Goal: Find specific page/section: Find specific page/section

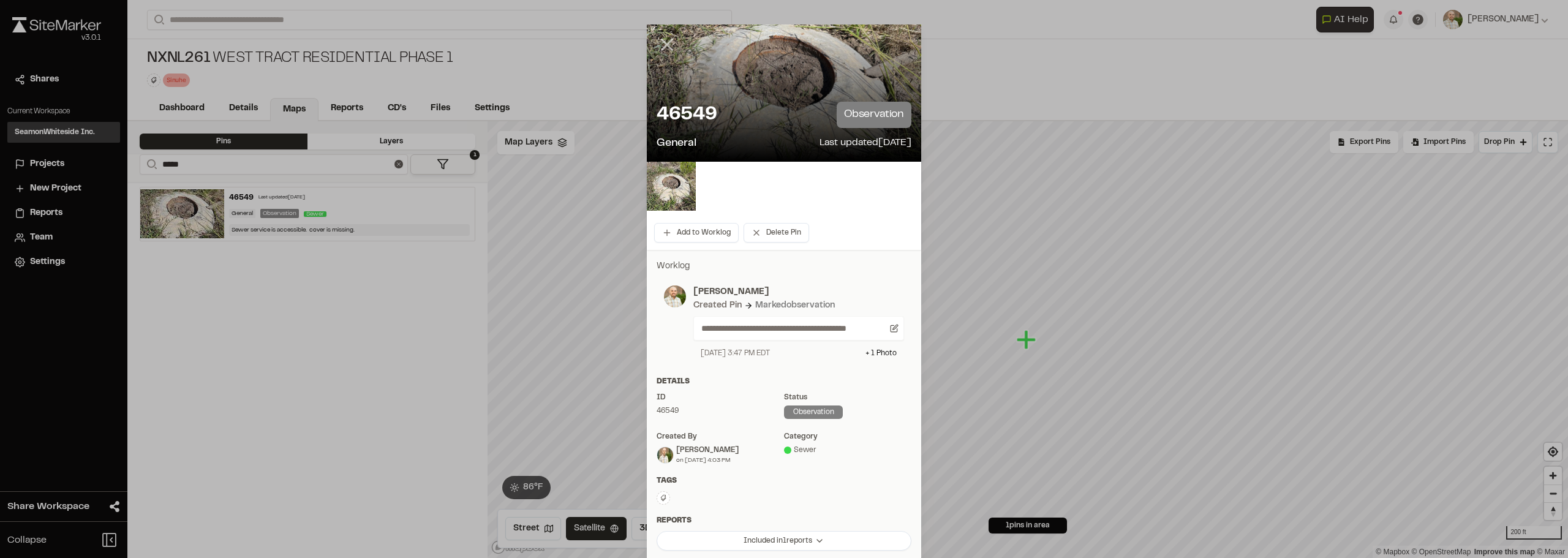
click at [665, 40] on icon at bounding box center [666, 44] width 21 height 21
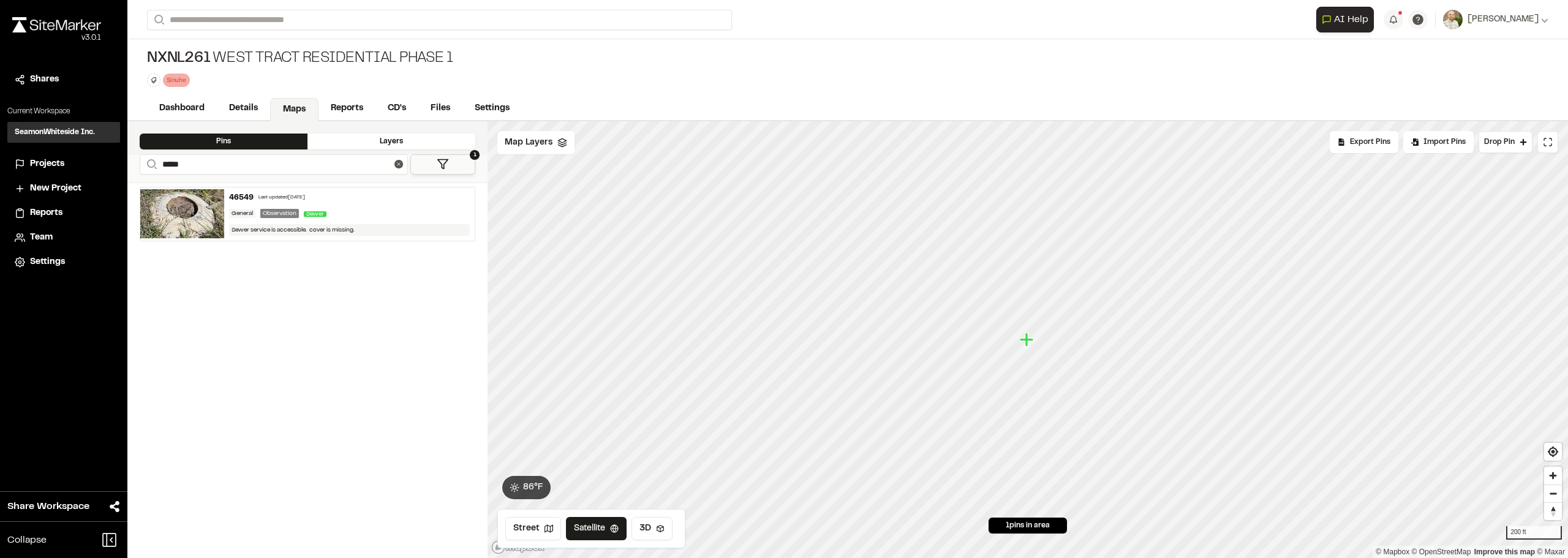
click at [990, 66] on div "NXNL261 West Tract Residential Phase 1 Sinuhe Delete Rename Edit Color Delete T…" at bounding box center [848, 68] width 1441 height 58
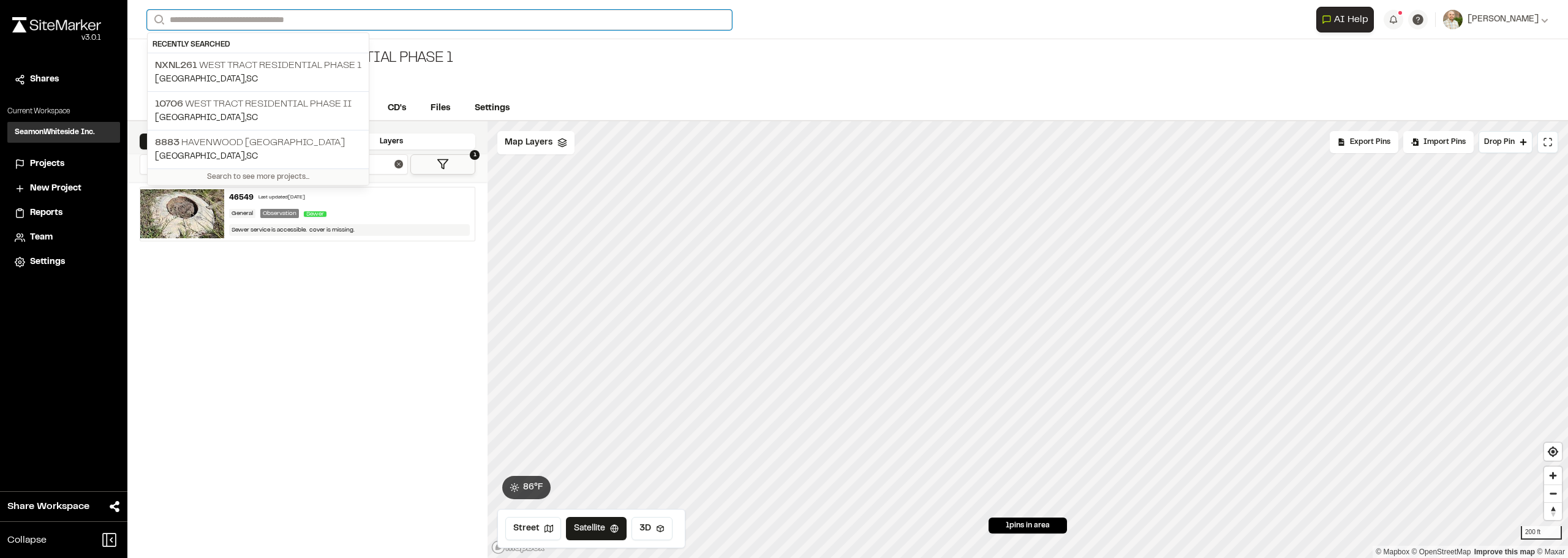
click at [337, 13] on input "Search" at bounding box center [439, 20] width 585 height 20
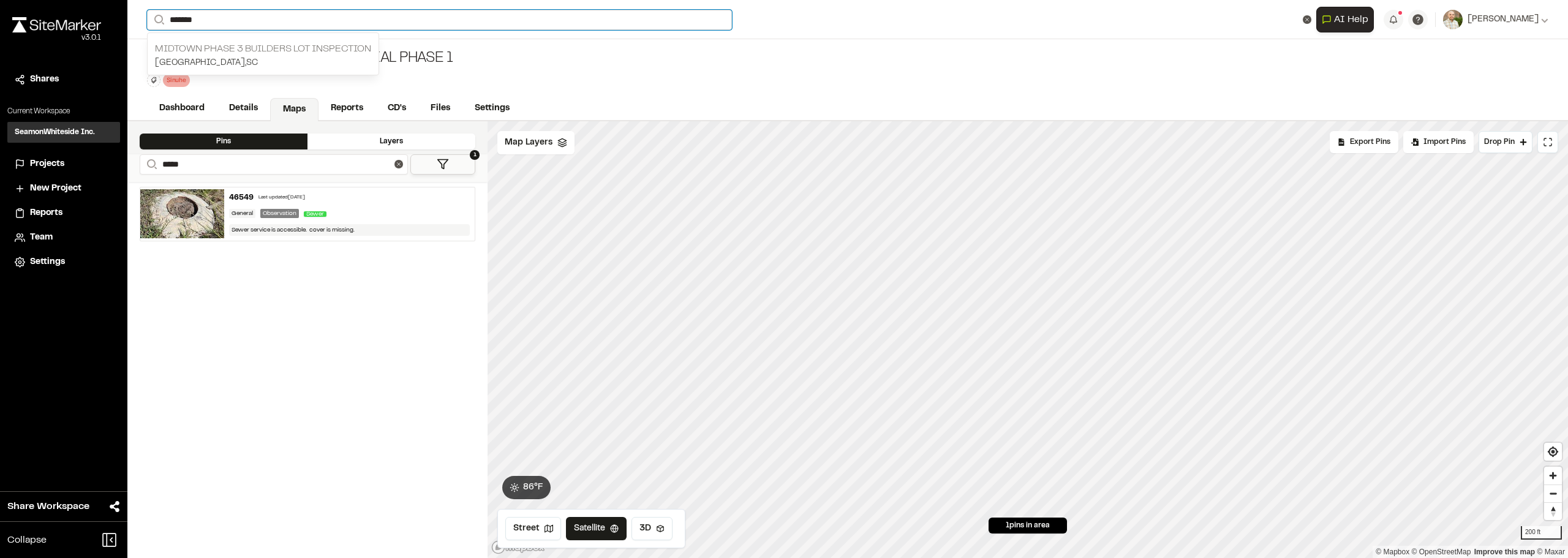
type input "*******"
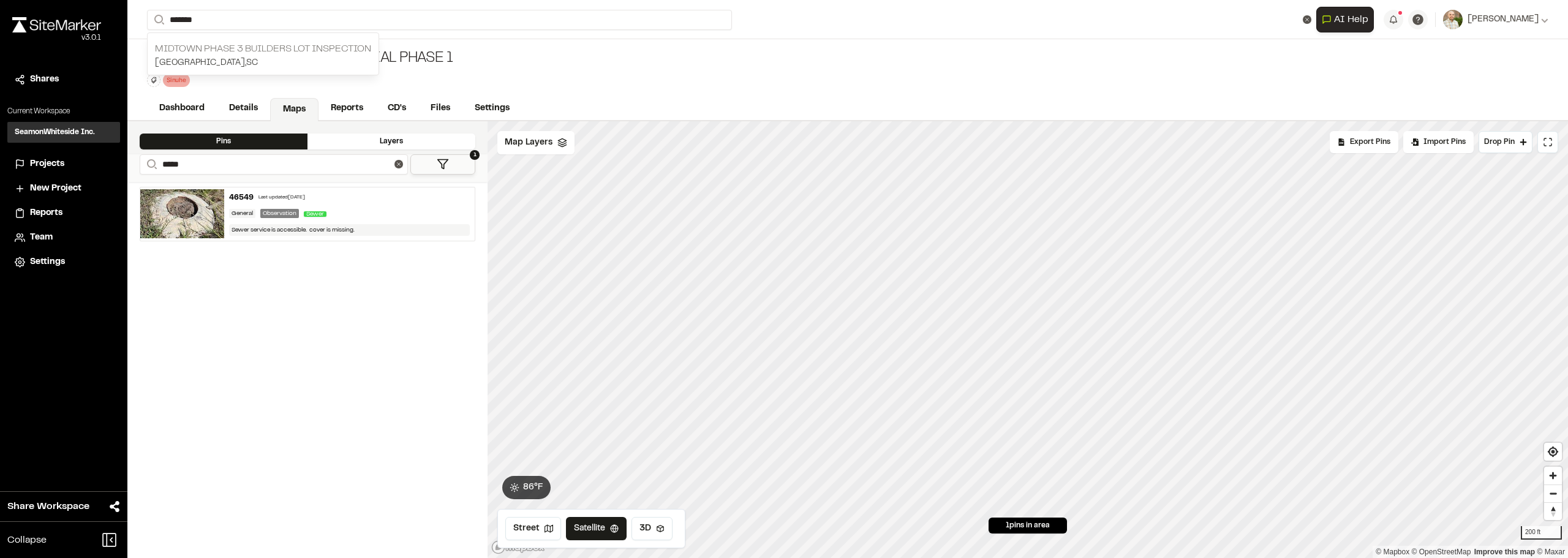
click at [292, 61] on p "Goose Creek , SC" at bounding box center [263, 63] width 216 height 13
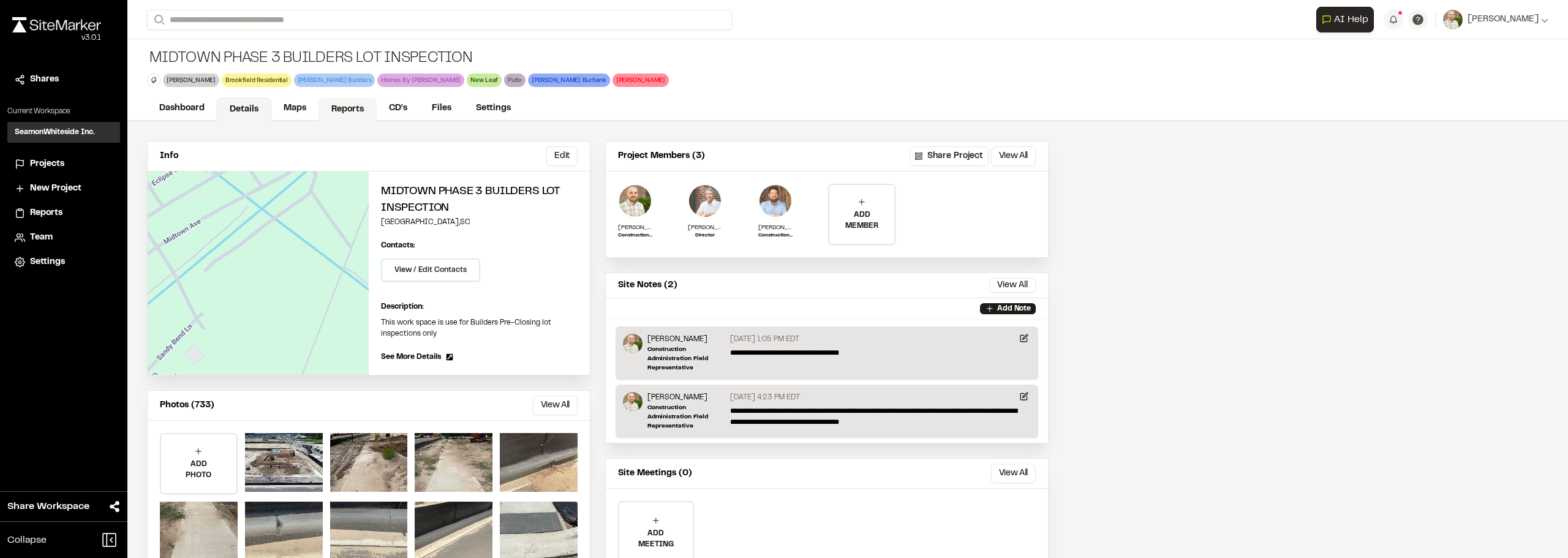
click at [345, 116] on link "Reports" at bounding box center [347, 110] width 58 height 23
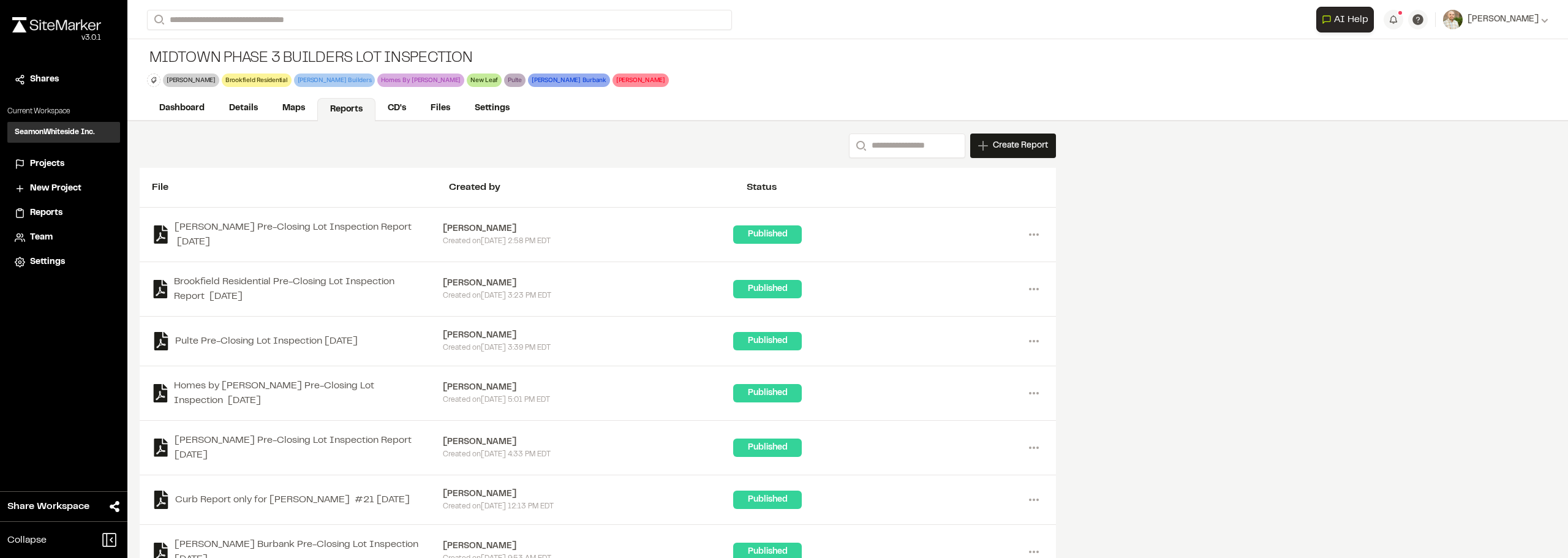
click at [313, 95] on div "Midtown Phase 3 Builders Lot Inspection Ashton Wood Delete Rename Edit Color De…" at bounding box center [848, 68] width 1441 height 58
click at [298, 110] on link "Maps" at bounding box center [294, 110] width 49 height 23
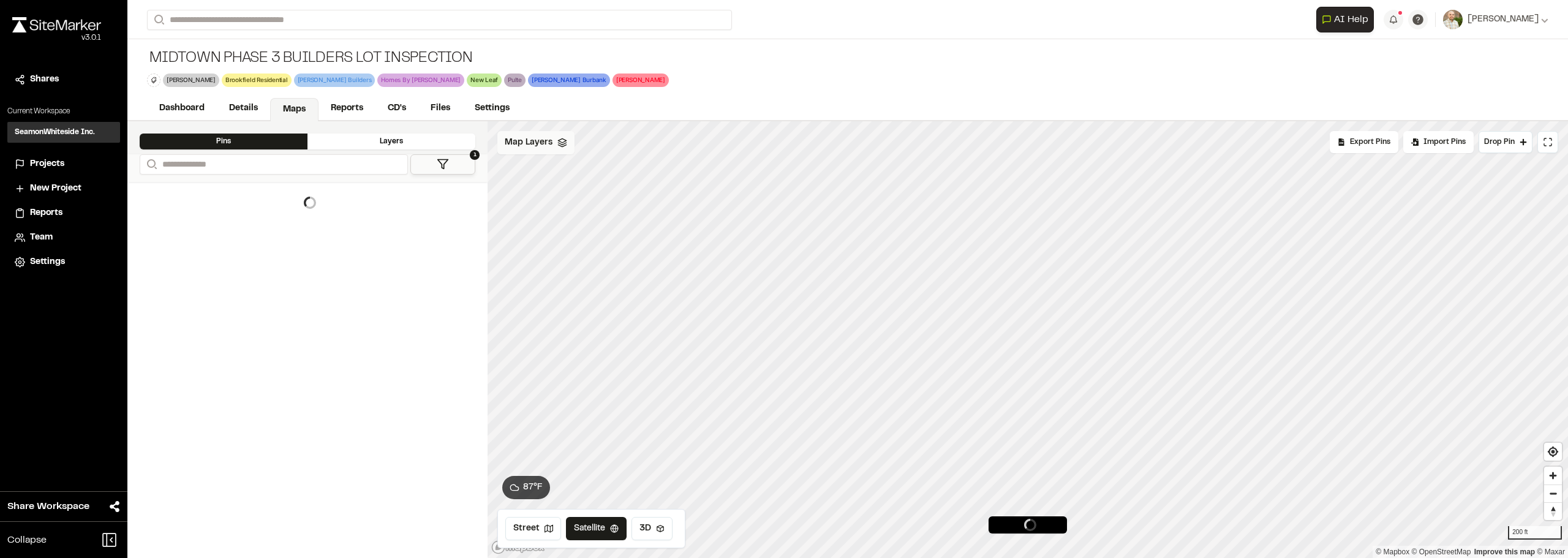
click at [547, 144] on span "Map Layers" at bounding box center [529, 142] width 48 height 13
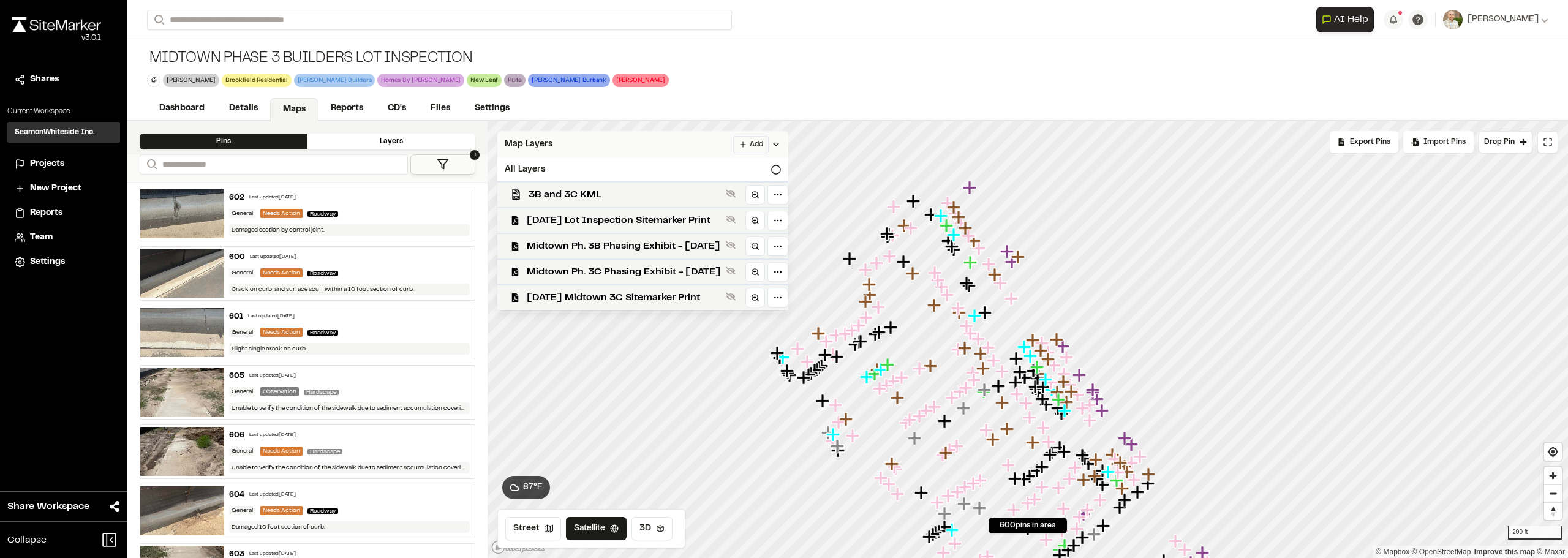
click at [547, 144] on span "Map Layers" at bounding box center [529, 144] width 48 height 13
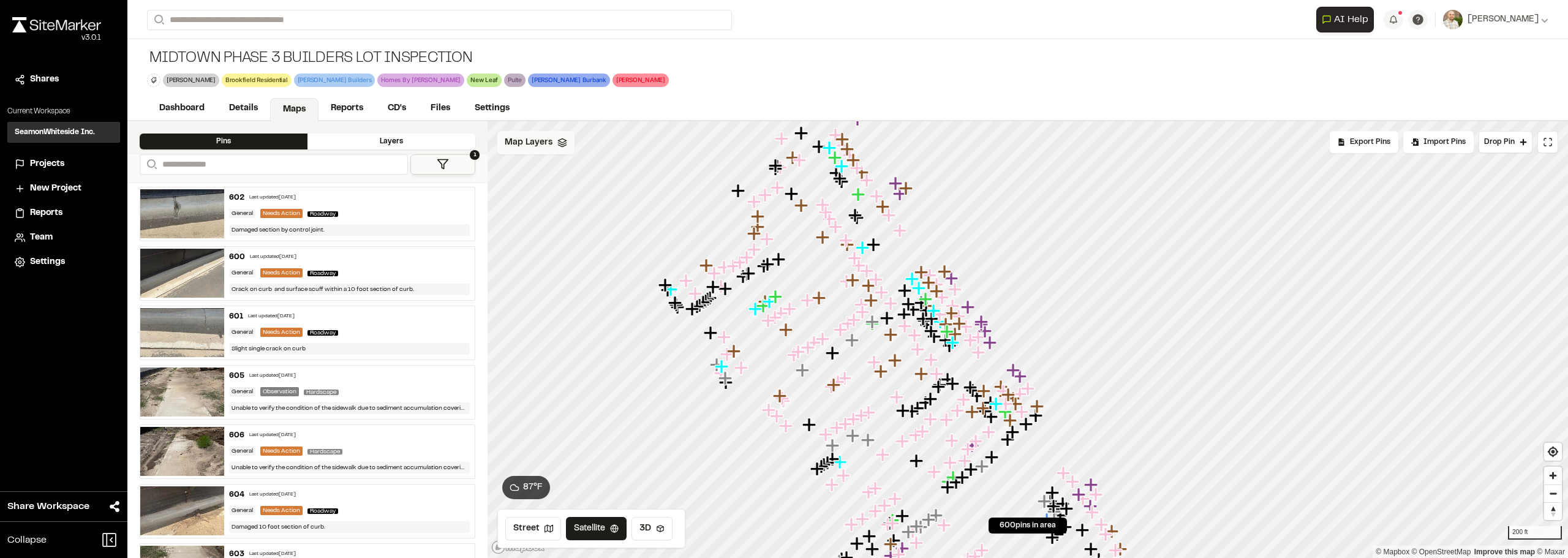
click at [526, 143] on span "Map Layers" at bounding box center [529, 142] width 48 height 13
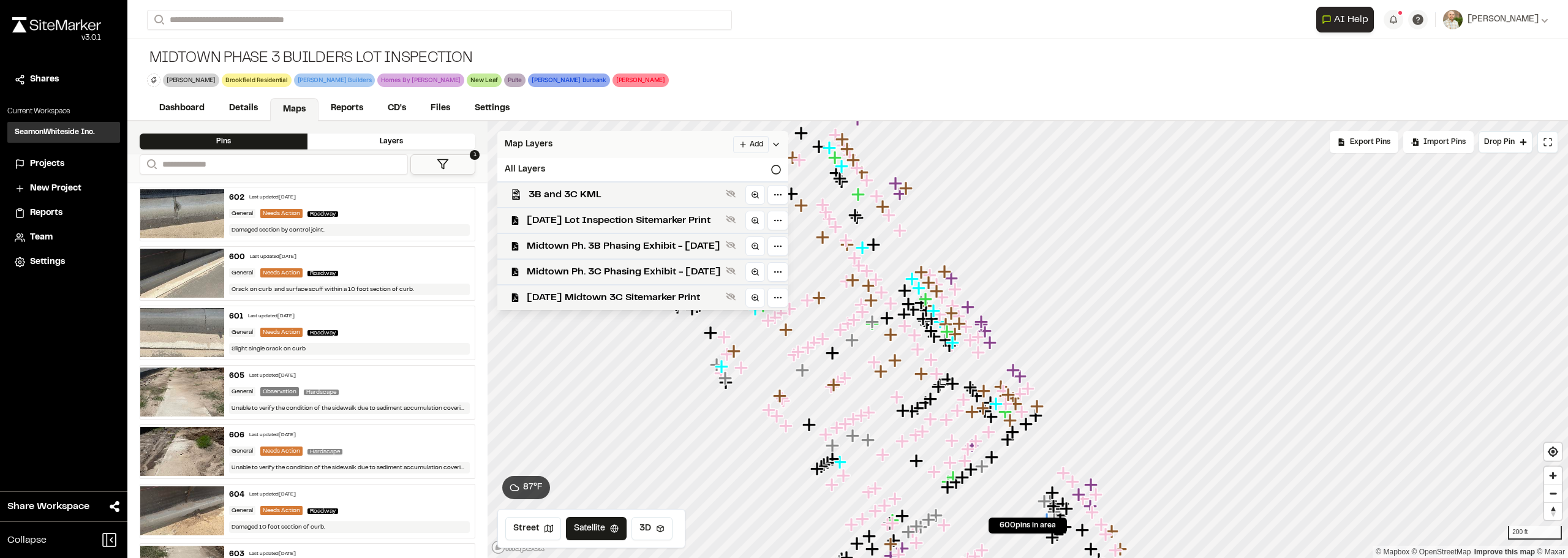
click at [526, 143] on span "Map Layers" at bounding box center [529, 144] width 48 height 13
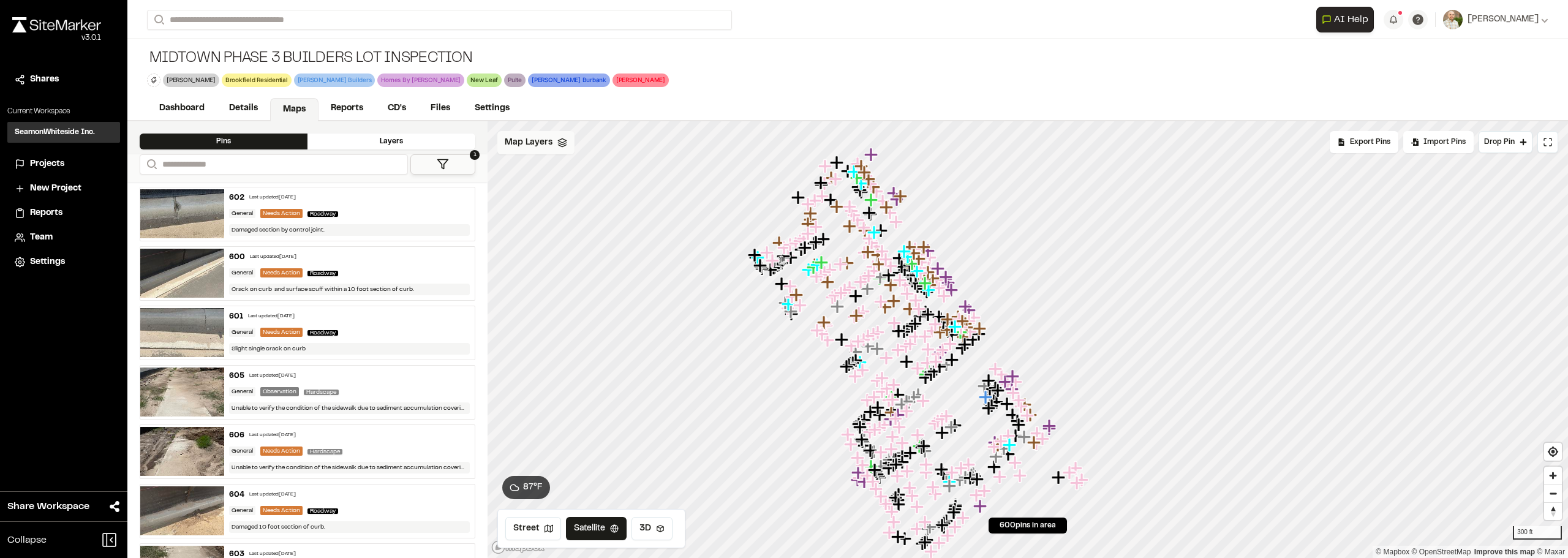
click at [529, 144] on span "Map Layers" at bounding box center [529, 142] width 48 height 13
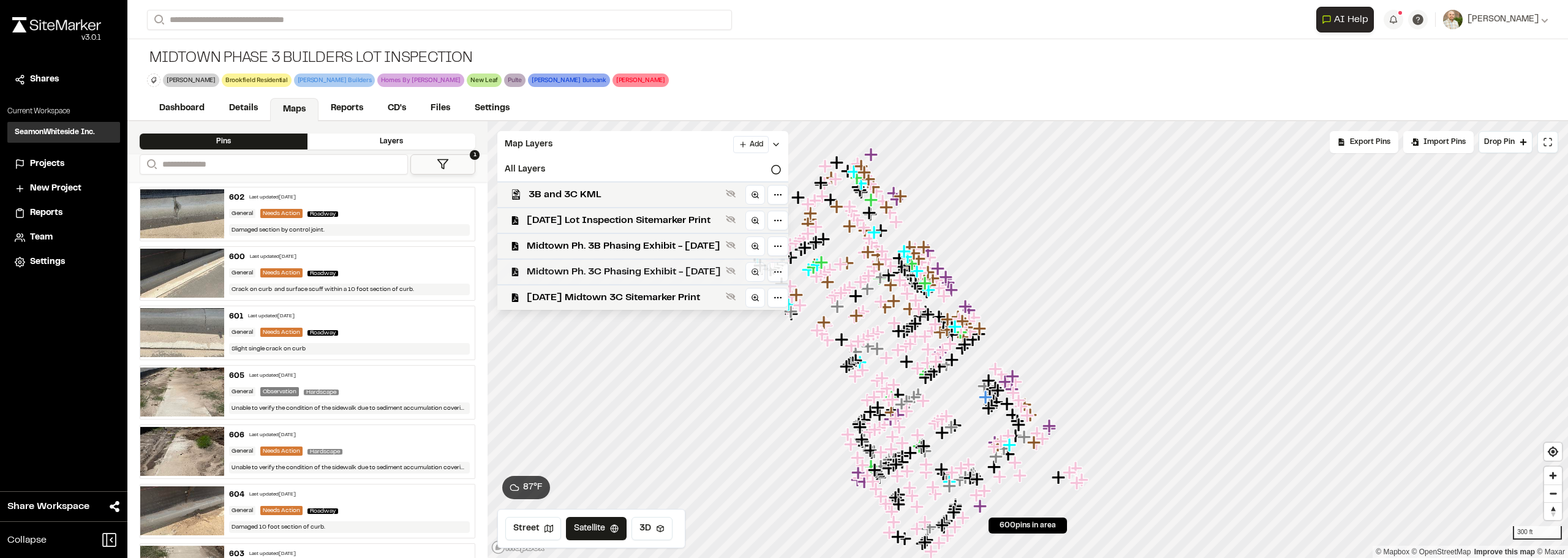
click at [671, 276] on span "Midtown Ph. 3C Phasing Exhibit - 03.06.24" at bounding box center [623, 272] width 194 height 15
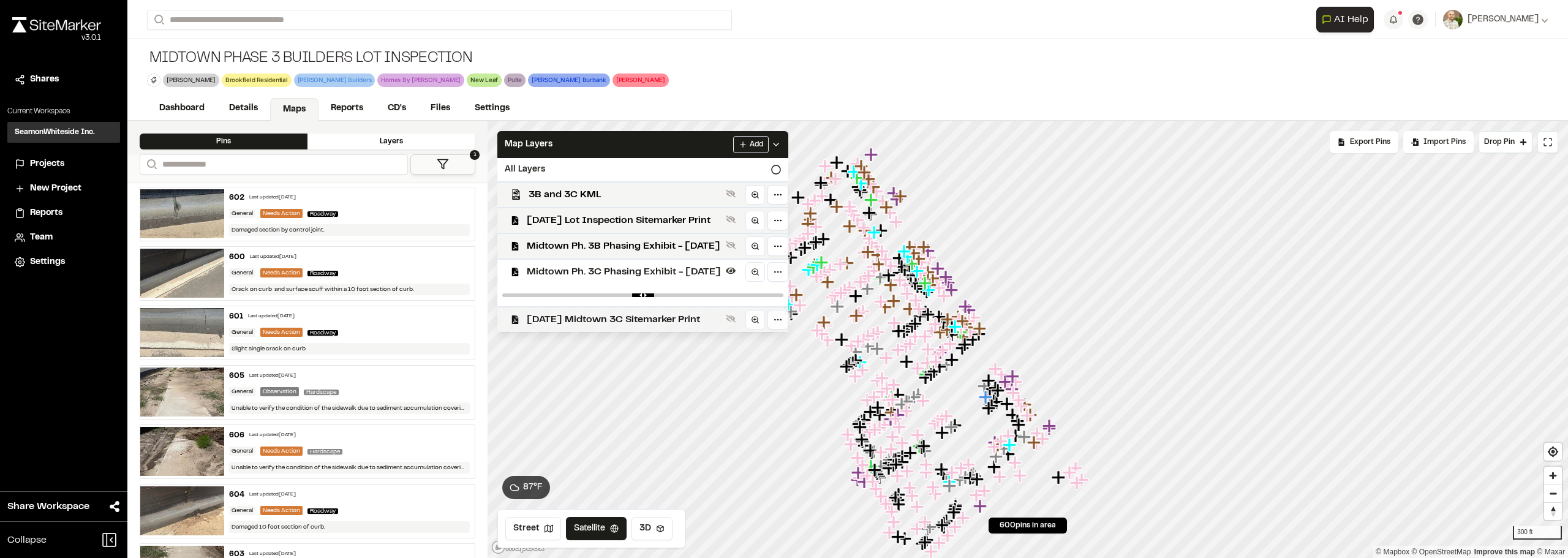
click at [659, 316] on span "2025-03-17 Midtown 3C Sitemarker Print" at bounding box center [623, 320] width 194 height 15
click at [651, 249] on span "Midtown Ph. 3B Phasing Exhibit - 03.06.24" at bounding box center [623, 245] width 194 height 15
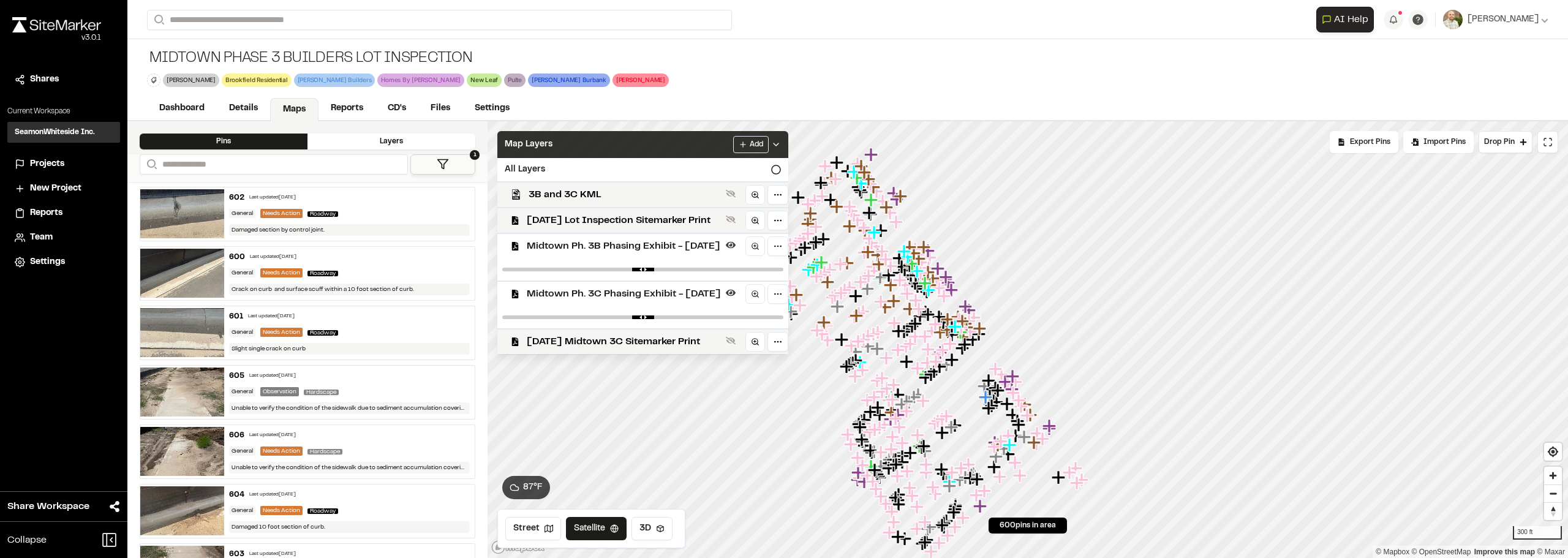
click at [788, 132] on div "Map Layers Add" at bounding box center [642, 144] width 291 height 27
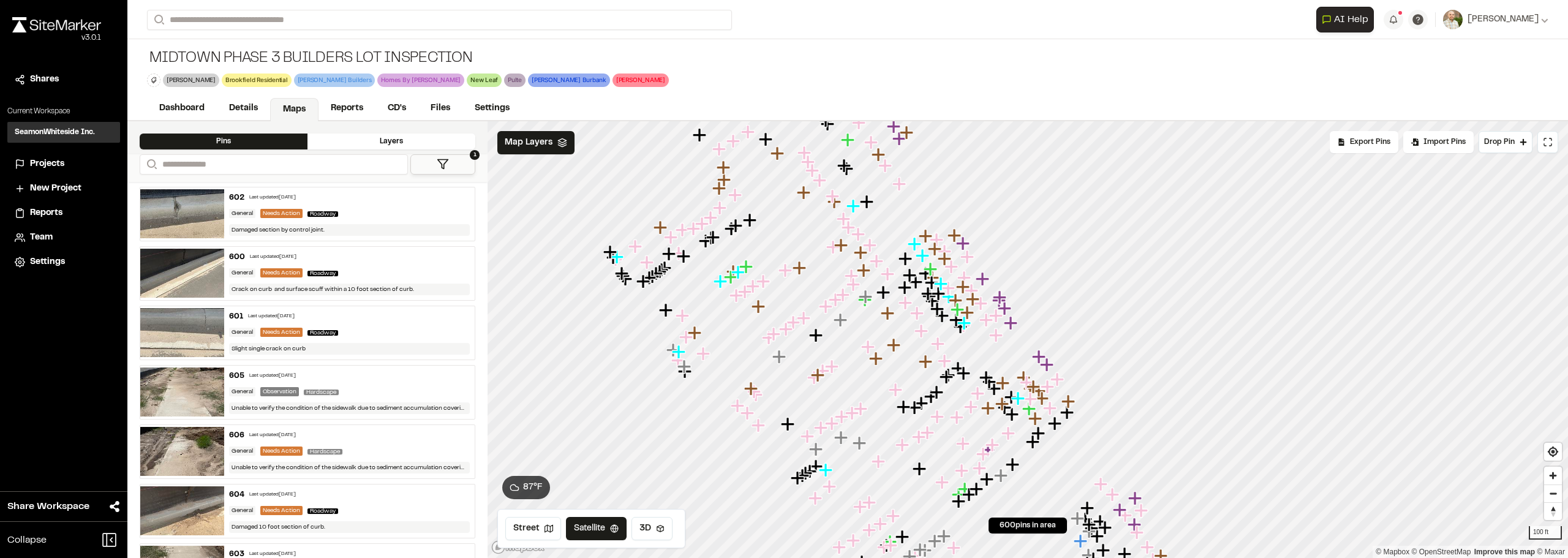
drag, startPoint x: 797, startPoint y: 309, endPoint x: 819, endPoint y: 424, distance: 117.1
click at [819, 424] on icon "Map marker" at bounding box center [820, 427] width 13 height 13
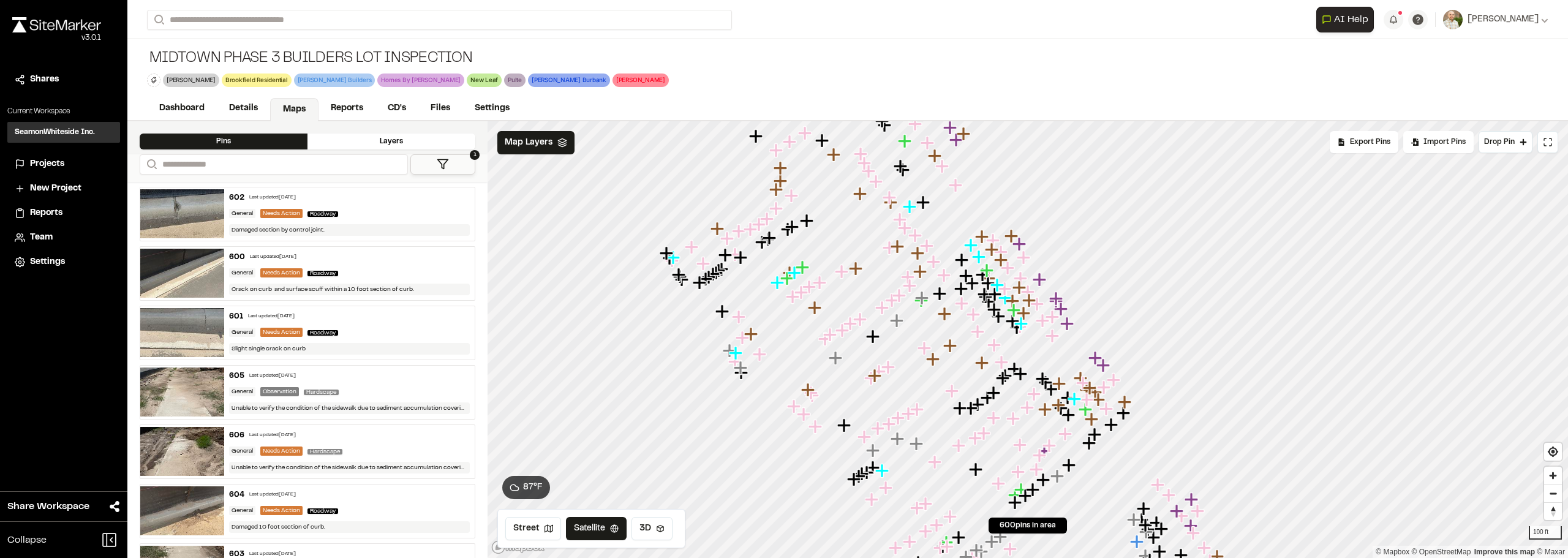
drag, startPoint x: 940, startPoint y: 364, endPoint x: 916, endPoint y: 384, distance: 31.2
click at [926, 367] on icon "Map marker" at bounding box center [933, 359] width 16 height 16
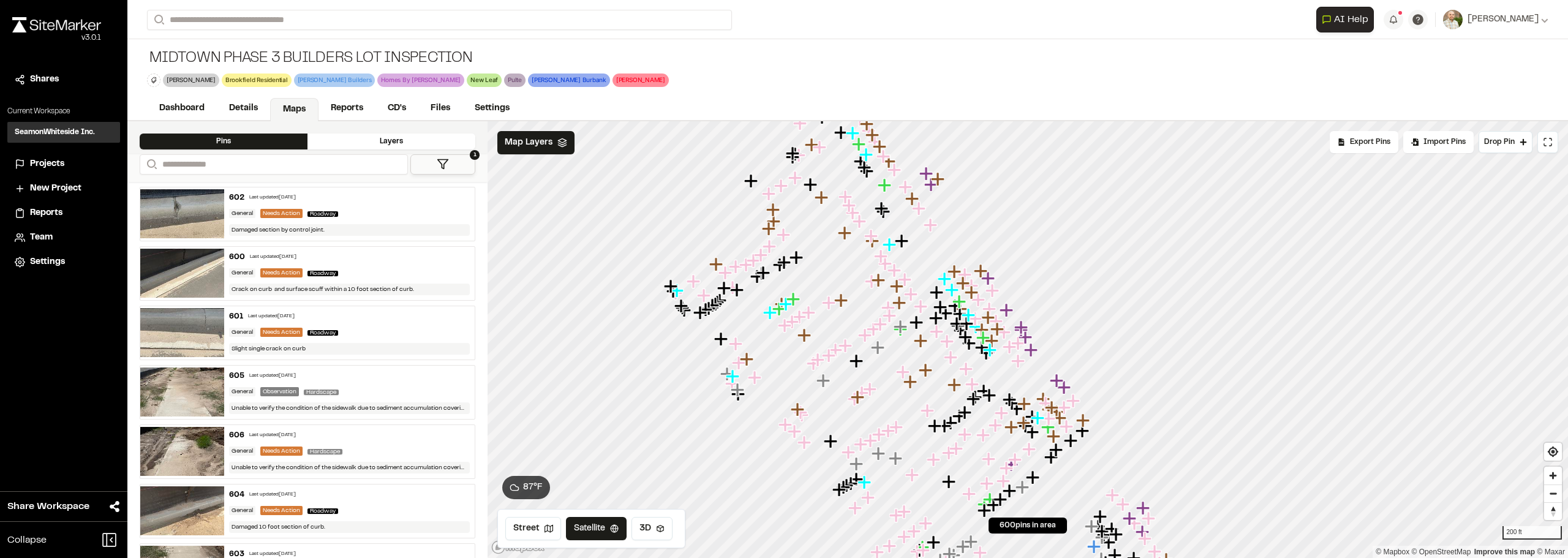
drag, startPoint x: 913, startPoint y: 382, endPoint x: 915, endPoint y: 401, distance: 19.1
click at [915, 388] on icon "Map marker" at bounding box center [909, 380] width 13 height 13
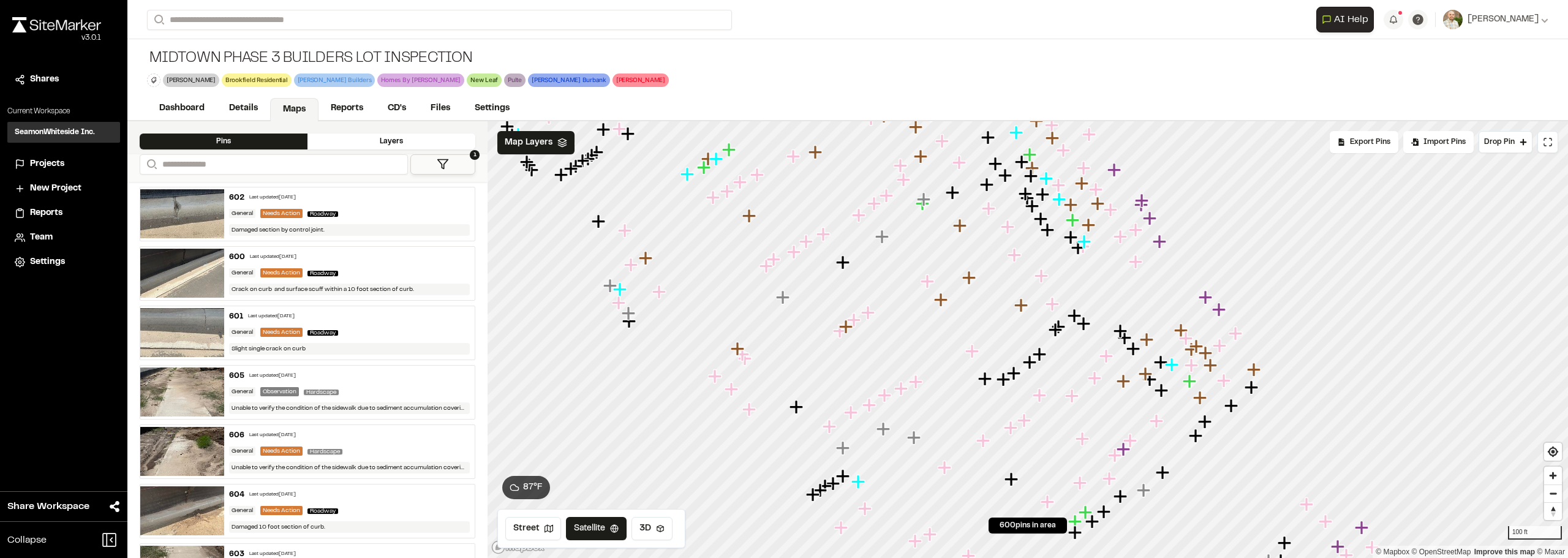
click at [926, 121] on div at bounding box center [1027, 121] width 1080 height 0
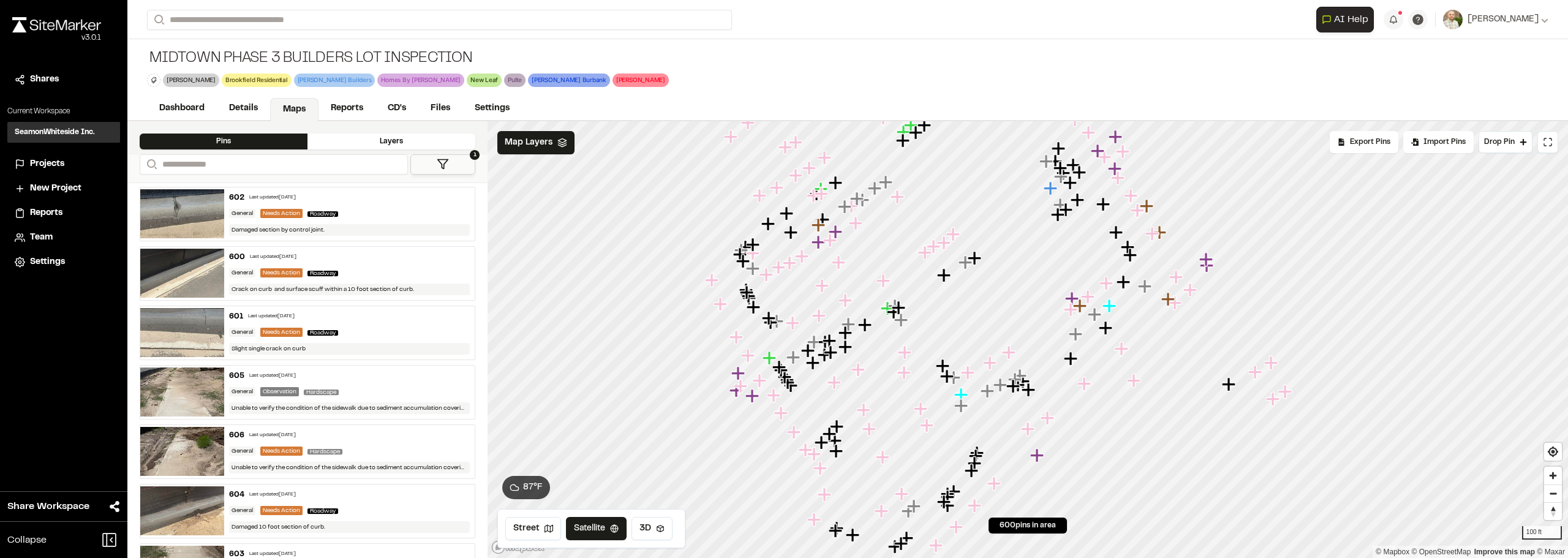
click at [909, 121] on div at bounding box center [1027, 121] width 1080 height 0
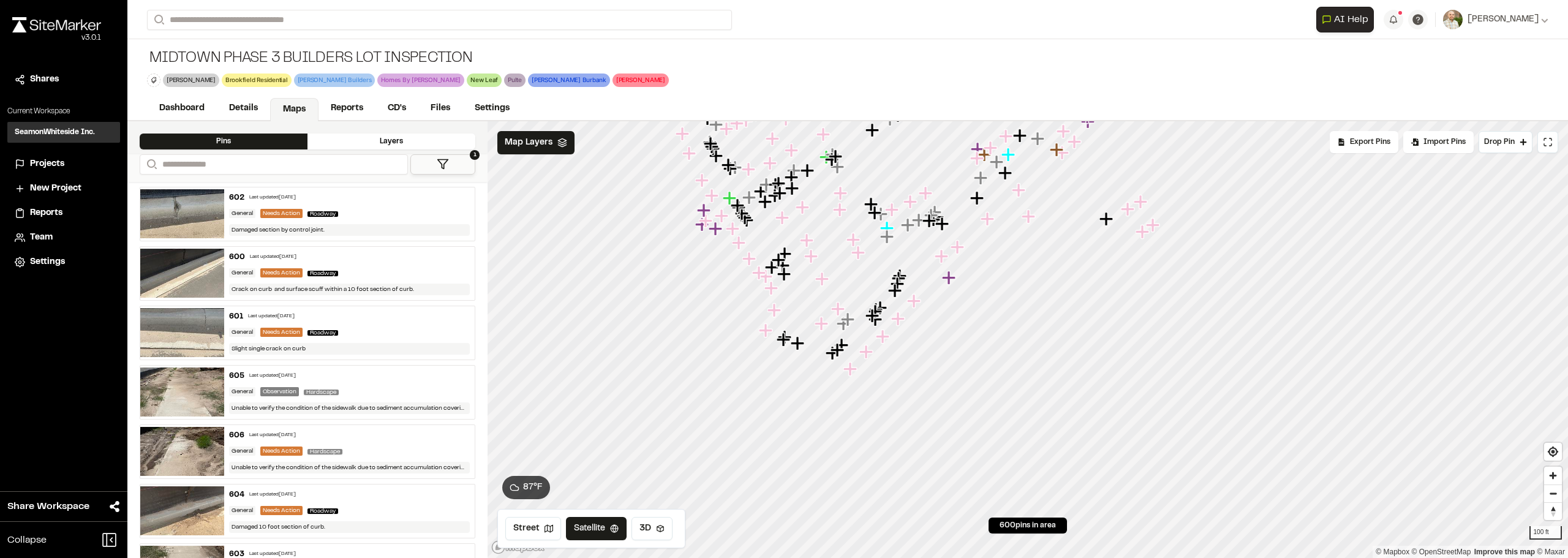
click at [916, 121] on div at bounding box center [1027, 121] width 1080 height 0
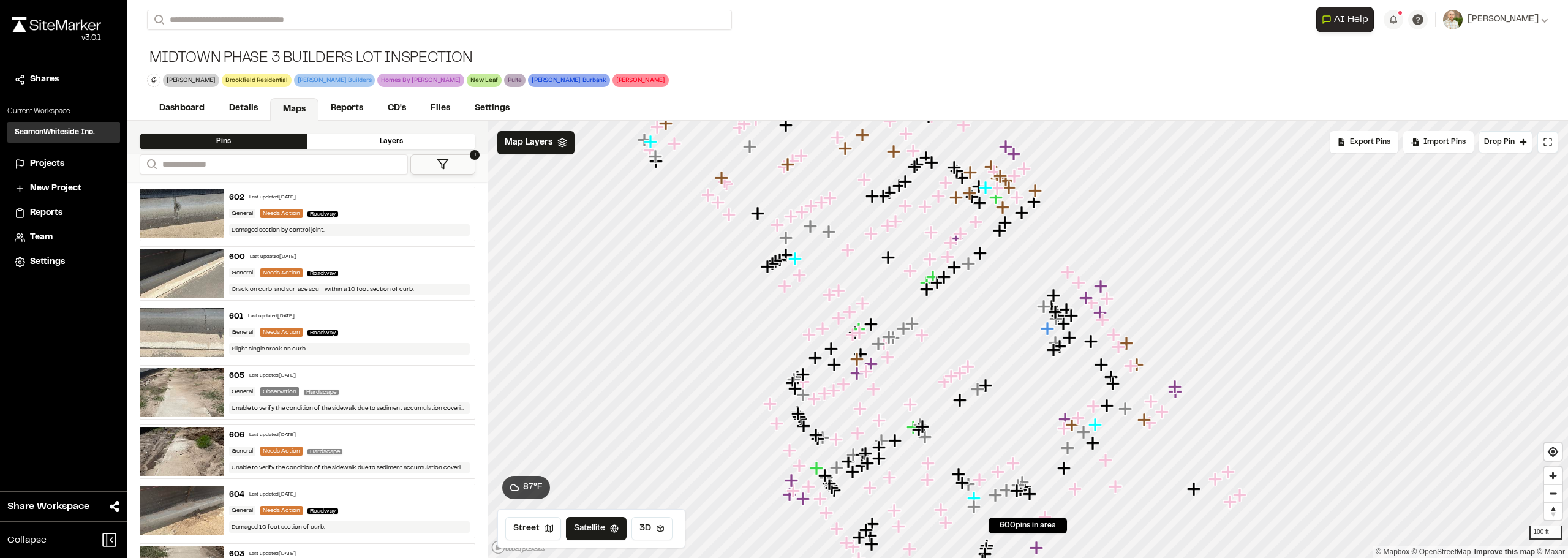
click at [872, 121] on div at bounding box center [1027, 121] width 1080 height 0
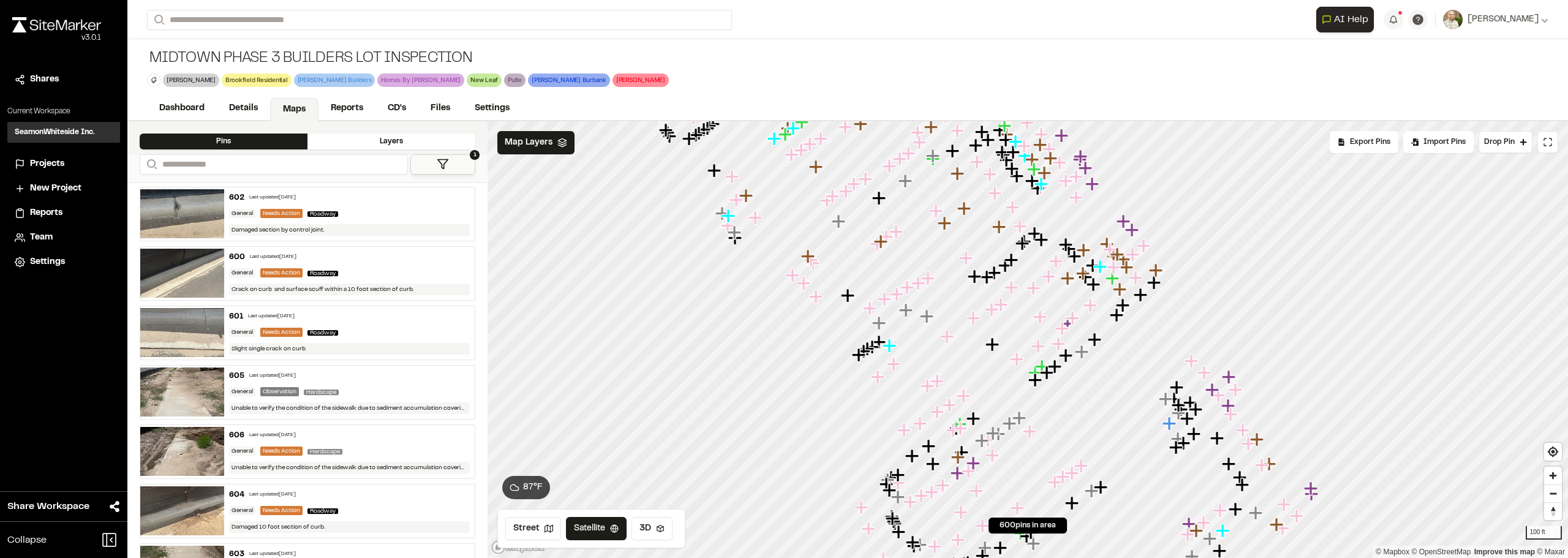
drag, startPoint x: 1201, startPoint y: 438, endPoint x: 1112, endPoint y: 353, distance: 123.1
click at [1139, 121] on div at bounding box center [1027, 121] width 1080 height 0
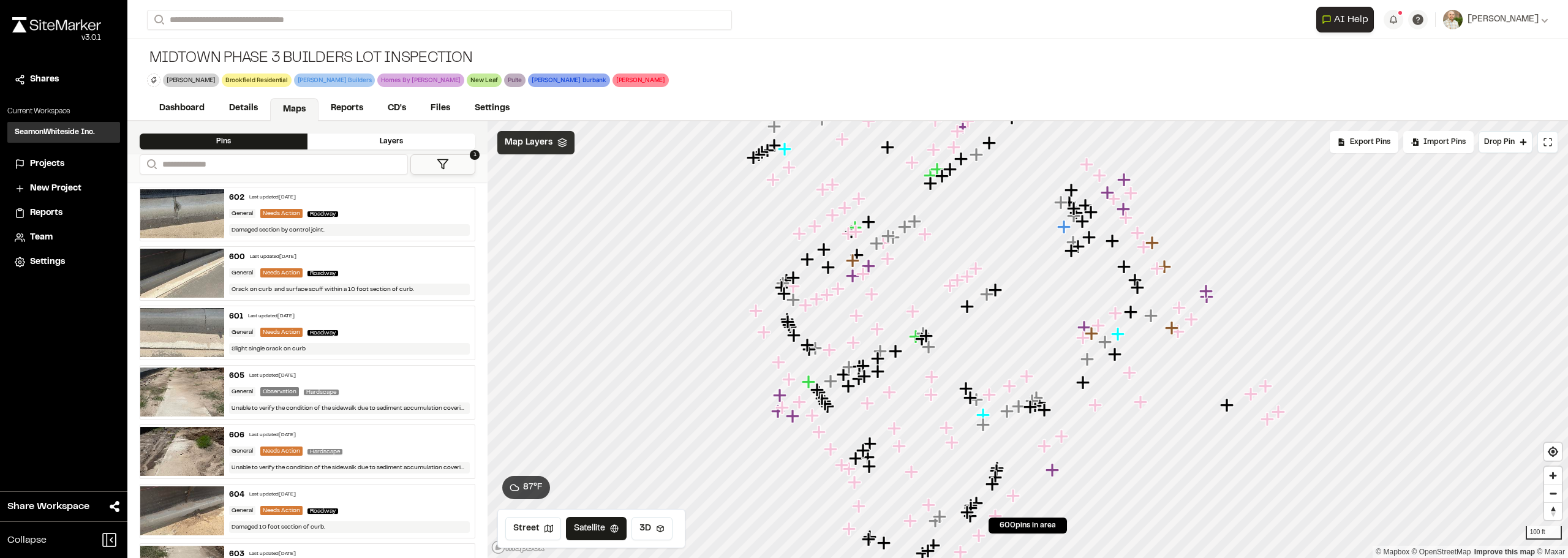
click at [533, 142] on span "Map Layers" at bounding box center [529, 142] width 48 height 13
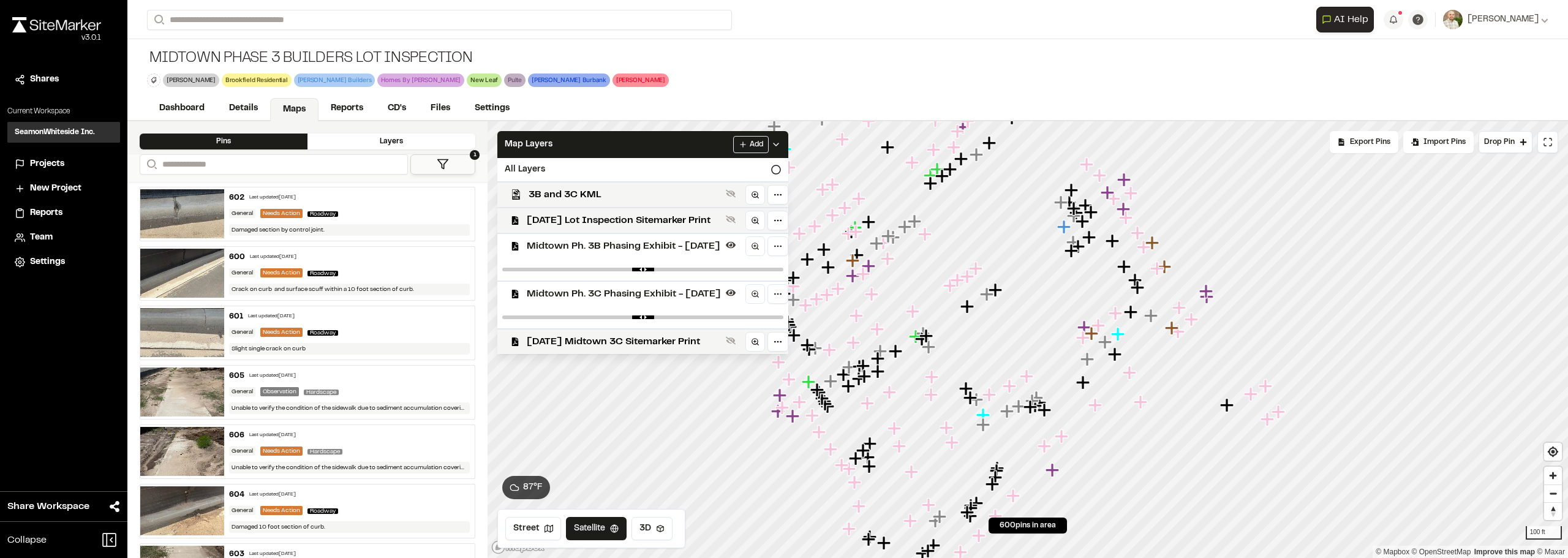
click at [645, 238] on div "Midtown Ph. 3B Phasing Exhibit - 03.06.24" at bounding box center [637, 245] width 300 height 25
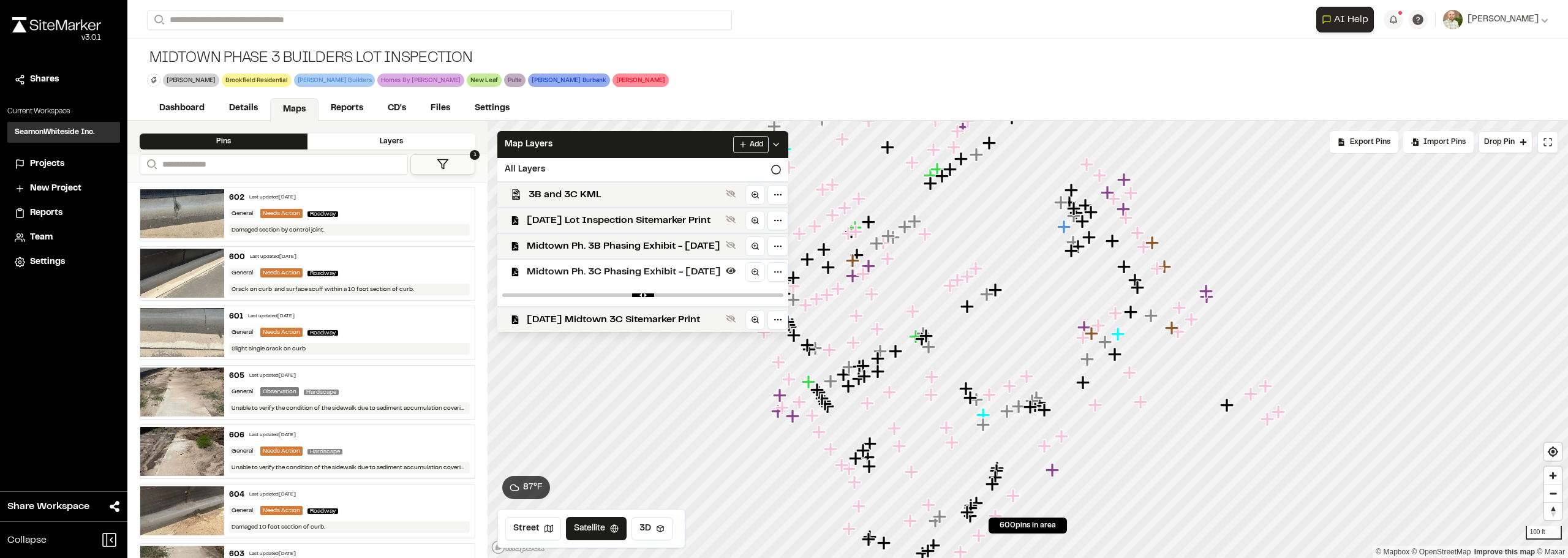
click at [659, 271] on span "Midtown Ph. 3C Phasing Exhibit - 03.06.24" at bounding box center [623, 272] width 194 height 15
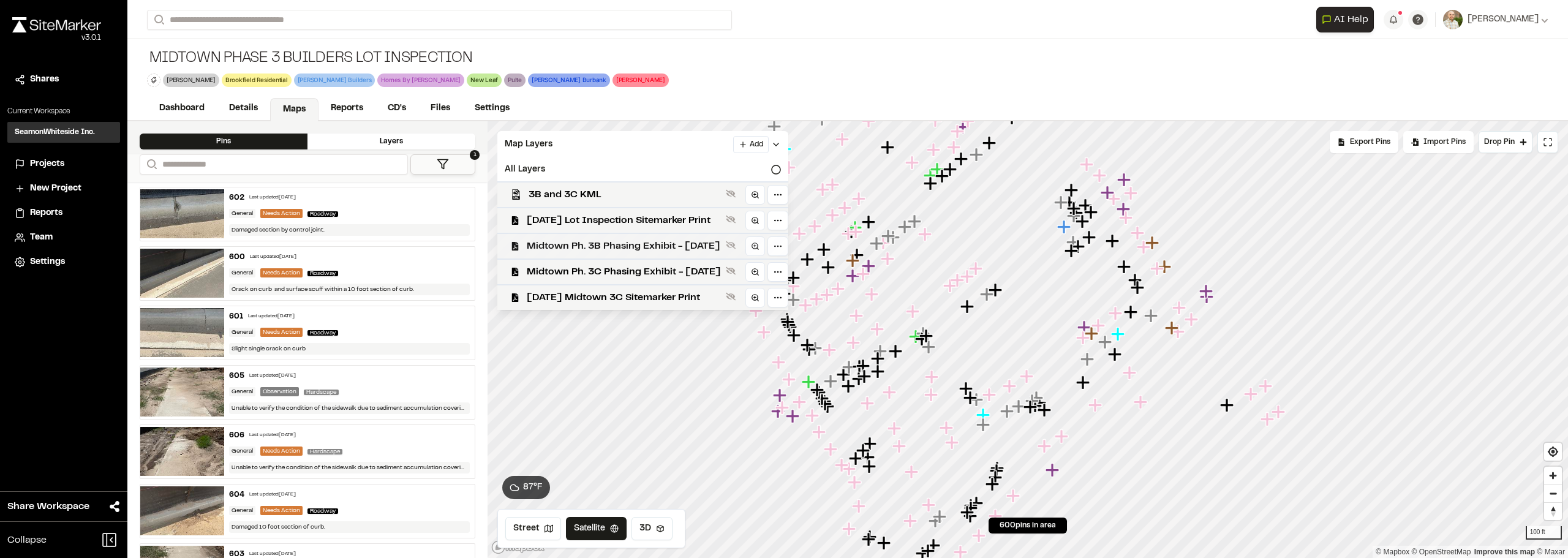
click at [647, 253] on div "Midtown Ph. 3B Phasing Exhibit - 03.06.24" at bounding box center [637, 245] width 300 height 25
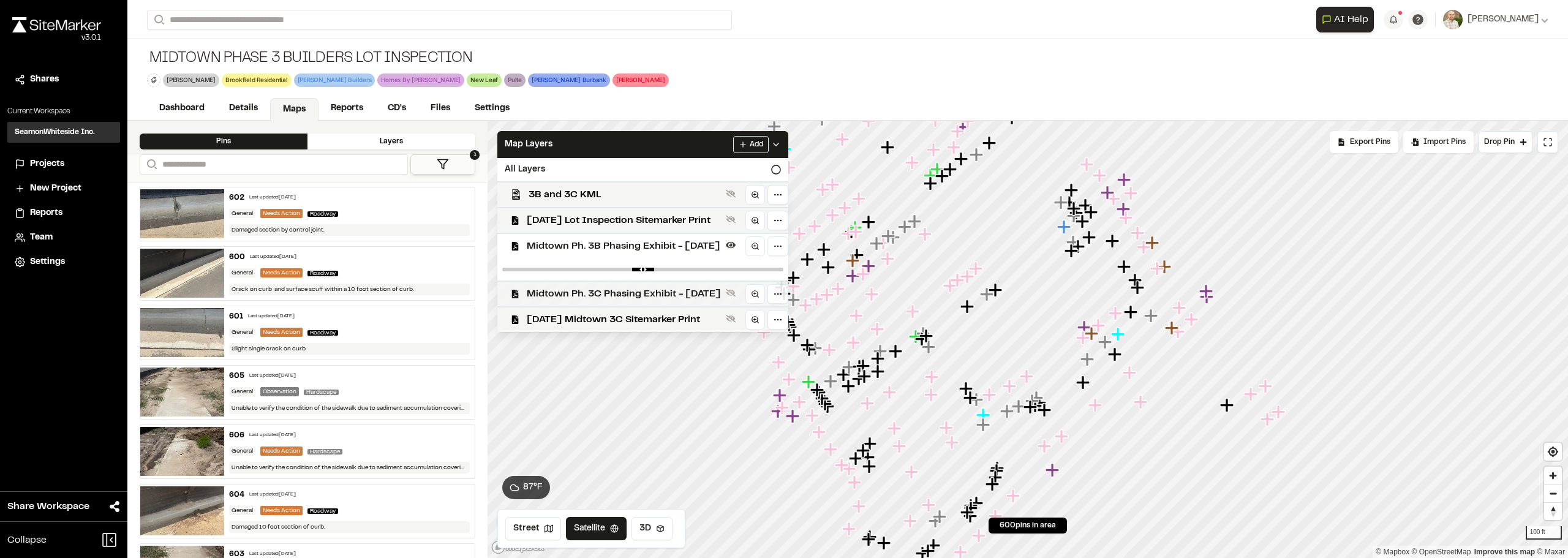
click at [640, 289] on span "Midtown Ph. 3C Phasing Exhibit - 03.06.24" at bounding box center [623, 293] width 194 height 15
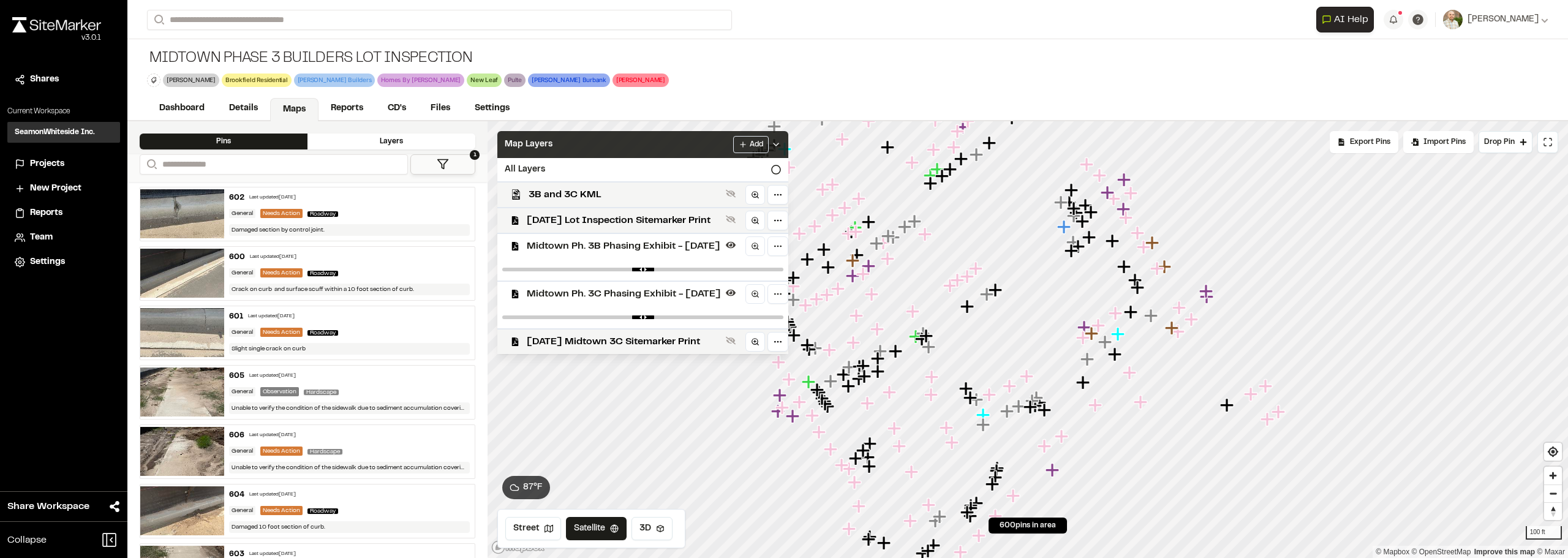
click at [781, 149] on icon at bounding box center [776, 144] width 10 height 10
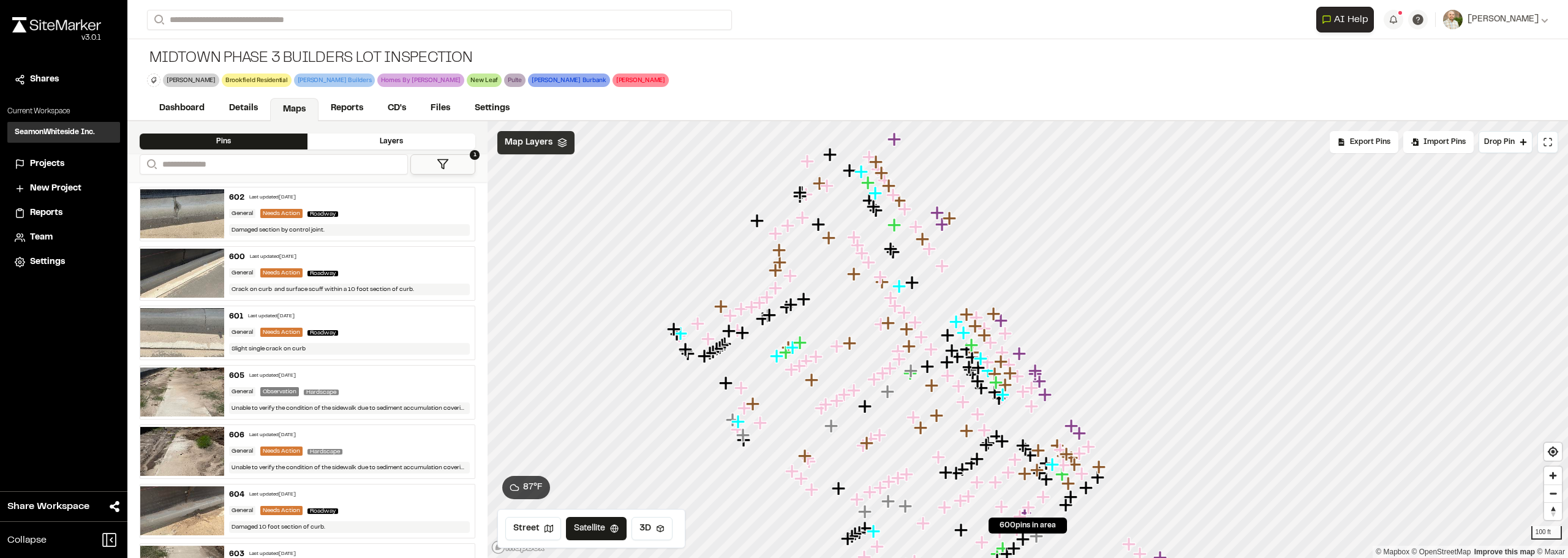
click at [940, 343] on icon "Map marker" at bounding box center [948, 335] width 16 height 16
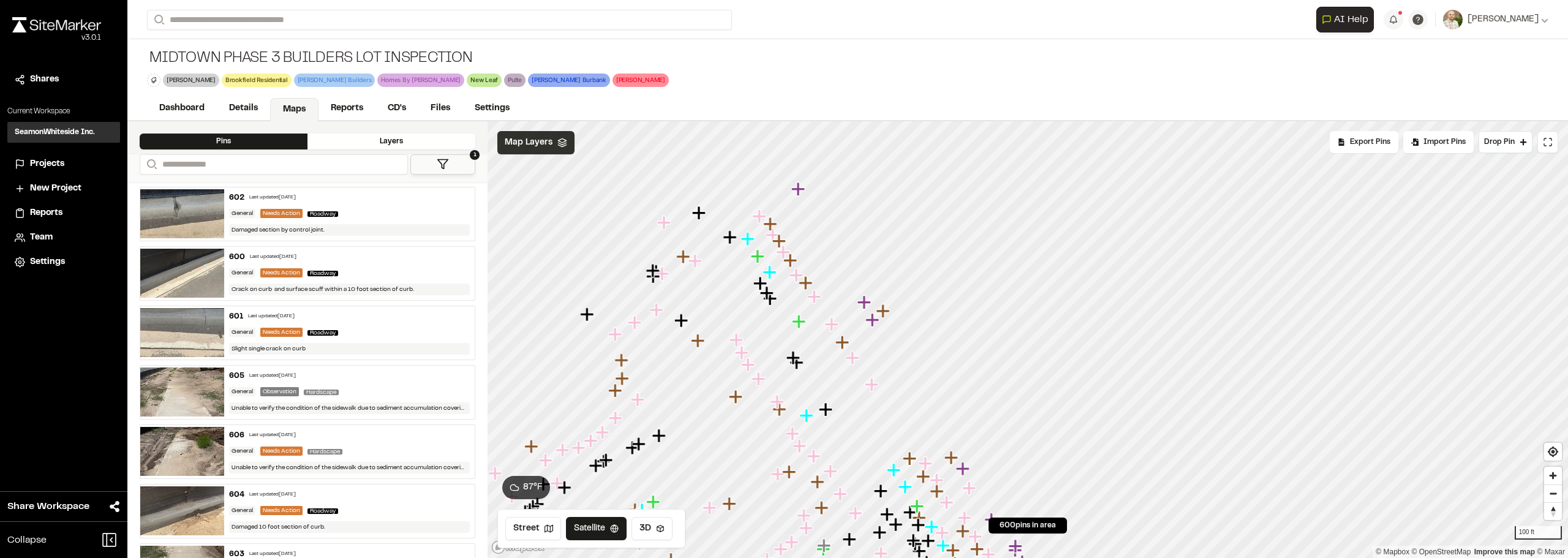
click at [871, 121] on div at bounding box center [1027, 121] width 1080 height 0
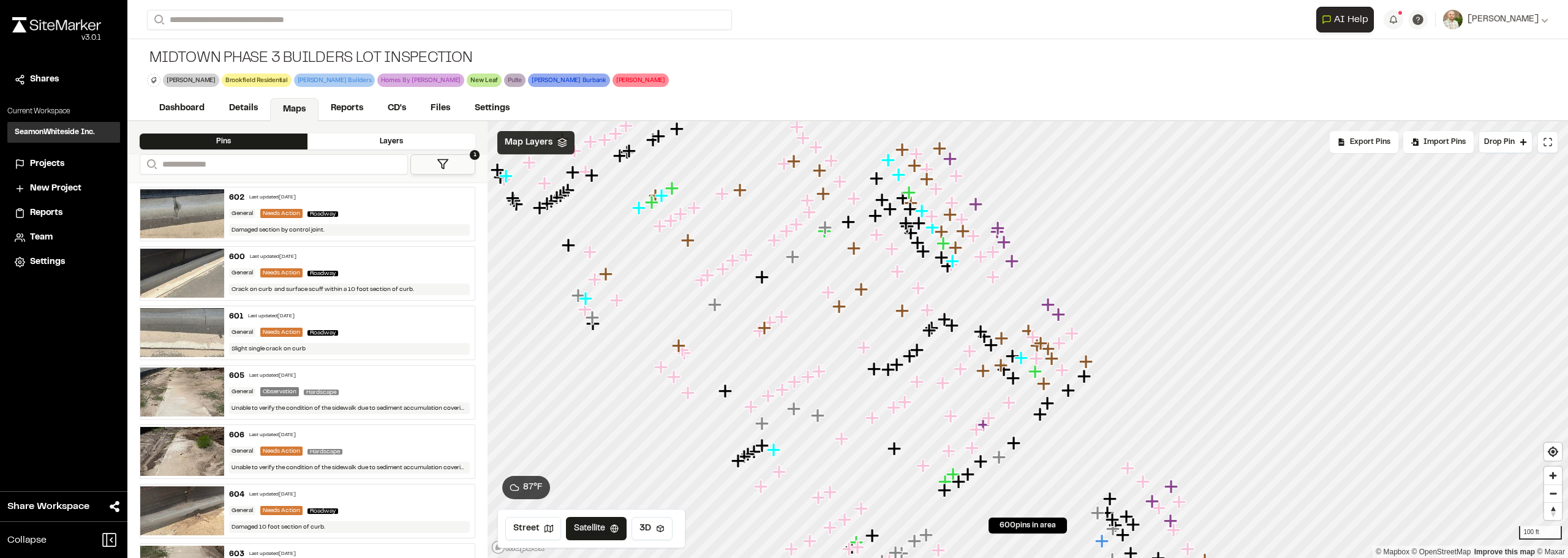
click at [549, 140] on span "Map Layers" at bounding box center [529, 142] width 48 height 13
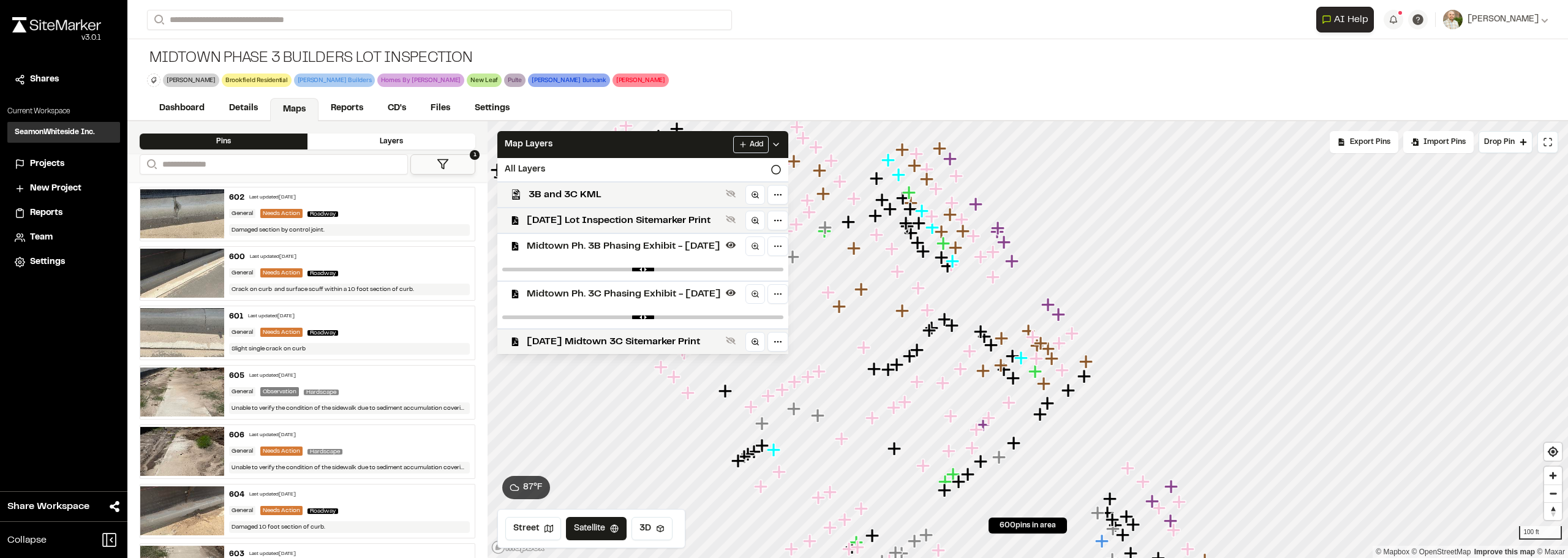
click at [679, 291] on span "Midtown Ph. 3C Phasing Exhibit - 03.06.24" at bounding box center [623, 293] width 194 height 15
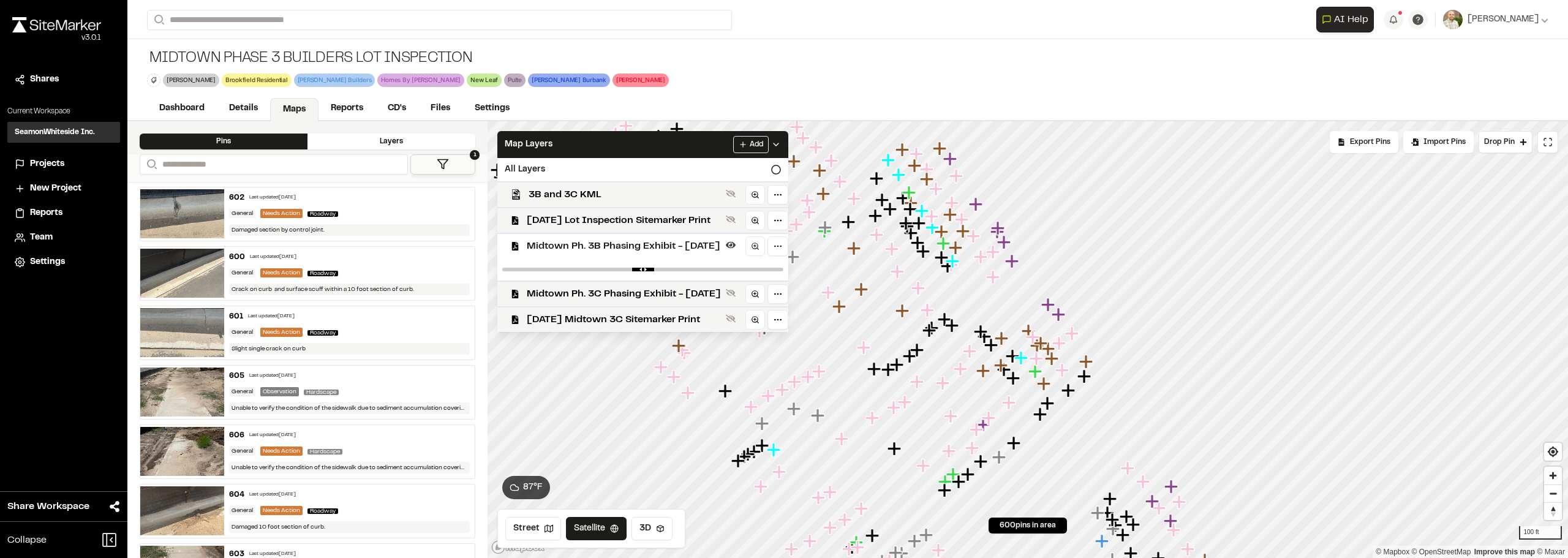
click at [679, 247] on span "Midtown Ph. 3B Phasing Exhibit - 03.06.24" at bounding box center [623, 245] width 194 height 15
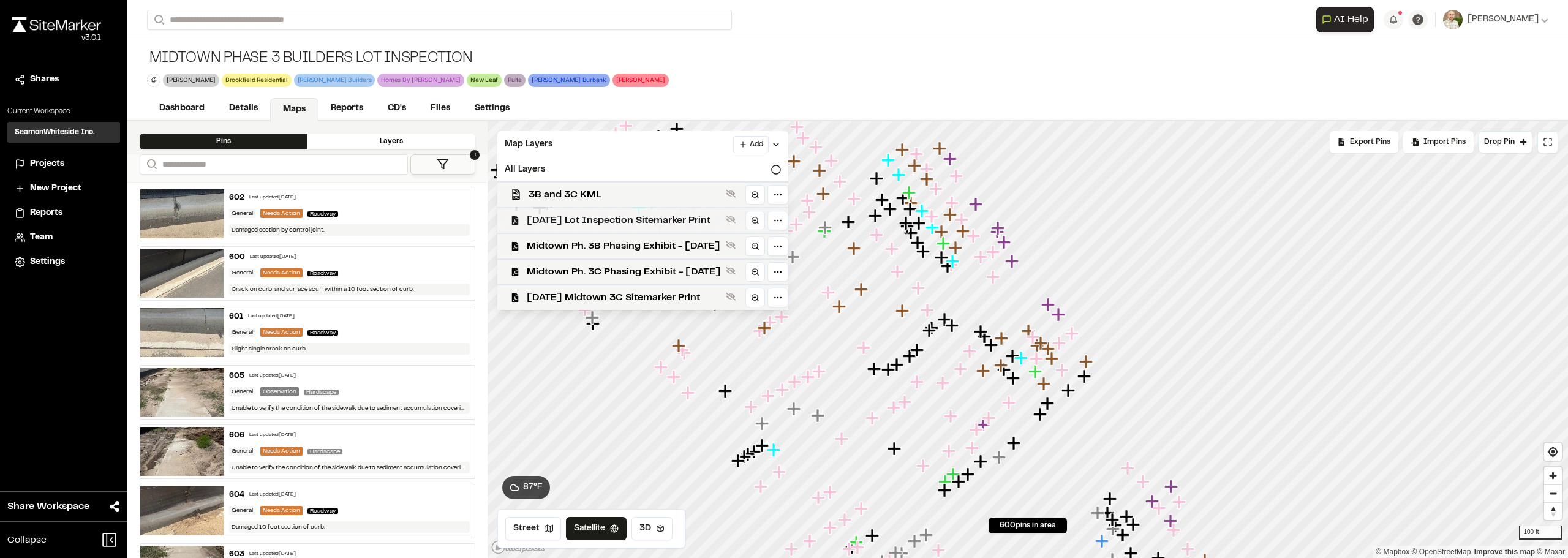
click at [634, 229] on div "2024-11-05 Lot Inspection Sitemarker Print" at bounding box center [637, 219] width 300 height 25
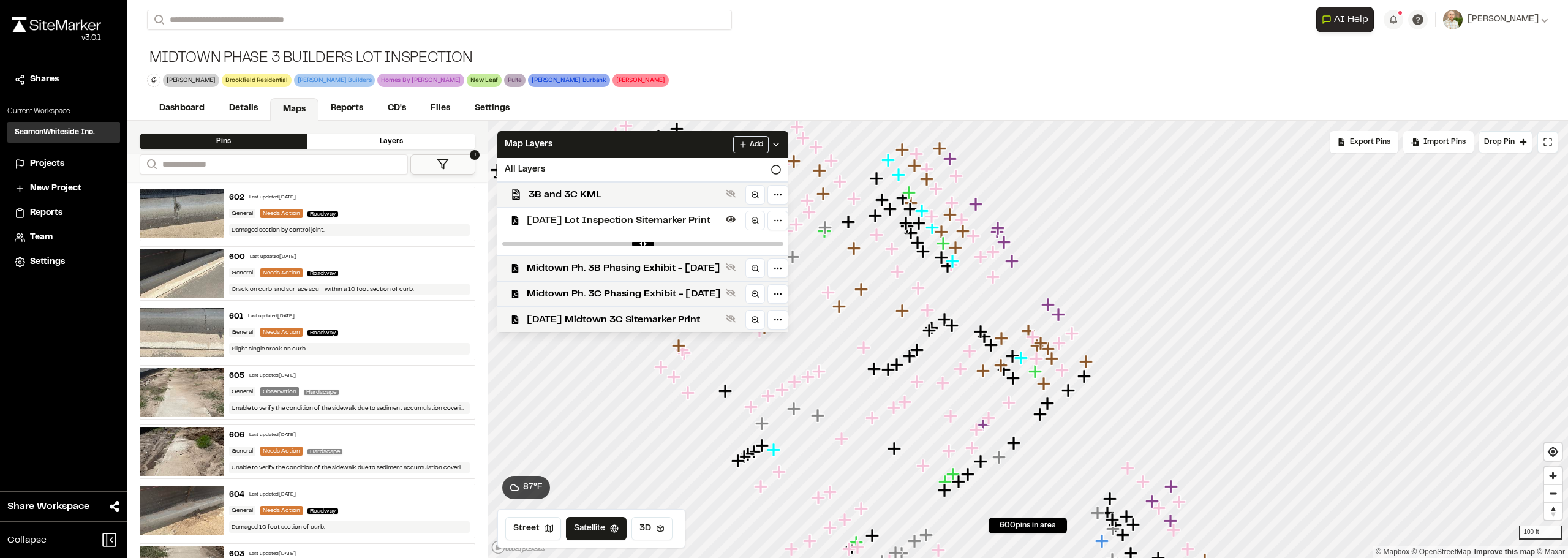
click at [638, 222] on span "2024-11-05 Lot Inspection Sitemarker Print" at bounding box center [623, 220] width 194 height 15
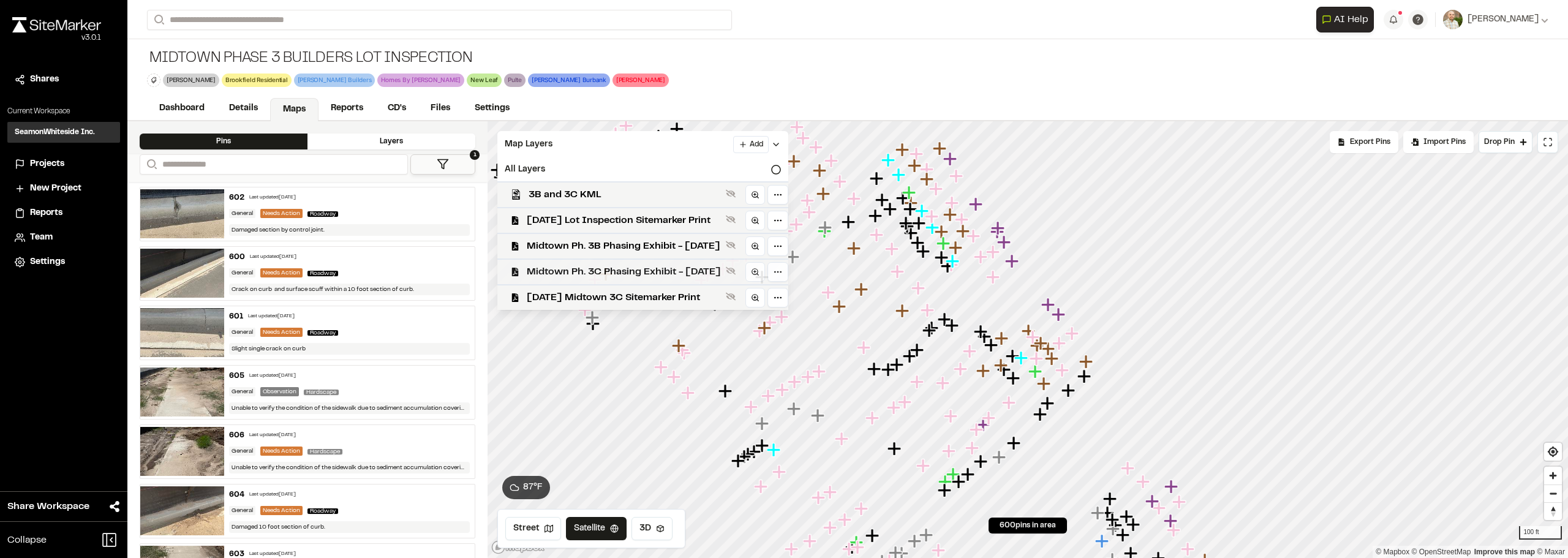
click at [649, 262] on div "Midtown Ph. 3C Phasing Exhibit - 03.06.24" at bounding box center [637, 271] width 300 height 25
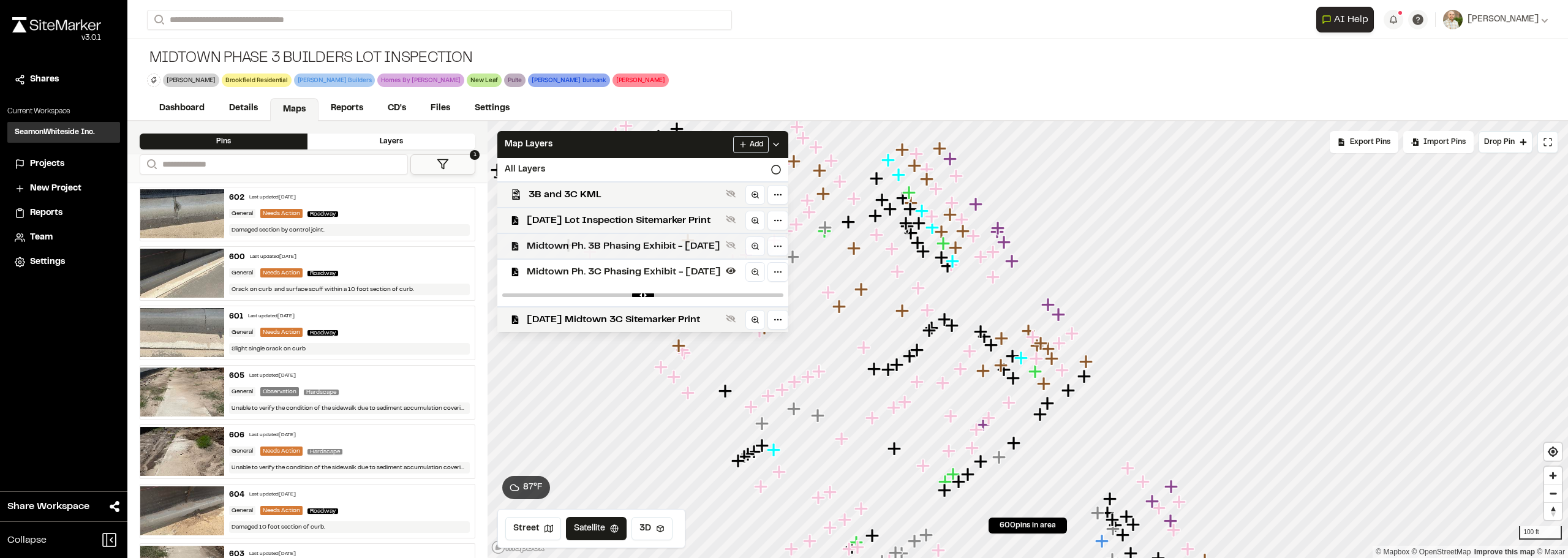
click at [657, 250] on span "Midtown Ph. 3B Phasing Exhibit - 03.06.24" at bounding box center [623, 245] width 194 height 15
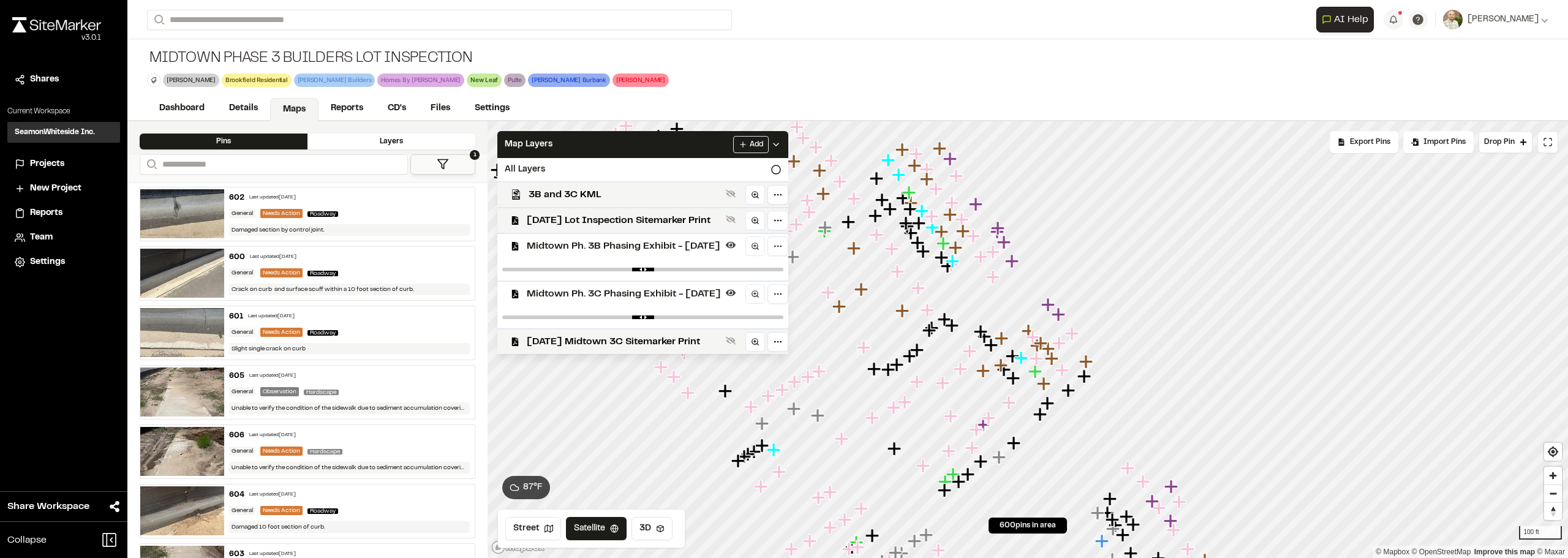
click at [674, 271] on div at bounding box center [642, 269] width 291 height 22
click at [781, 147] on icon at bounding box center [776, 144] width 10 height 10
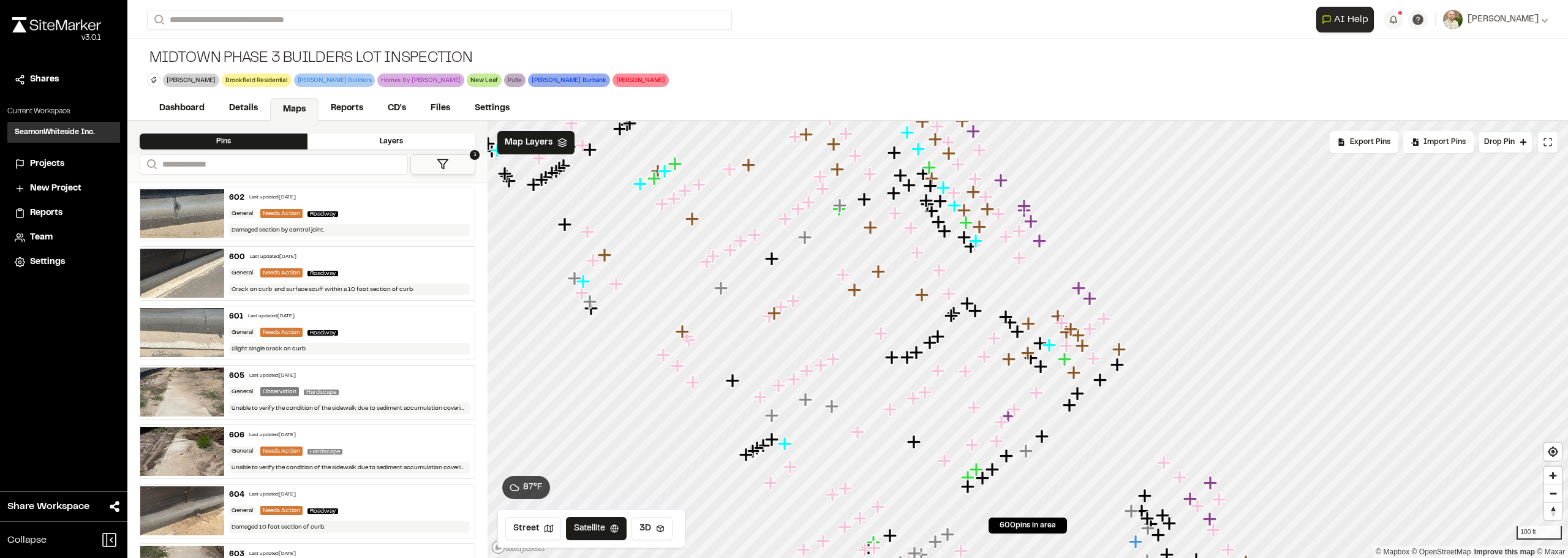
click at [943, 329] on icon "Map marker" at bounding box center [939, 336] width 16 height 16
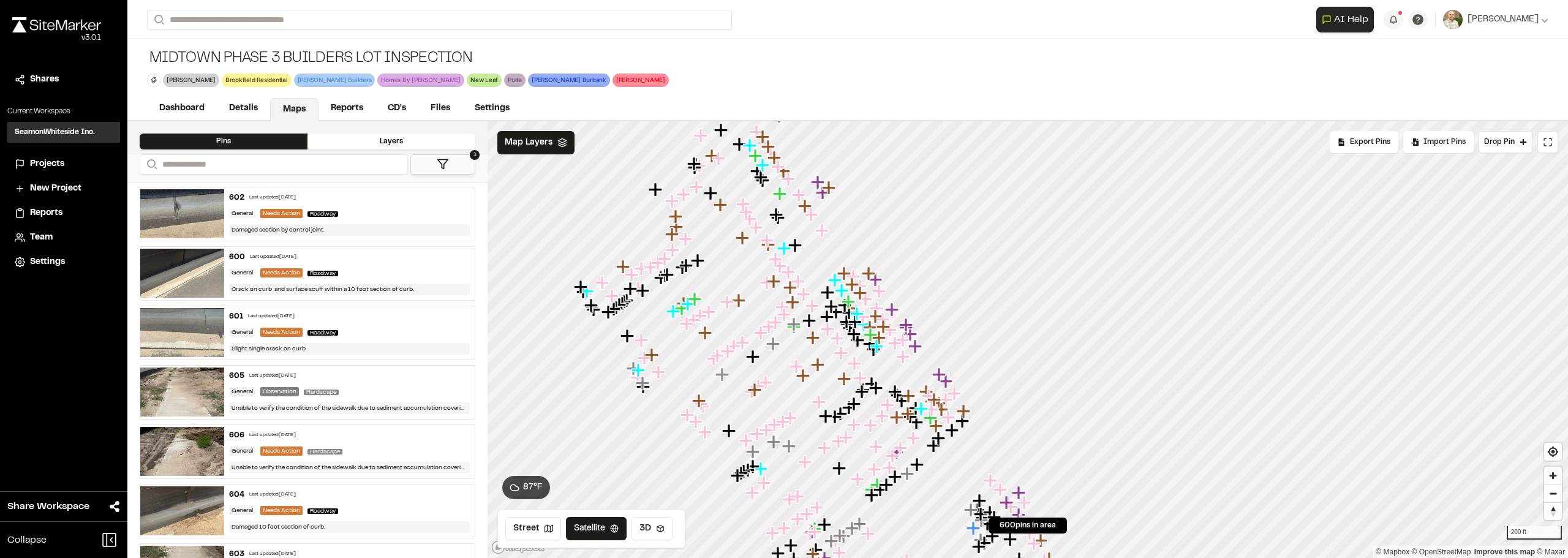
drag, startPoint x: 778, startPoint y: 422, endPoint x: 748, endPoint y: 306, distance: 119.8
click at [767, 417] on icon "Map marker" at bounding box center [775, 424] width 16 height 16
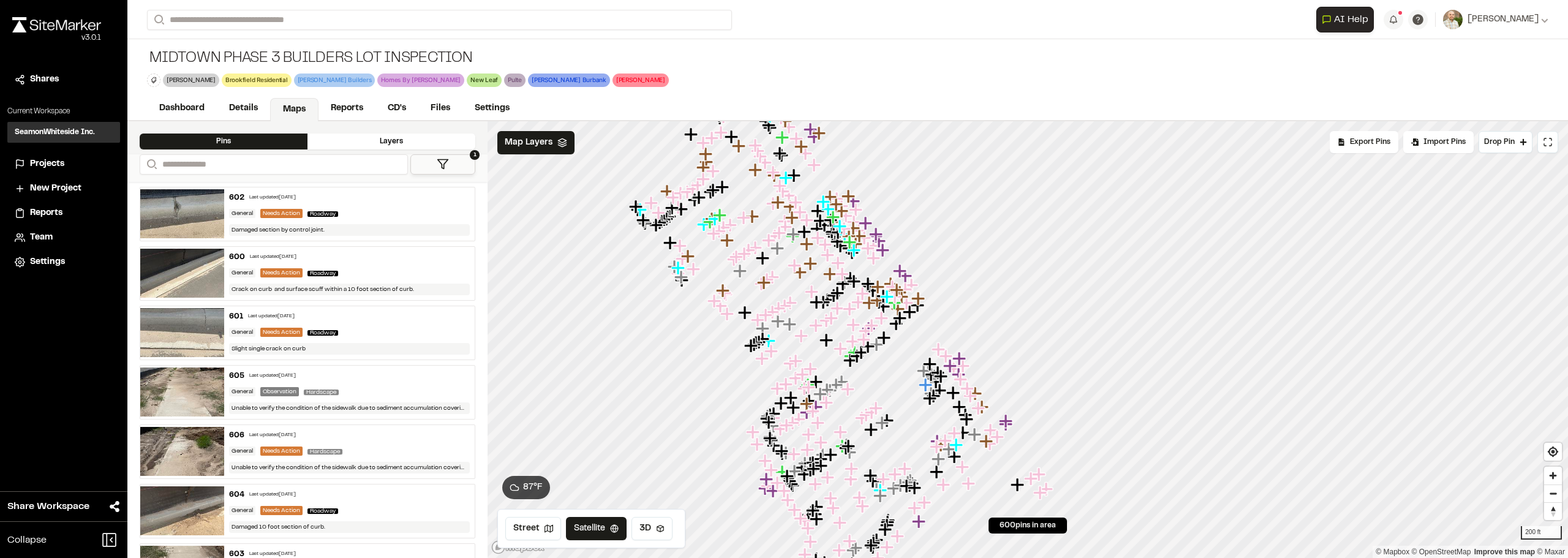
drag, startPoint x: 883, startPoint y: 448, endPoint x: 873, endPoint y: 399, distance: 50.0
click at [875, 422] on icon "Map marker" at bounding box center [872, 430] width 16 height 16
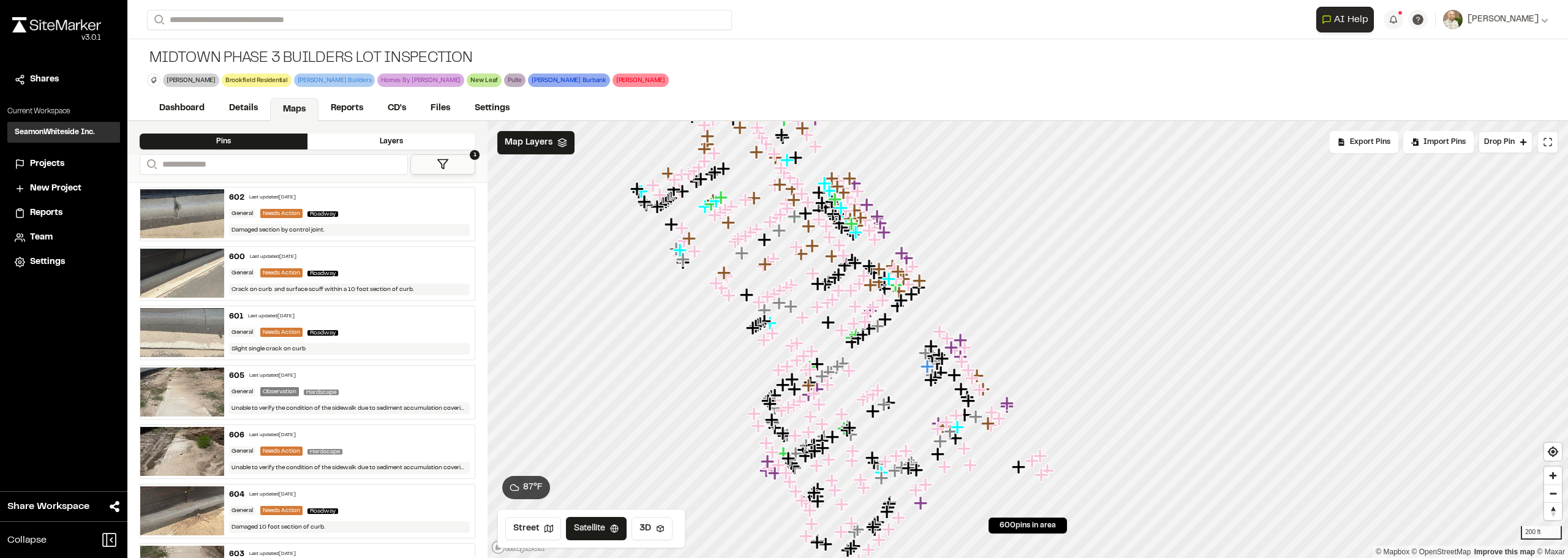
drag, startPoint x: 938, startPoint y: 468, endPoint x: 889, endPoint y: 410, distance: 75.9
click at [937, 459] on icon "Map marker" at bounding box center [945, 467] width 16 height 16
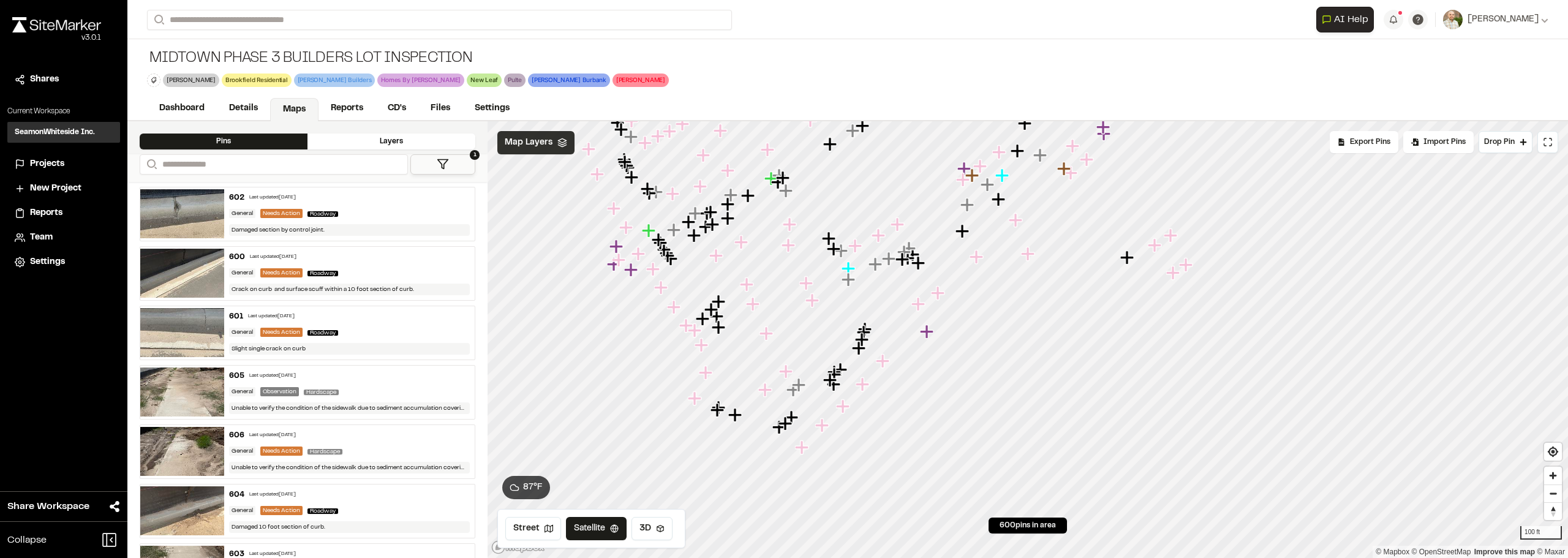
click at [537, 147] on span "Map Layers" at bounding box center [529, 142] width 48 height 13
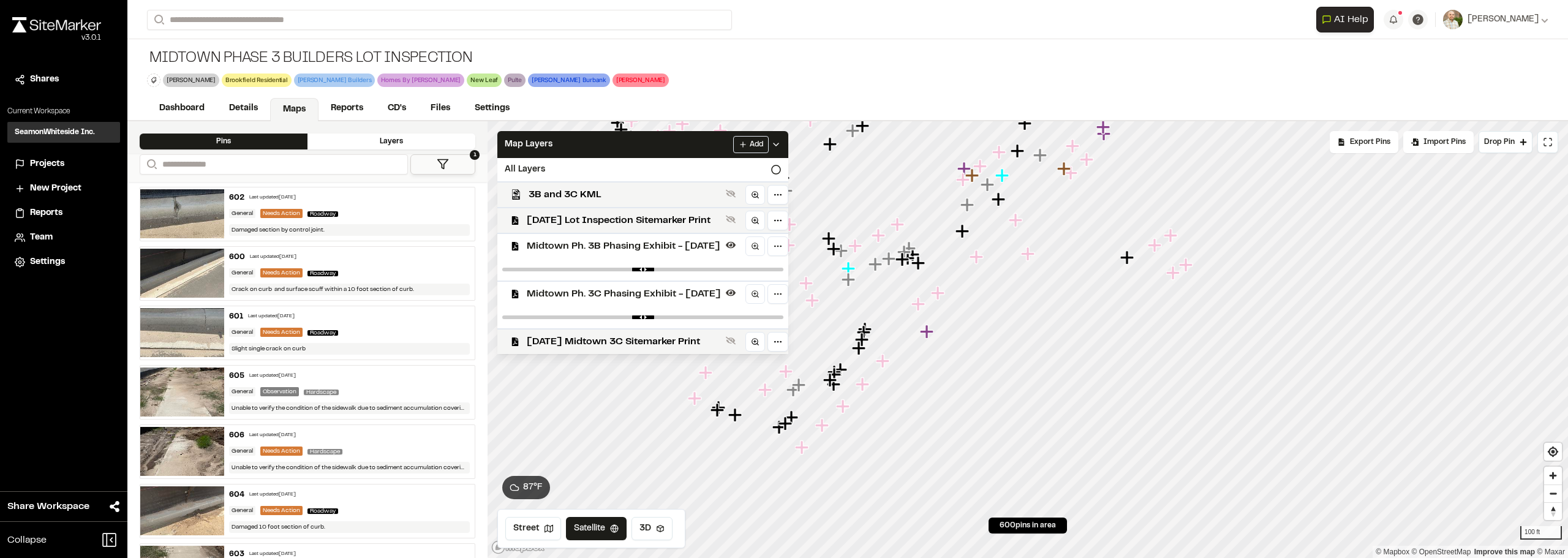
click at [692, 252] on span "Midtown Ph. 3B Phasing Exhibit - 03.06.24" at bounding box center [623, 245] width 194 height 15
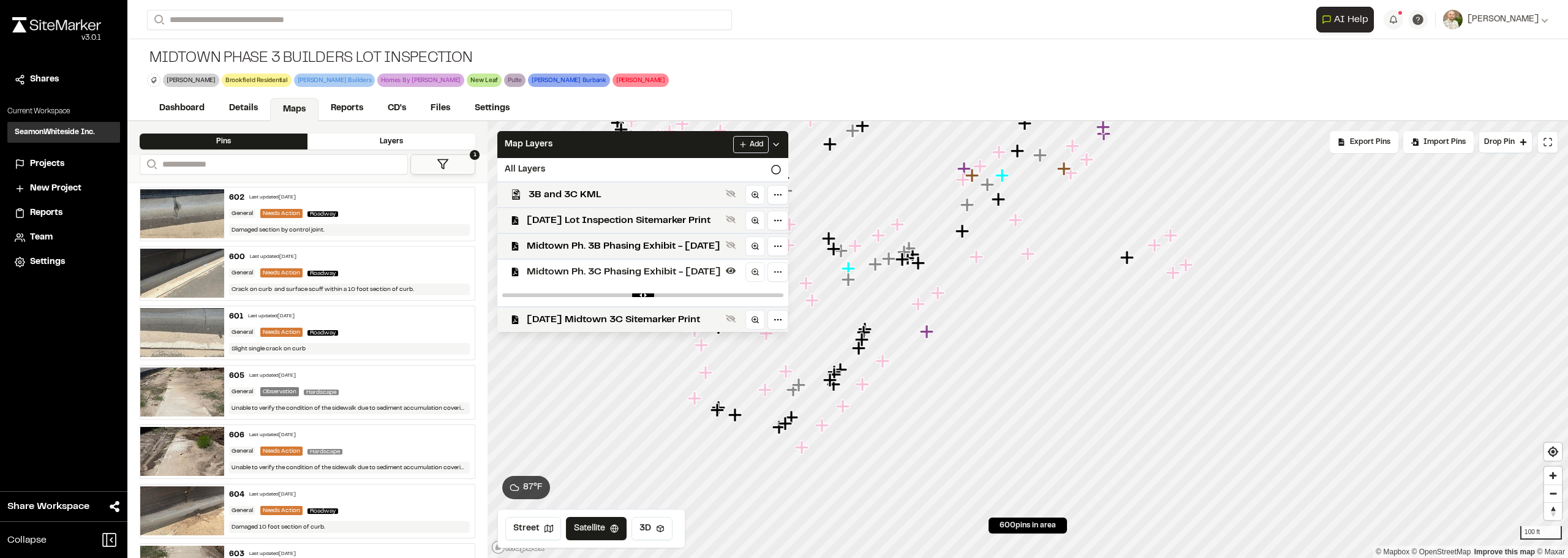
click at [668, 284] on div at bounding box center [642, 295] width 291 height 22
click at [666, 276] on span "Midtown Ph. 3C Phasing Exhibit - 03.06.24" at bounding box center [623, 272] width 194 height 15
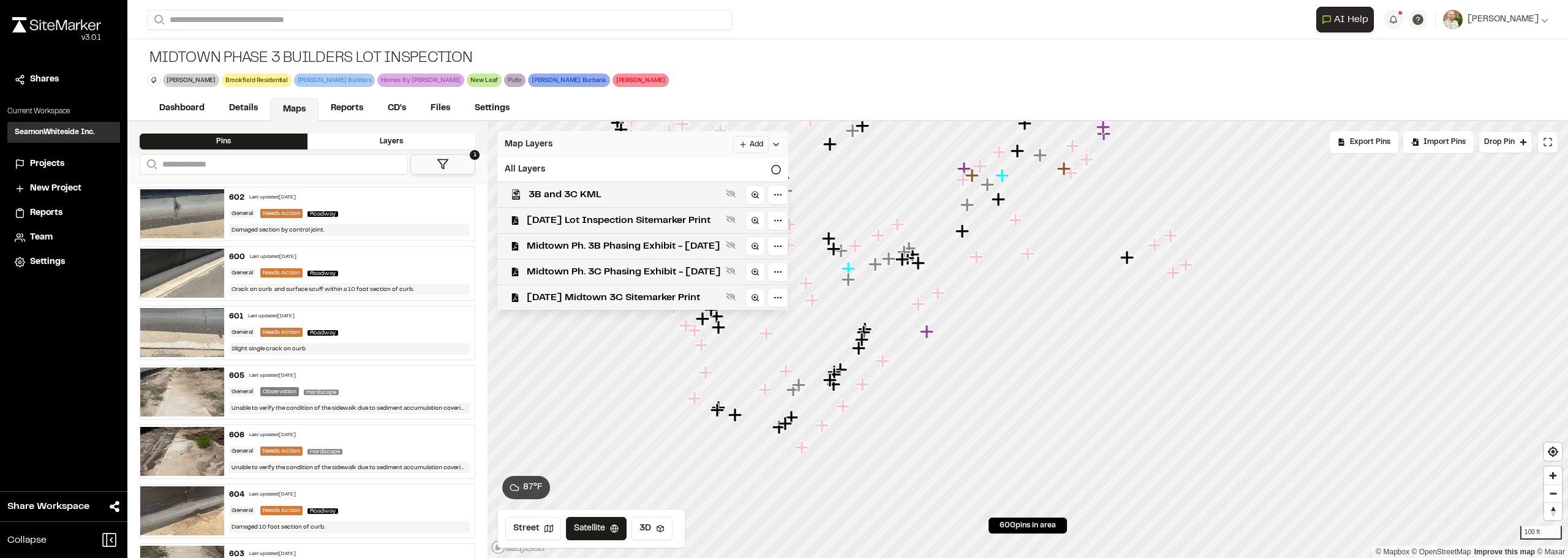
click at [781, 143] on icon at bounding box center [776, 144] width 10 height 10
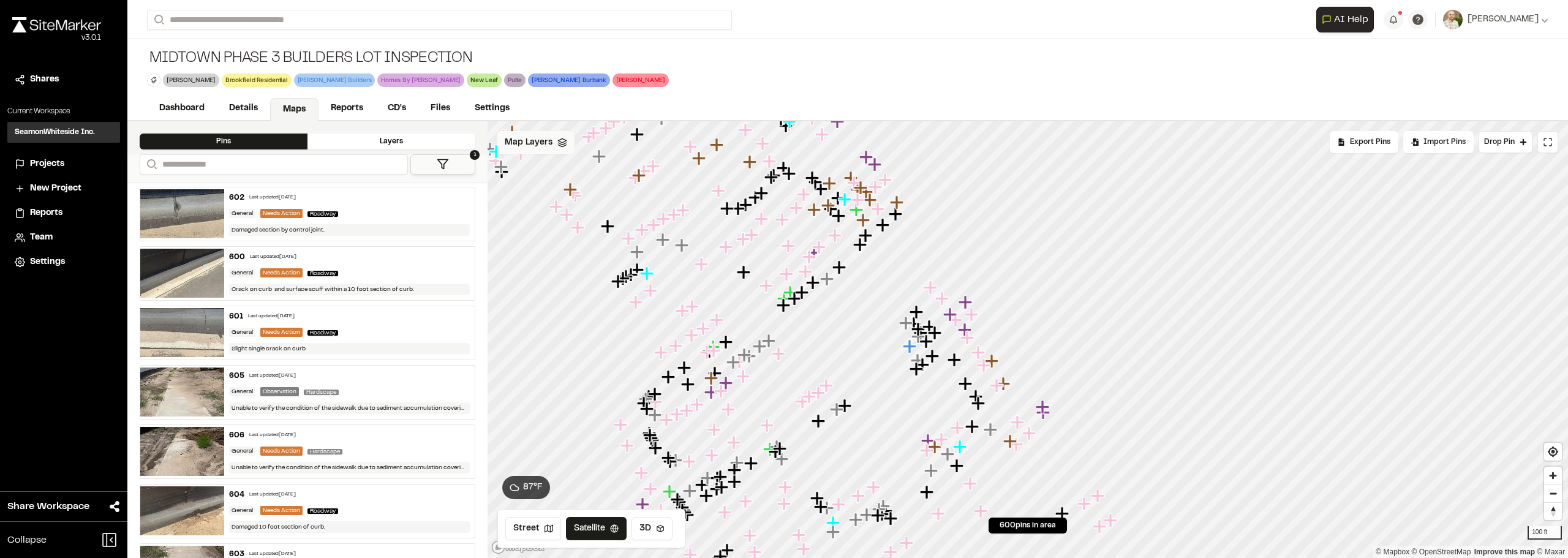
click at [534, 135] on div "Map Layers" at bounding box center [536, 143] width 77 height 23
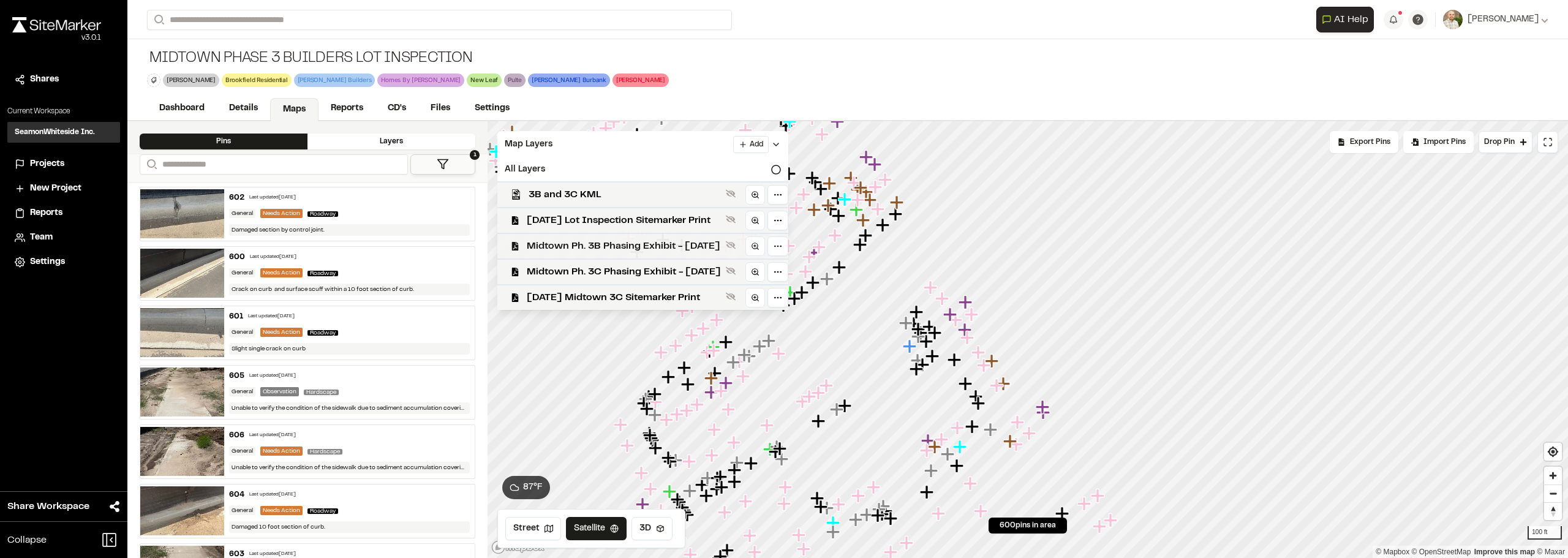
click at [655, 242] on span "Midtown Ph. 3B Phasing Exhibit - 03.06.24" at bounding box center [623, 245] width 194 height 15
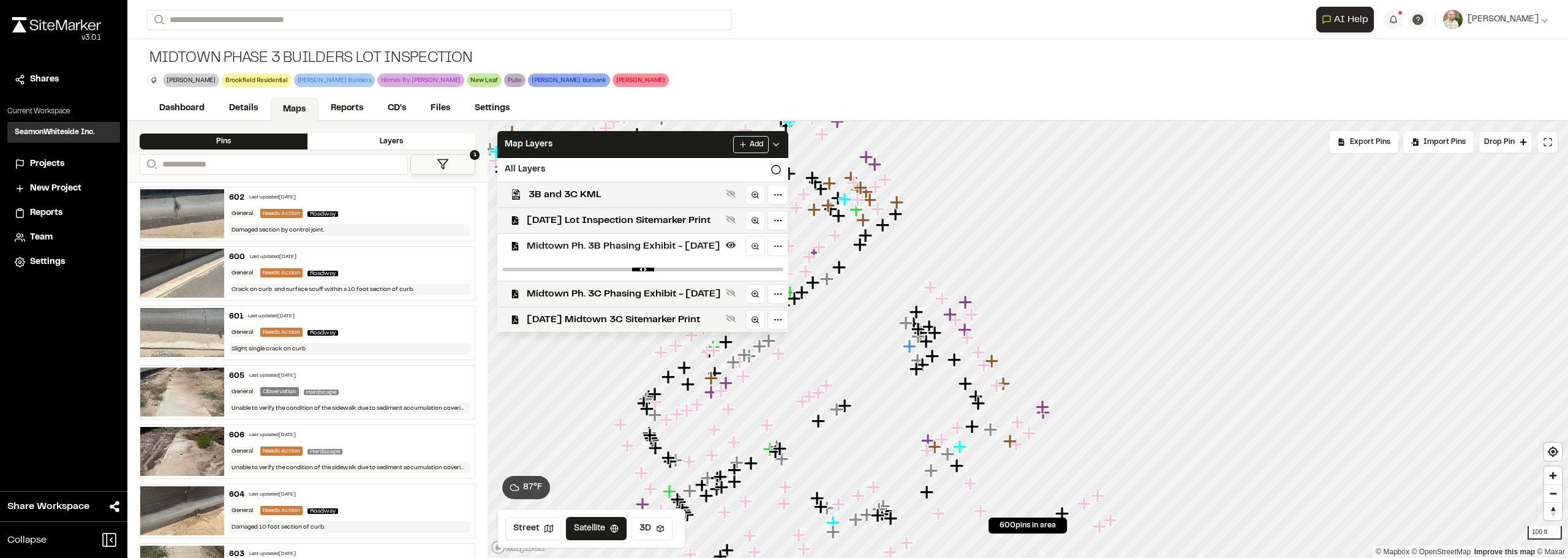
click at [641, 278] on div at bounding box center [642, 269] width 291 height 22
click at [653, 283] on div "Midtown Ph. 3C Phasing Exhibit - 03.06.24" at bounding box center [637, 293] width 300 height 25
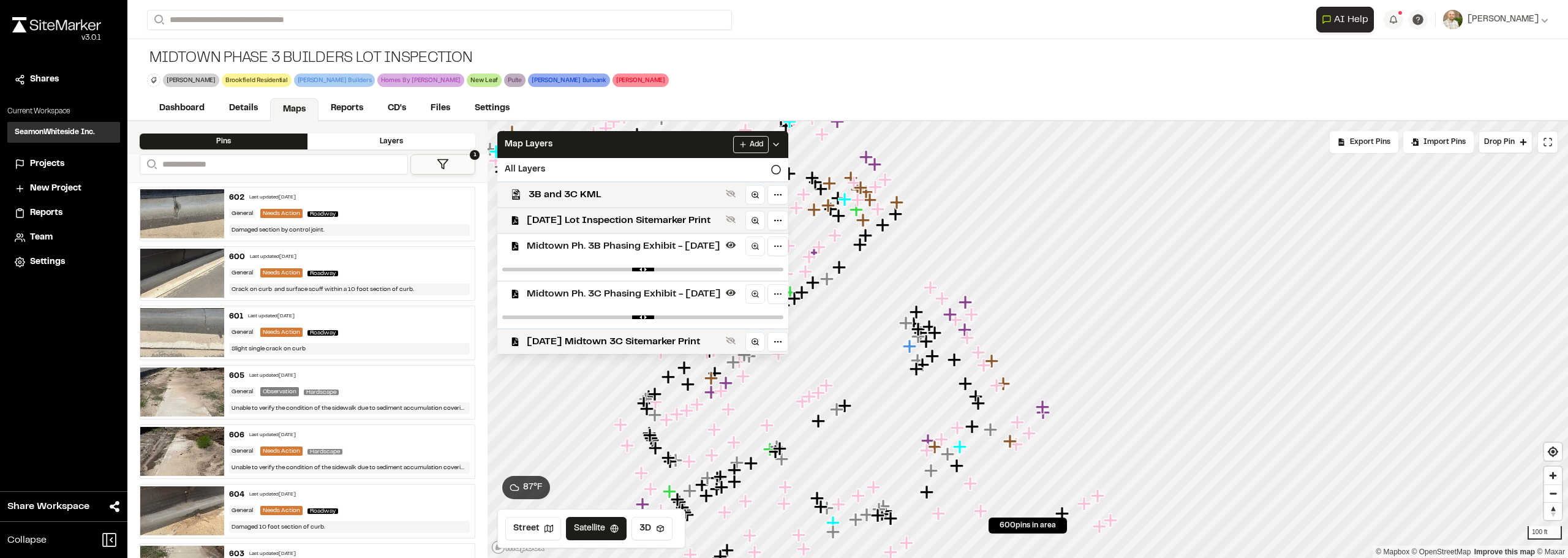
click at [781, 145] on icon at bounding box center [776, 144] width 10 height 10
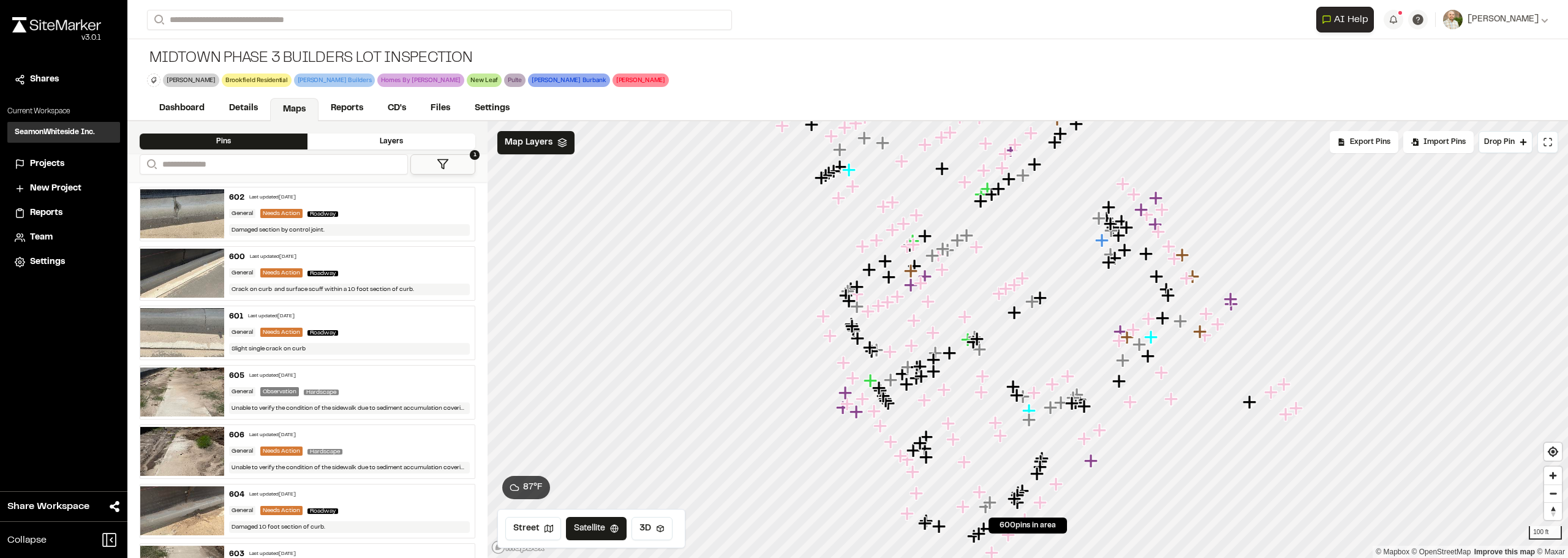
click at [1045, 377] on icon "Map marker" at bounding box center [1052, 384] width 13 height 13
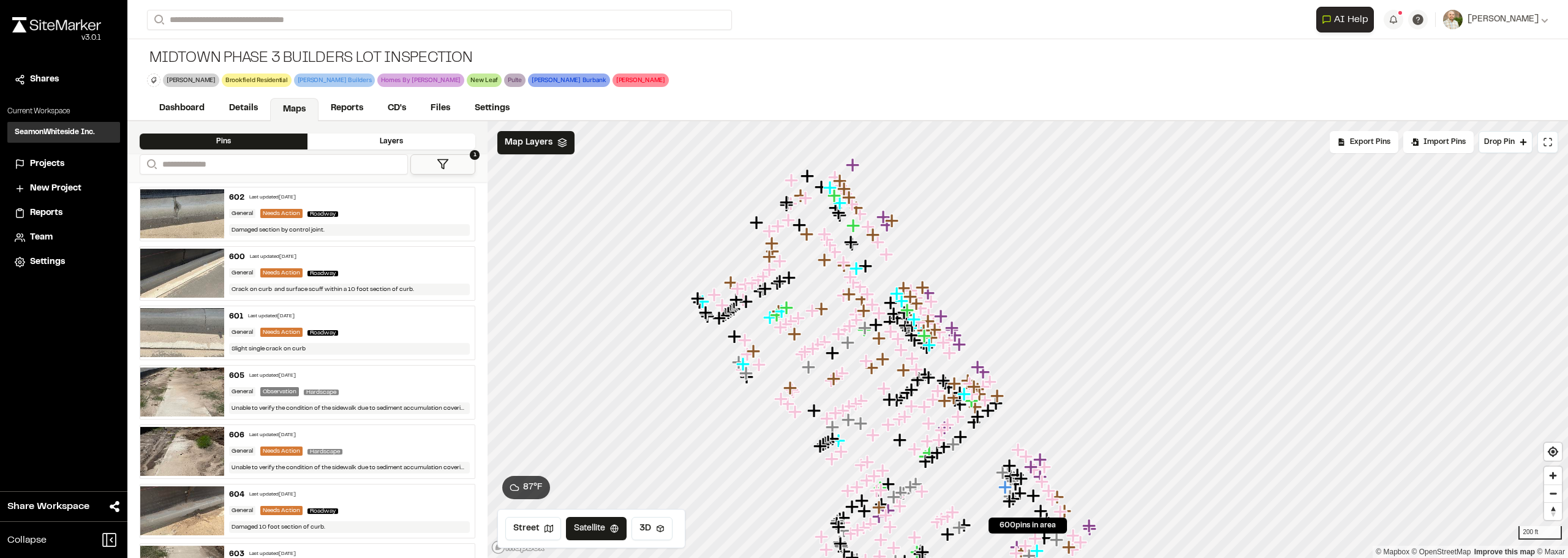
drag, startPoint x: 926, startPoint y: 286, endPoint x: 931, endPoint y: 368, distance: 82.2
click at [933, 344] on icon "Map marker" at bounding box center [925, 336] width 16 height 16
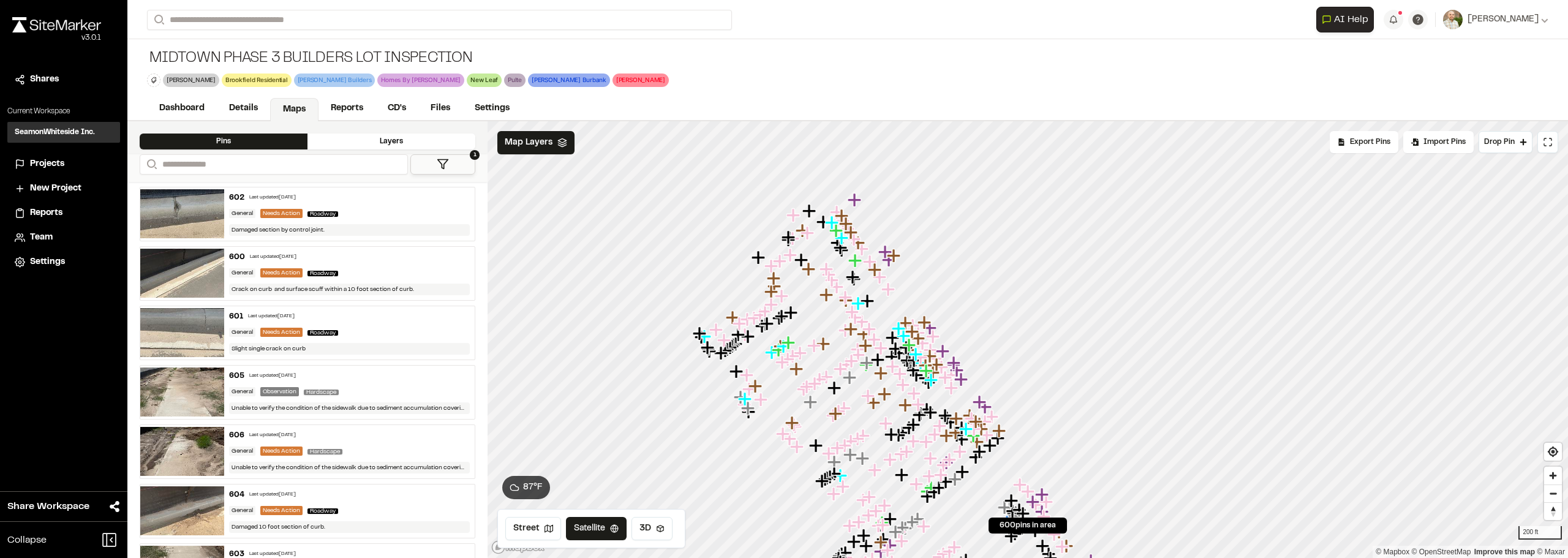
click at [899, 444] on icon "Map marker" at bounding box center [907, 451] width 16 height 16
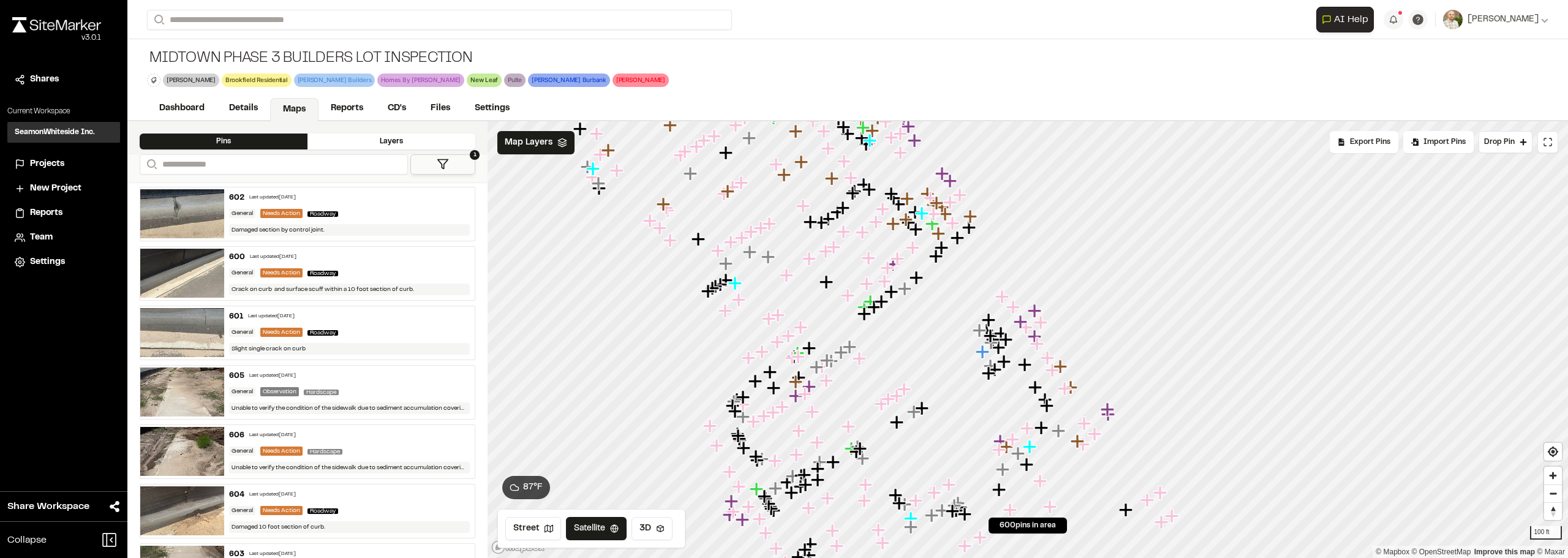
click at [1035, 121] on div at bounding box center [1027, 121] width 1080 height 0
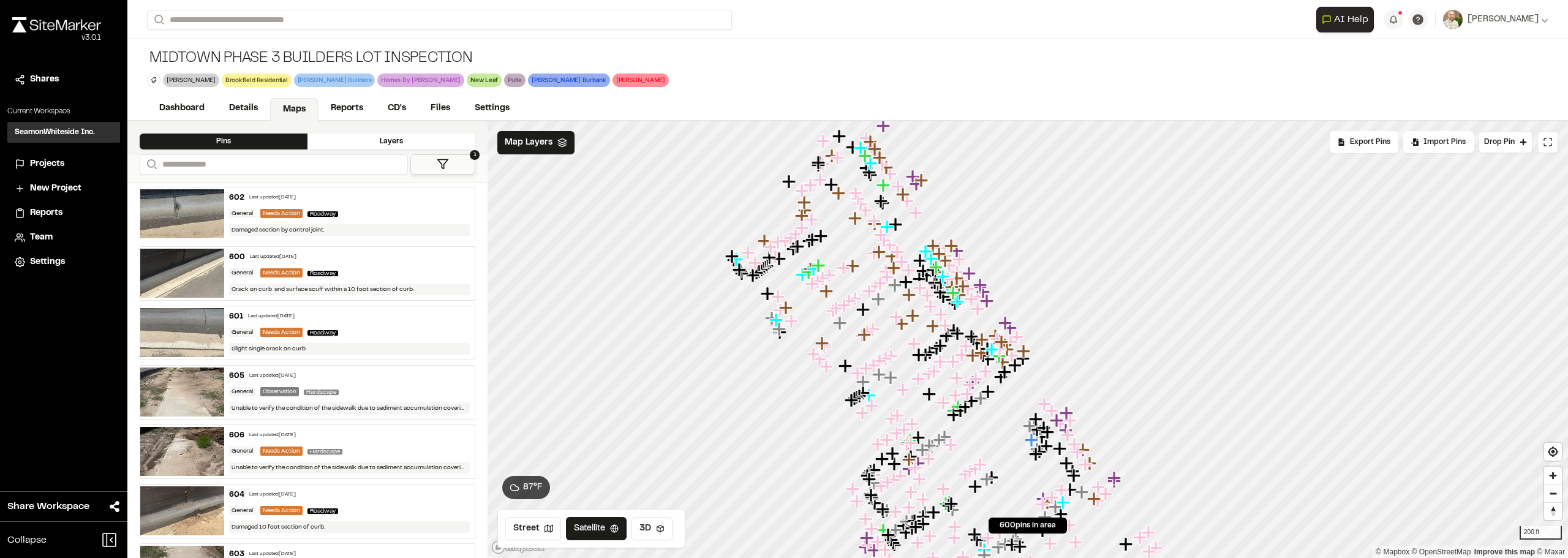
click at [850, 121] on div at bounding box center [1027, 121] width 1080 height 0
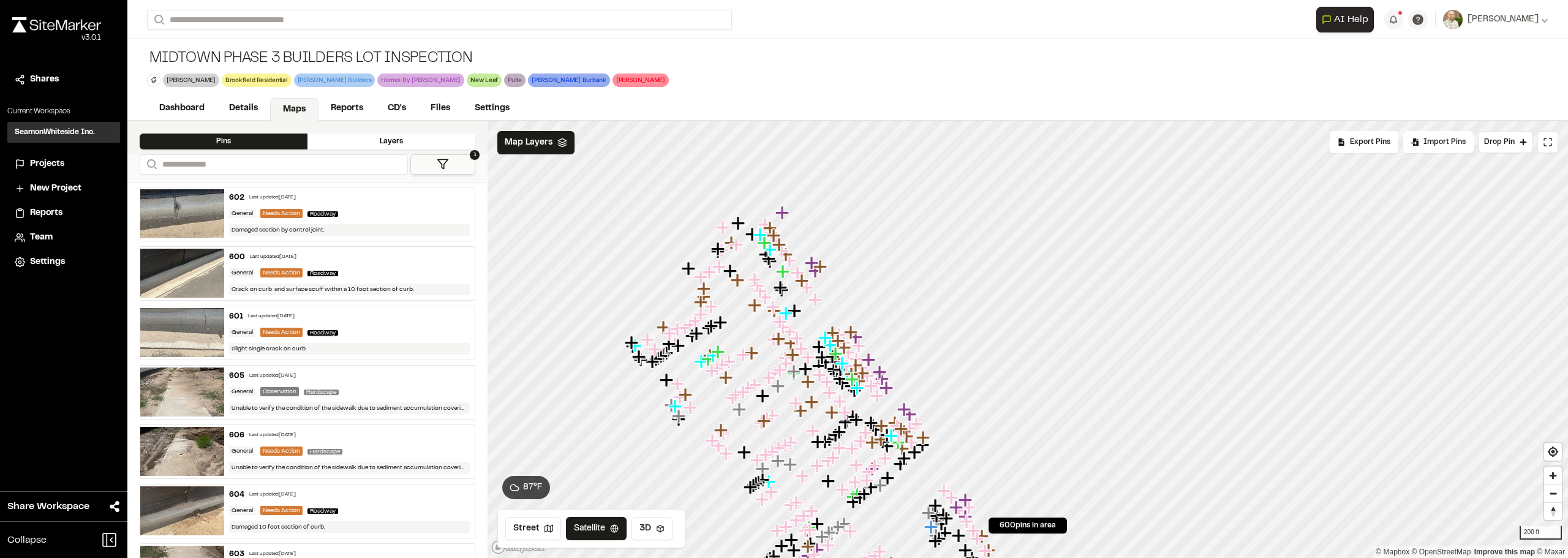
click at [916, 121] on div at bounding box center [1027, 121] width 1080 height 0
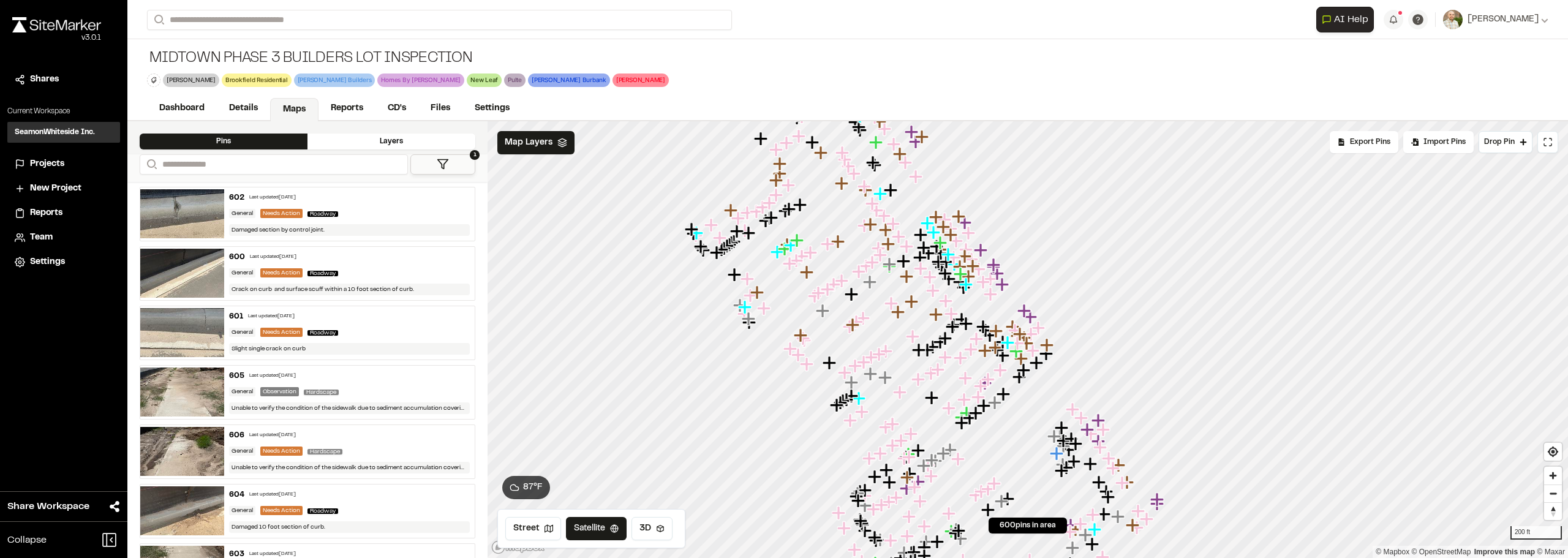
click at [953, 121] on div at bounding box center [1027, 121] width 1080 height 0
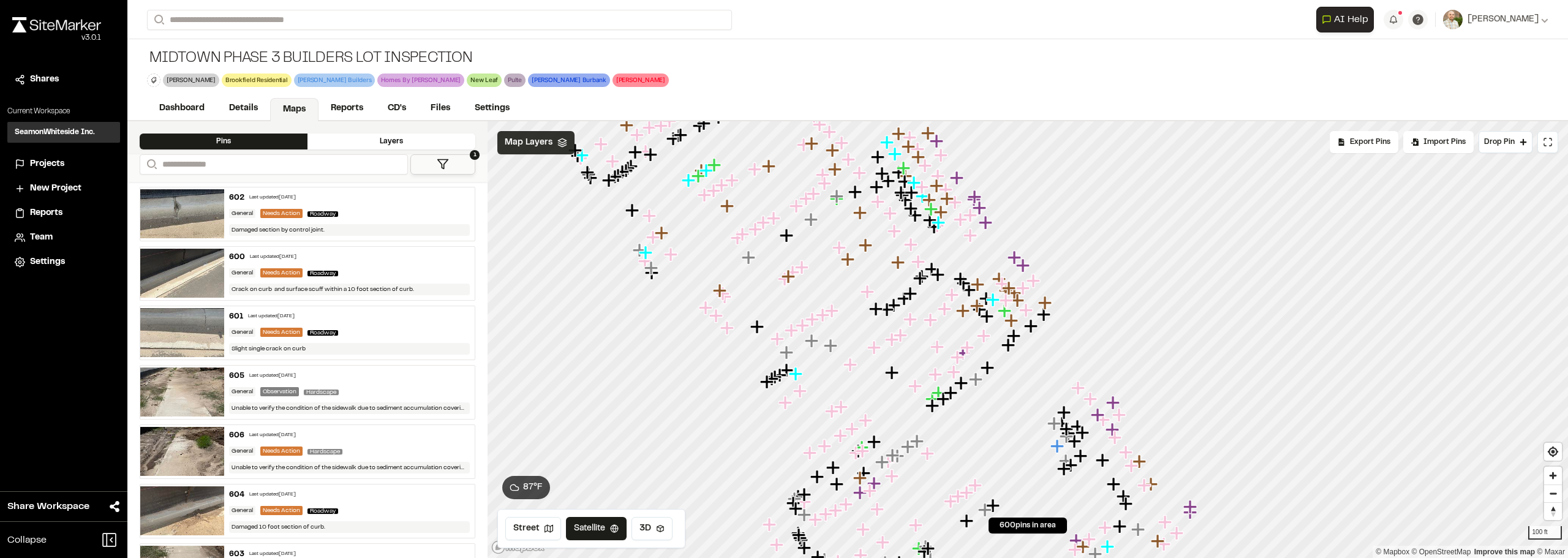
click at [520, 143] on span "Map Layers" at bounding box center [529, 142] width 48 height 13
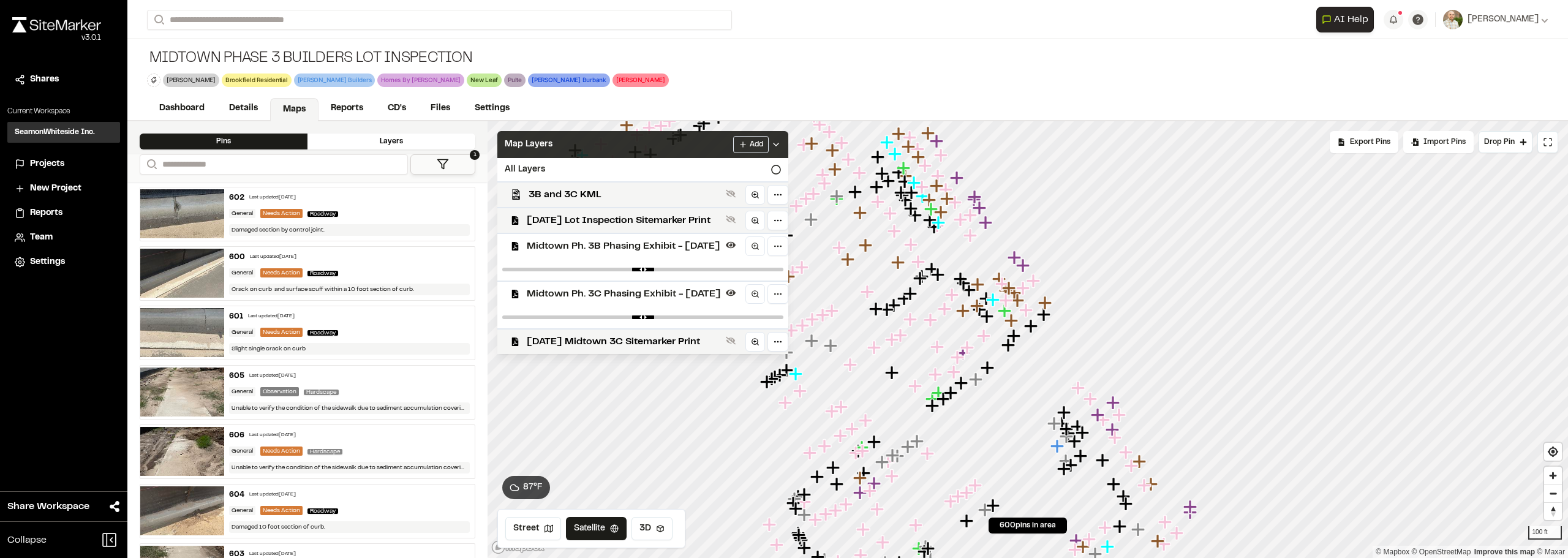
click at [520, 143] on span "Map Layers" at bounding box center [529, 144] width 48 height 13
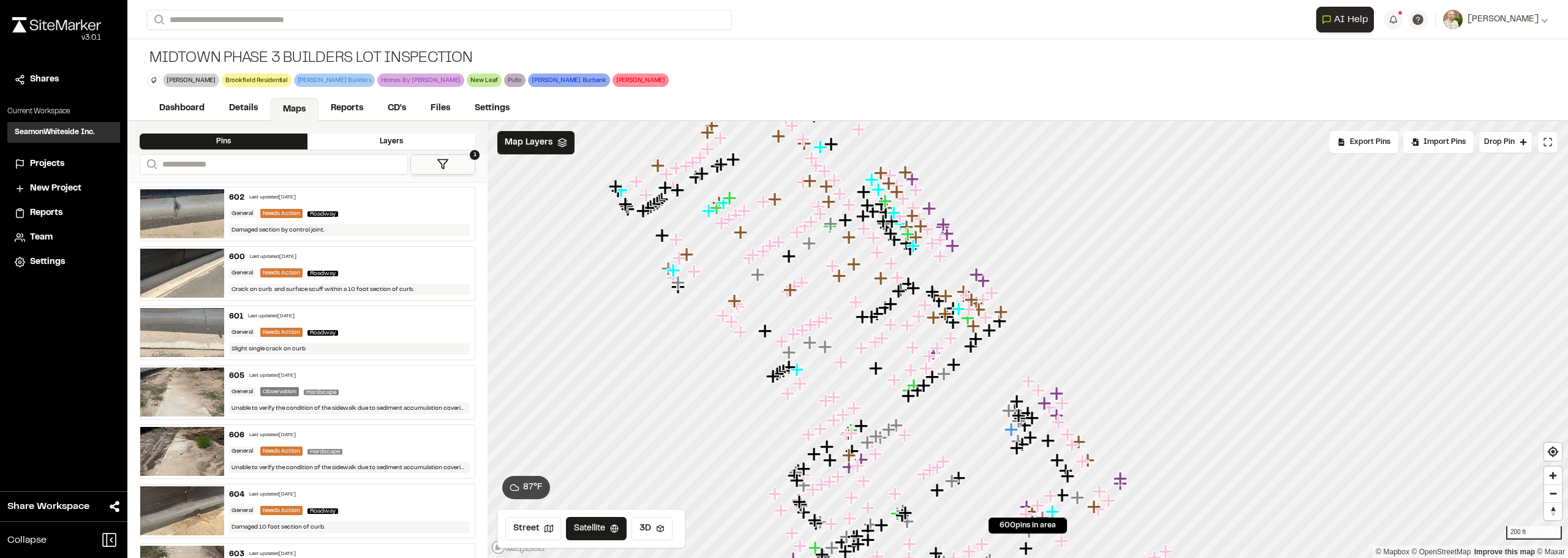
click at [887, 372] on icon "Map marker" at bounding box center [895, 380] width 16 height 16
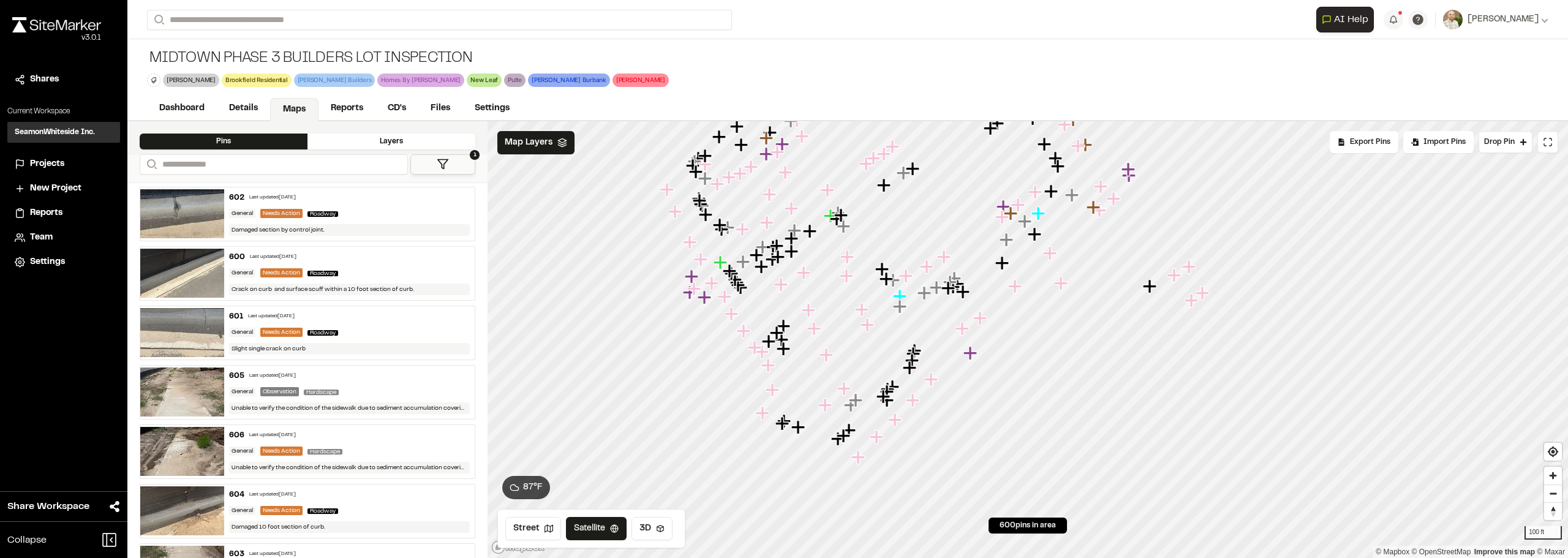
drag, startPoint x: 886, startPoint y: 273, endPoint x: 894, endPoint y: 313, distance: 40.8
click at [891, 277] on icon "Map marker" at bounding box center [883, 269] width 16 height 16
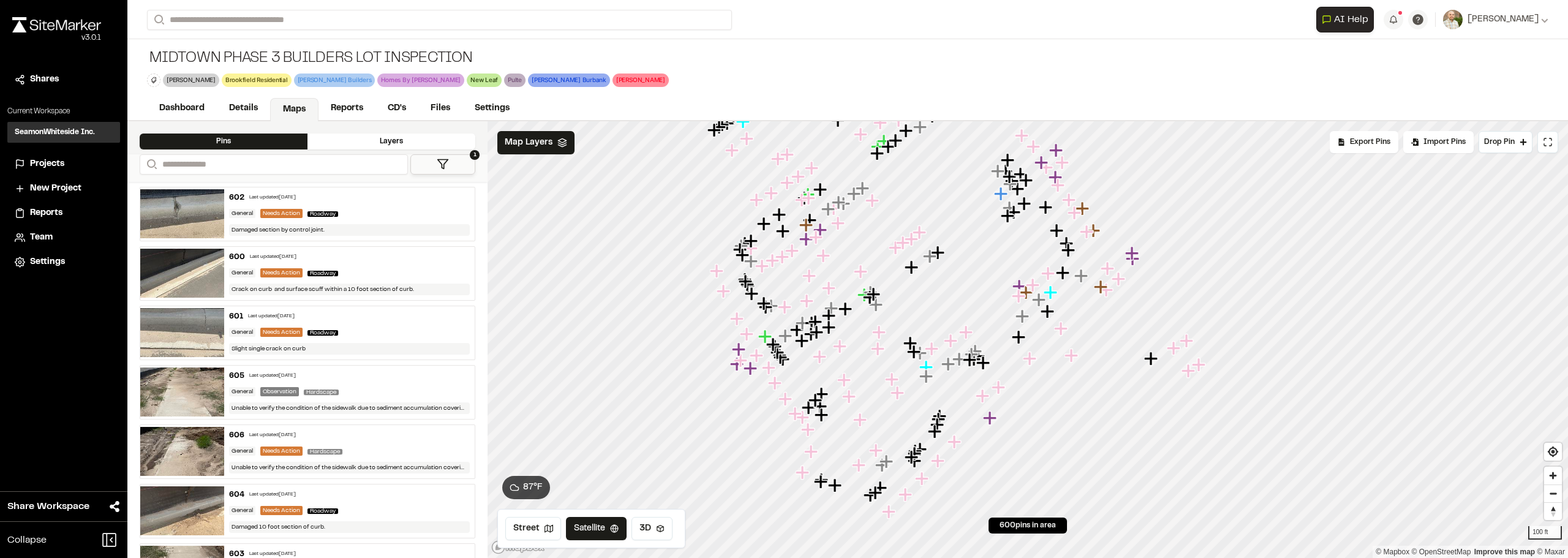
drag, startPoint x: 821, startPoint y: 309, endPoint x: 834, endPoint y: 314, distance: 13.9
click at [834, 314] on icon "Map marker" at bounding box center [830, 316] width 16 height 16
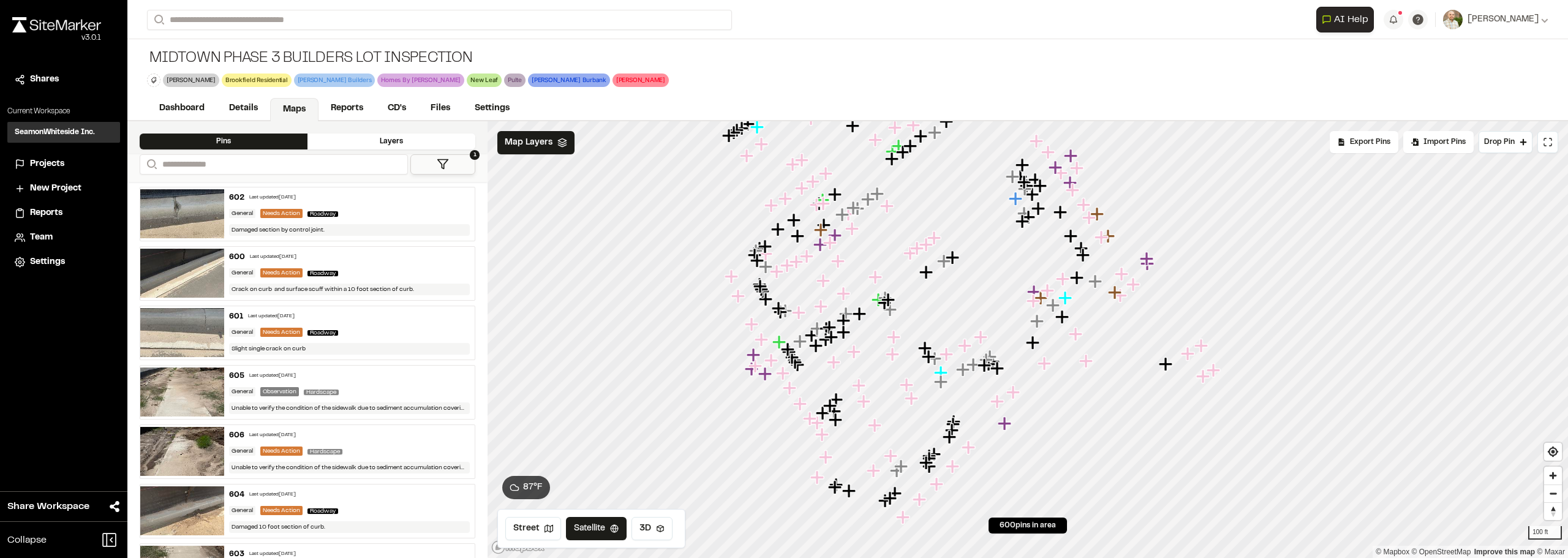
click at [843, 290] on icon "Map marker" at bounding box center [845, 293] width 16 height 16
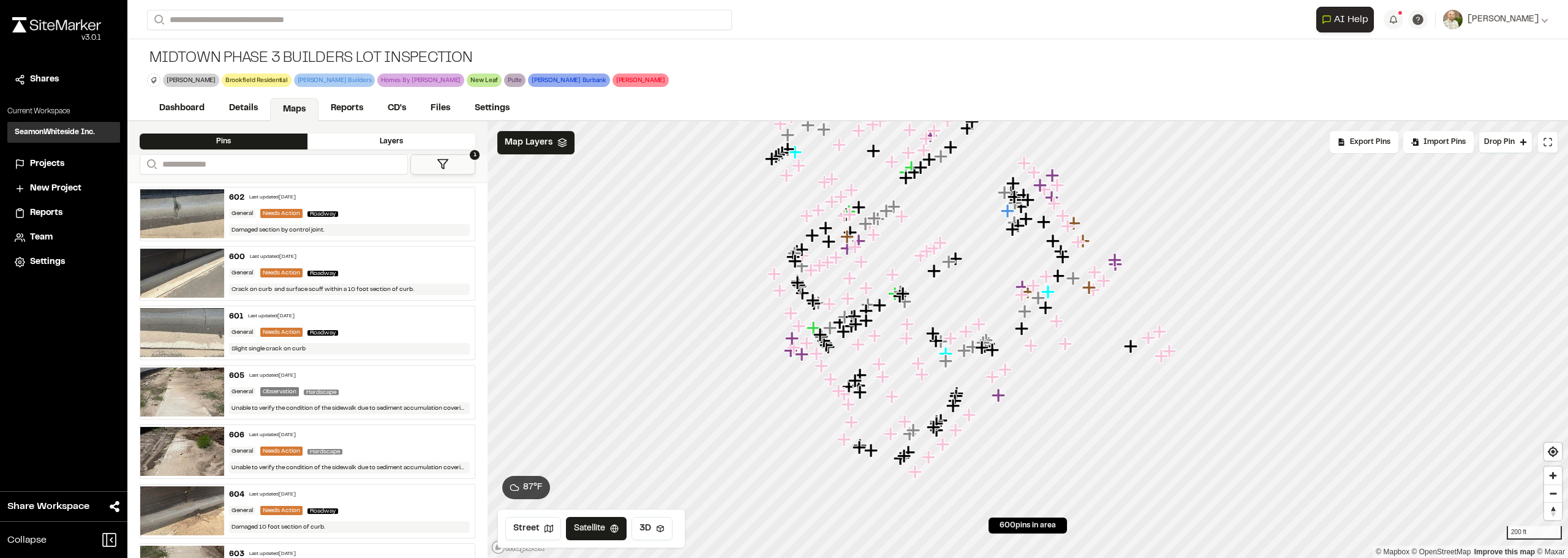
click at [829, 121] on div at bounding box center [1027, 121] width 1080 height 0
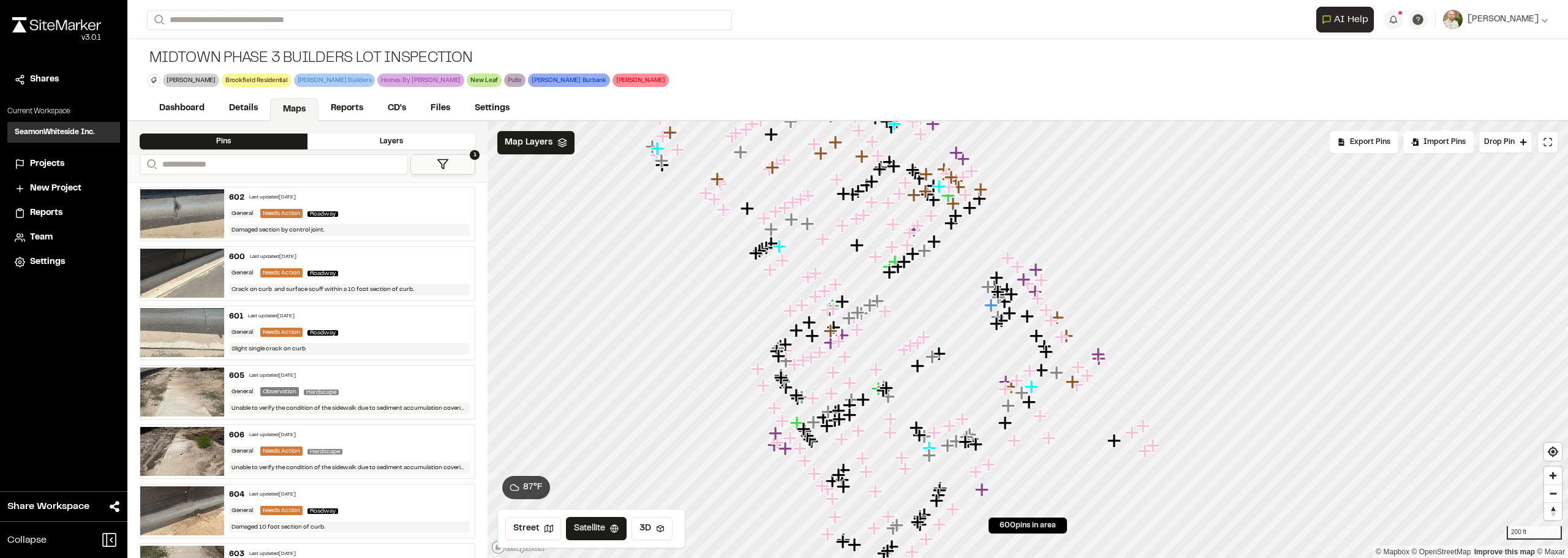
click at [852, 234] on icon "Map marker" at bounding box center [843, 225] width 16 height 16
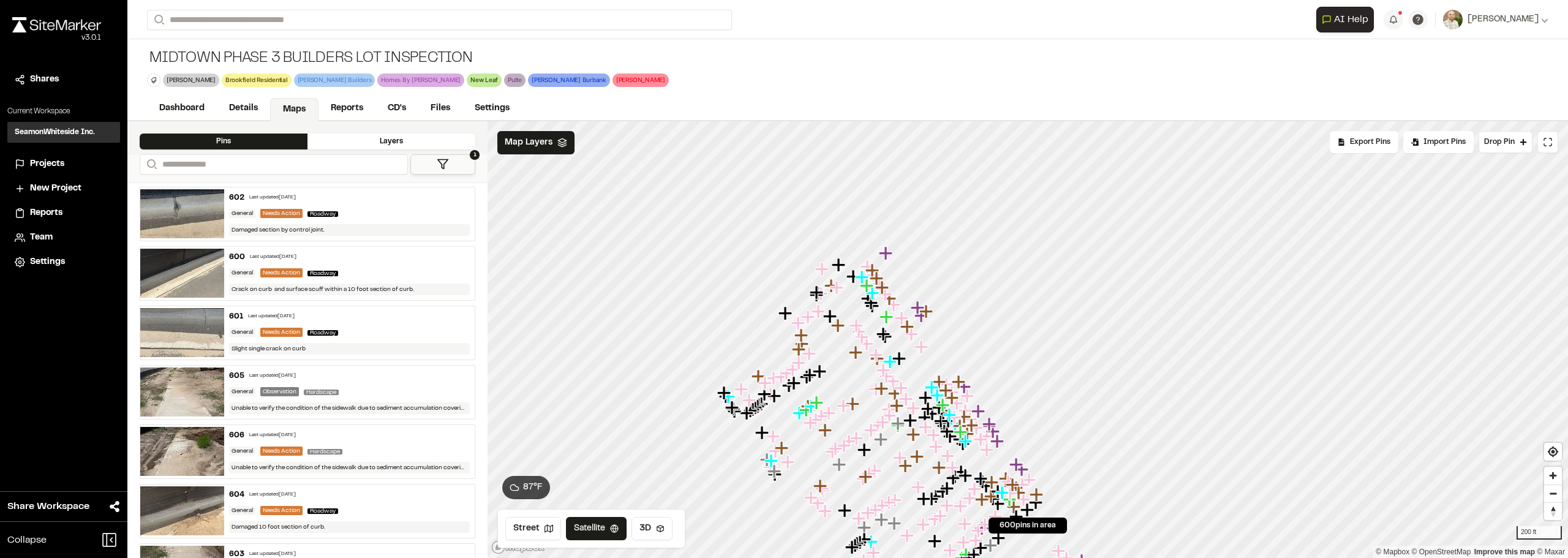
drag, startPoint x: 812, startPoint y: 313, endPoint x: 797, endPoint y: 256, distance: 58.9
click at [801, 309] on icon "Map marker" at bounding box center [809, 317] width 16 height 16
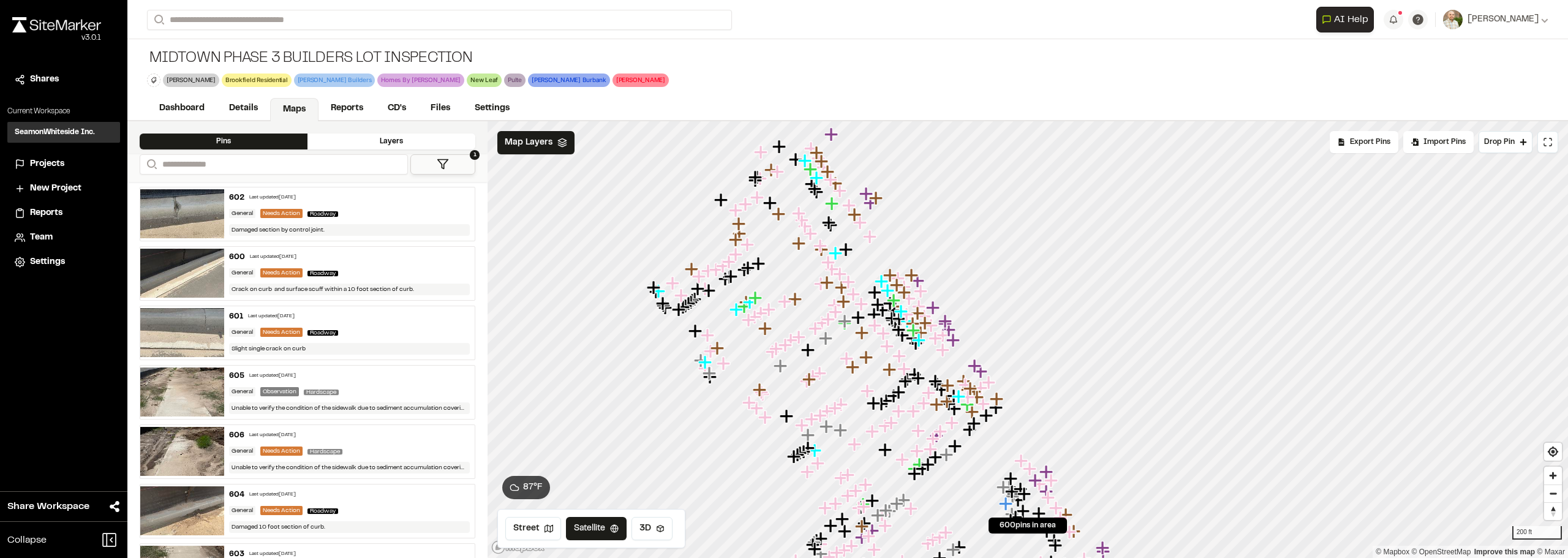
drag, startPoint x: 853, startPoint y: 441, endPoint x: 839, endPoint y: 394, distance: 49.0
click at [835, 121] on div at bounding box center [1027, 121] width 1080 height 0
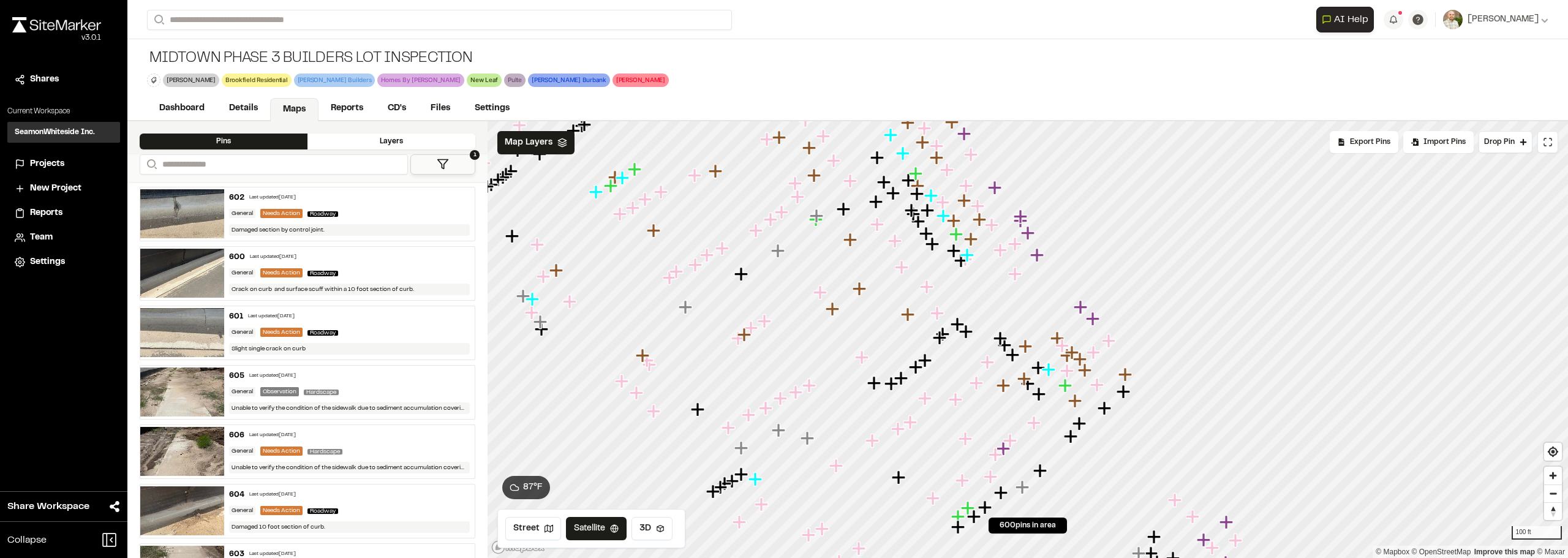
click at [765, 320] on icon "Map marker" at bounding box center [764, 320] width 13 height 13
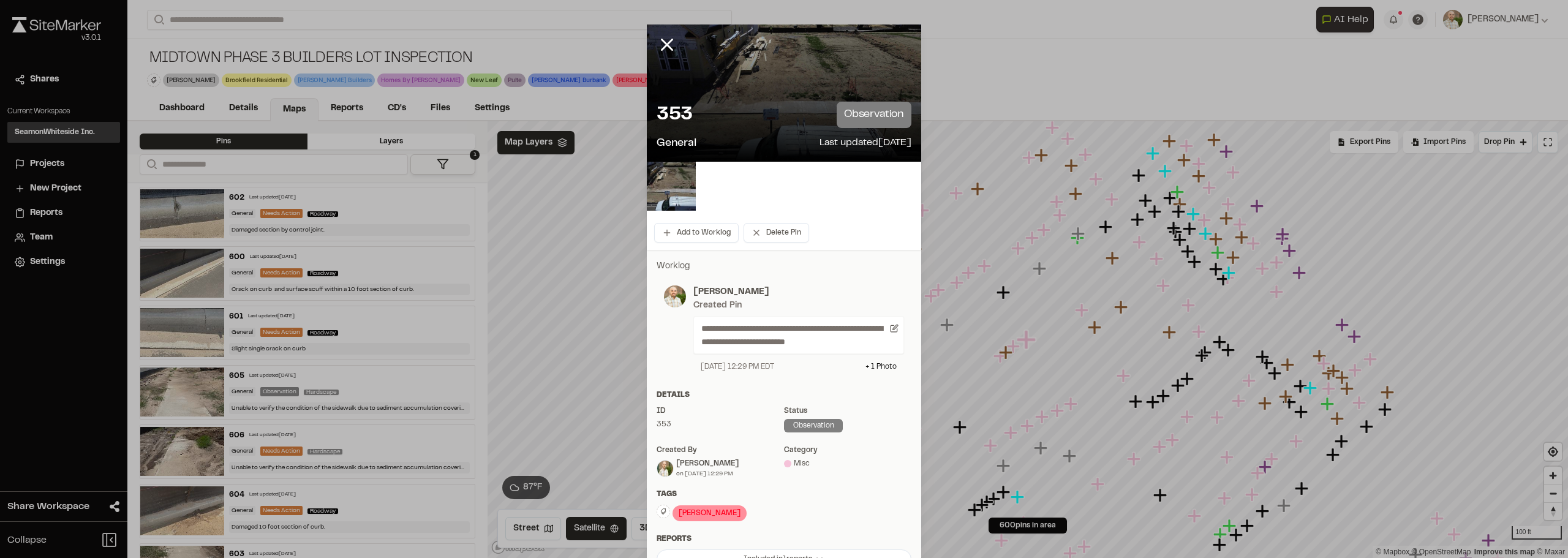
click at [656, 48] on icon at bounding box center [666, 44] width 21 height 21
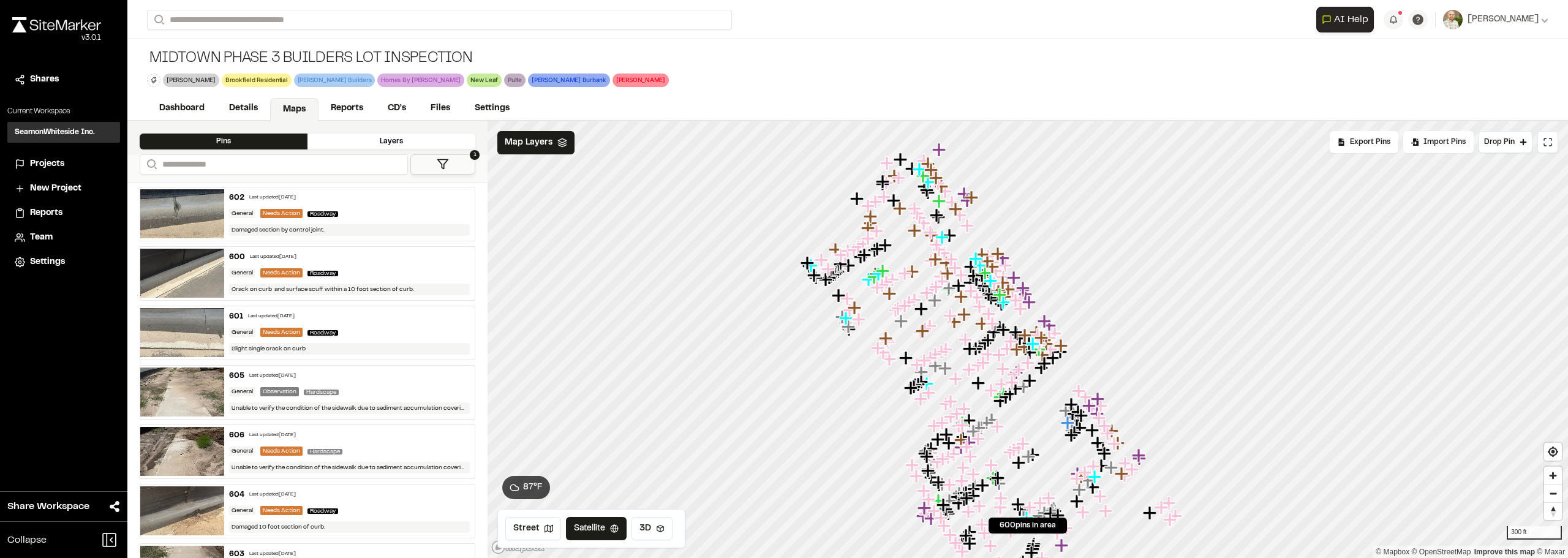
drag, startPoint x: 963, startPoint y: 353, endPoint x: 894, endPoint y: 300, distance: 87.0
click at [917, 353] on icon "Map marker" at bounding box center [923, 360] width 13 height 13
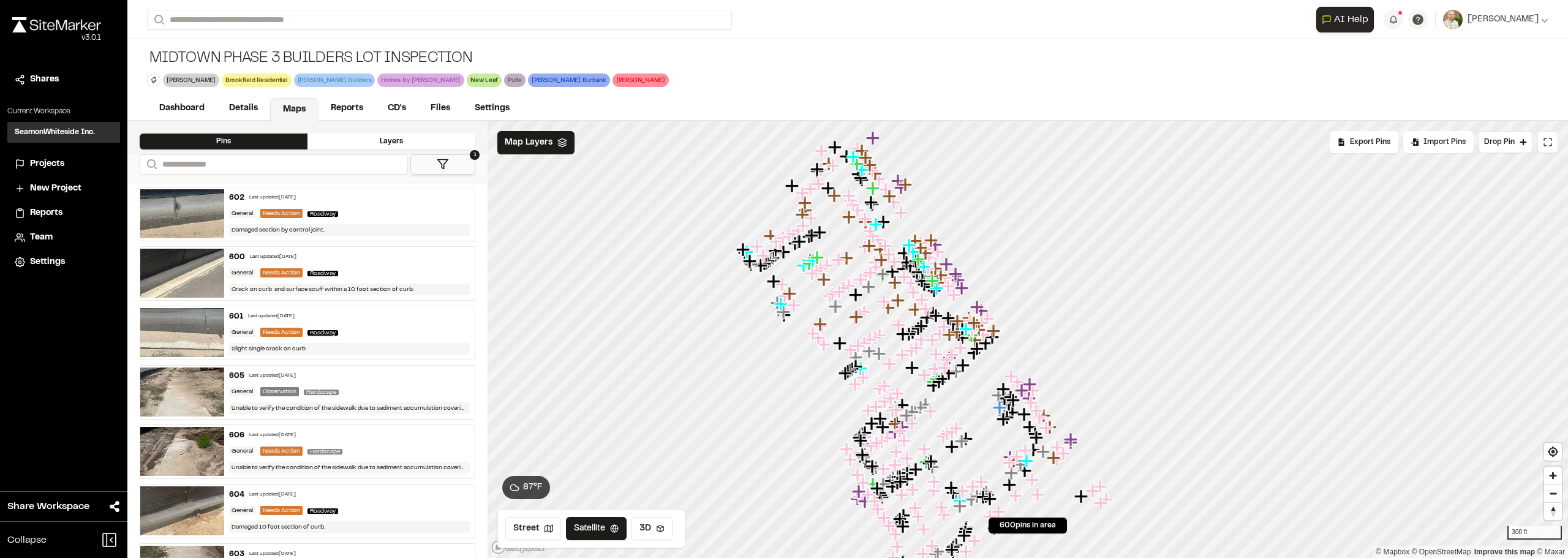
click at [834, 264] on icon "Map marker" at bounding box center [839, 260] width 16 height 16
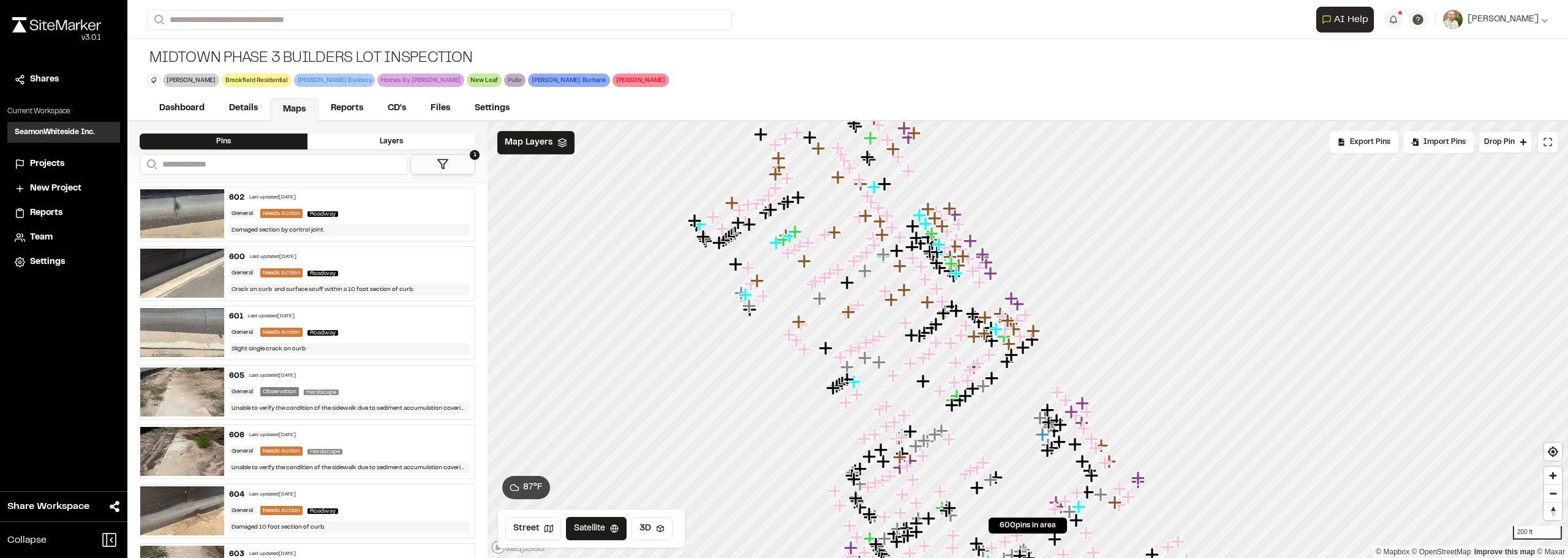
drag, startPoint x: 831, startPoint y: 272, endPoint x: 792, endPoint y: 366, distance: 101.8
click at [818, 286] on icon "Map marker" at bounding box center [825, 278] width 16 height 16
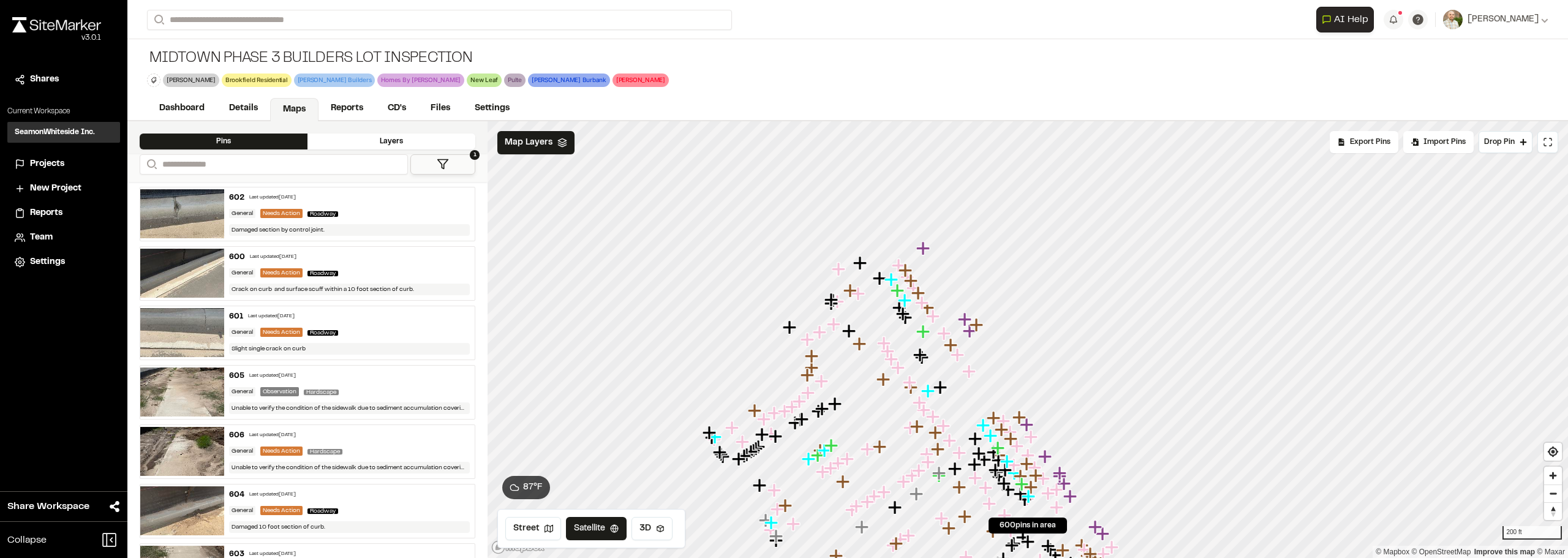
click at [923, 121] on div at bounding box center [1027, 121] width 1080 height 0
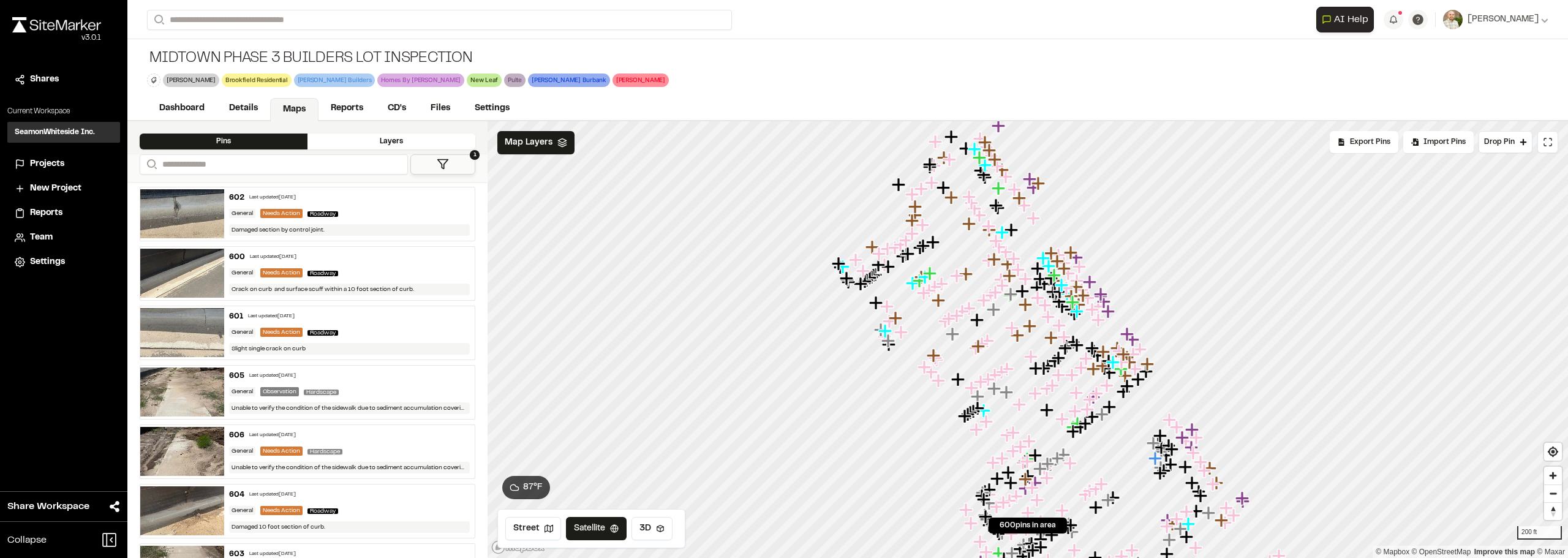
drag, startPoint x: 1180, startPoint y: 458, endPoint x: 1102, endPoint y: 377, distance: 112.4
click at [1127, 121] on div at bounding box center [1027, 121] width 1080 height 0
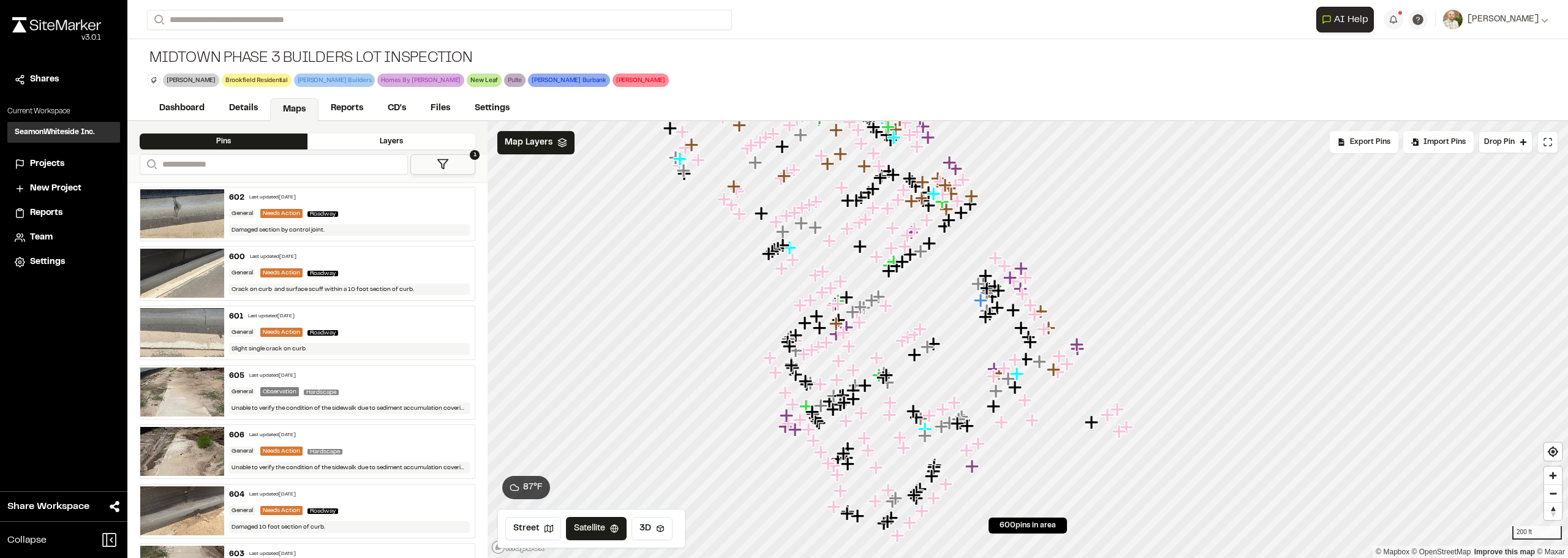
click at [1108, 77] on div "Midtown Phase 3 Builders Lot Inspection Ashton Wood Delete Rename Edit Color De…" at bounding box center [848, 68] width 1441 height 58
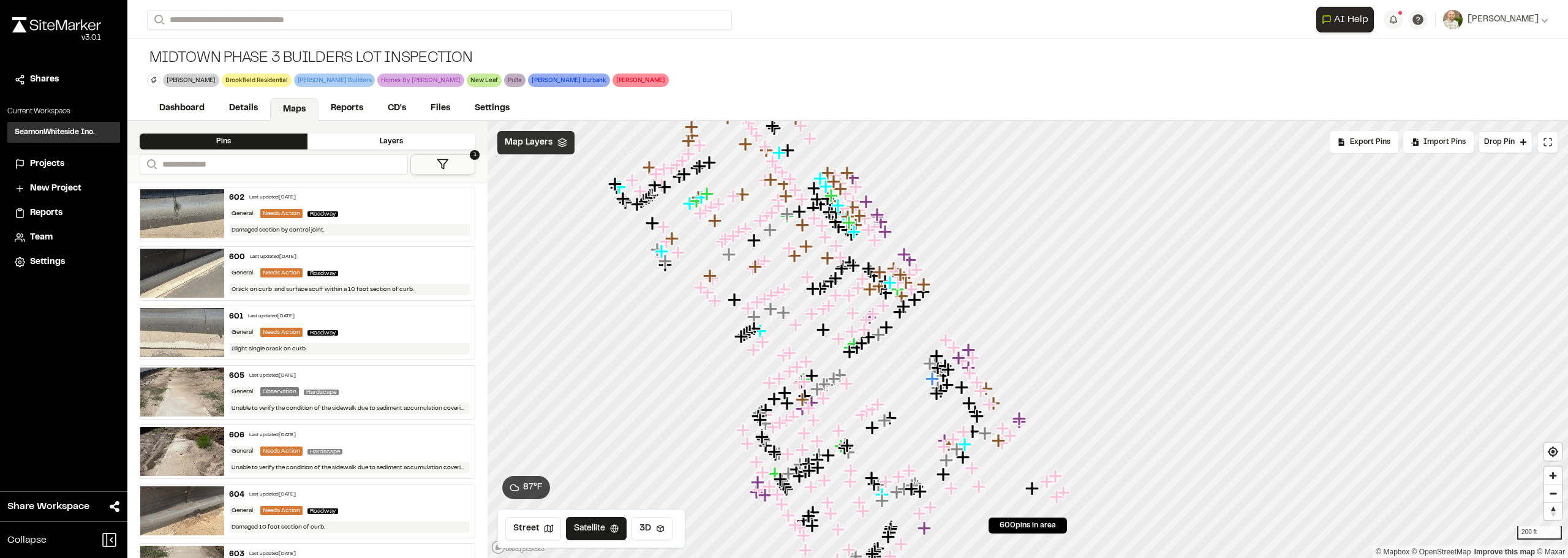
click at [545, 137] on span "Map Layers" at bounding box center [529, 142] width 48 height 13
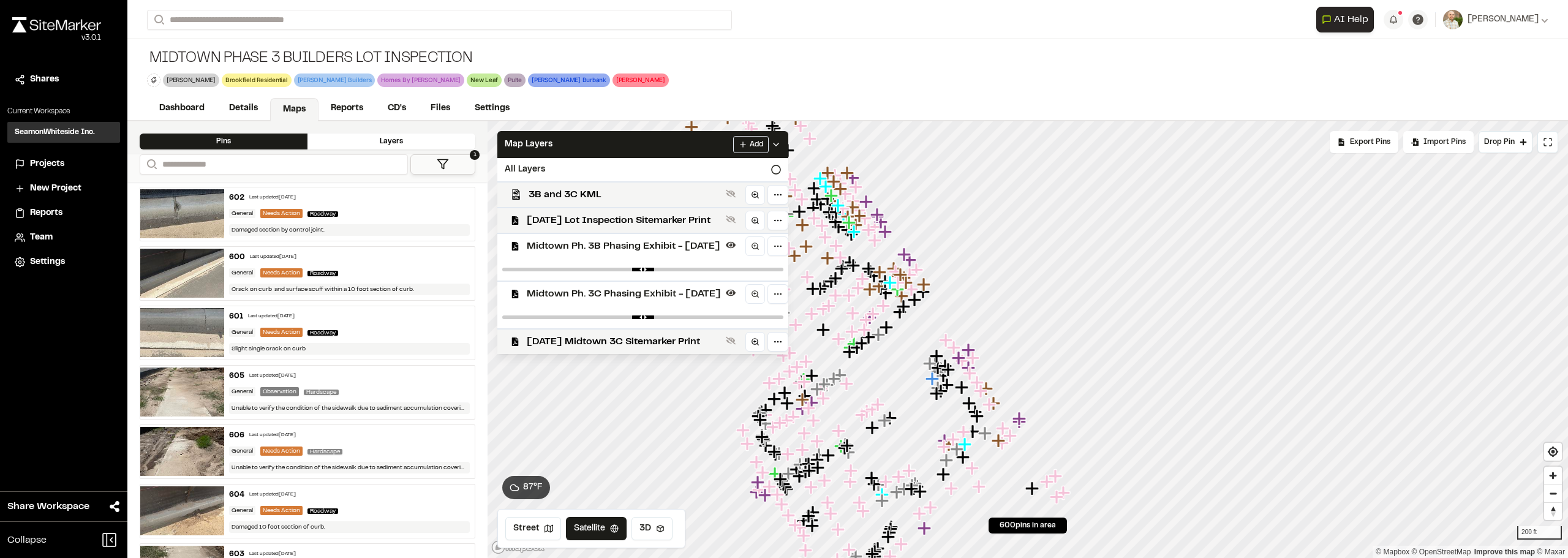
click at [659, 246] on span "Midtown Ph. 3B Phasing Exhibit - 03.06.24" at bounding box center [623, 245] width 194 height 15
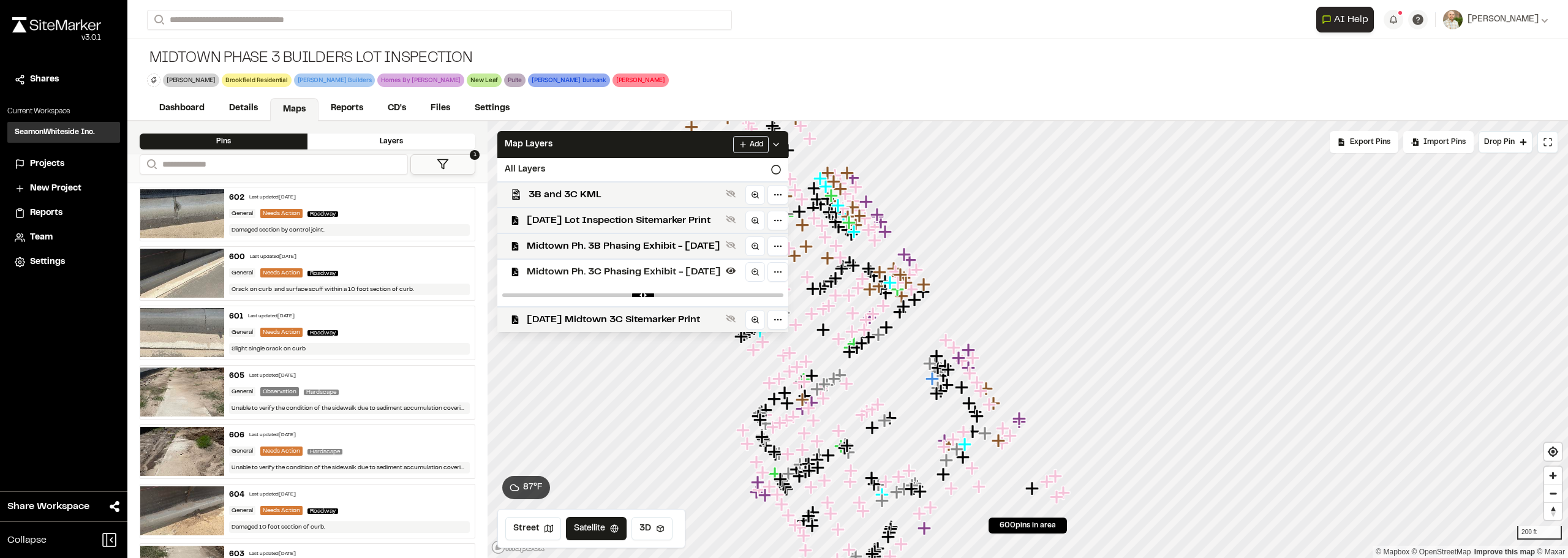
click at [659, 246] on span "Midtown Ph. 3B Phasing Exhibit - 03.06.24" at bounding box center [623, 245] width 194 height 15
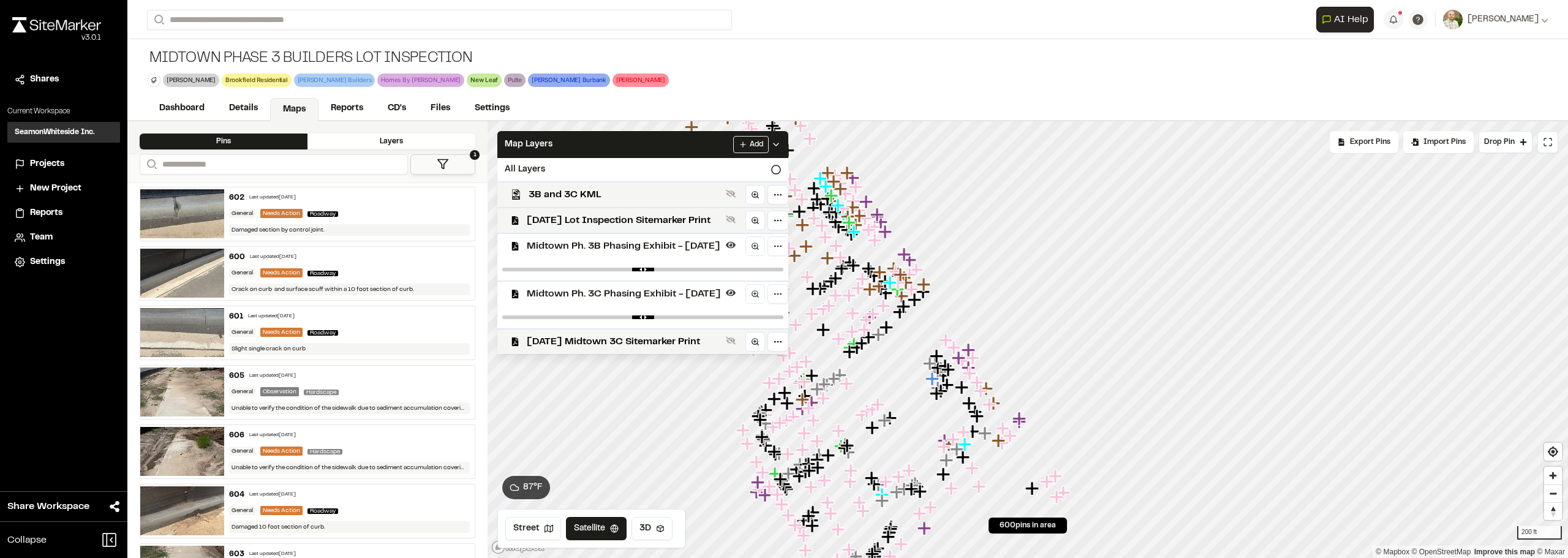
click at [677, 293] on span "Midtown Ph. 3C Phasing Exhibit - 03.06.24" at bounding box center [623, 293] width 194 height 15
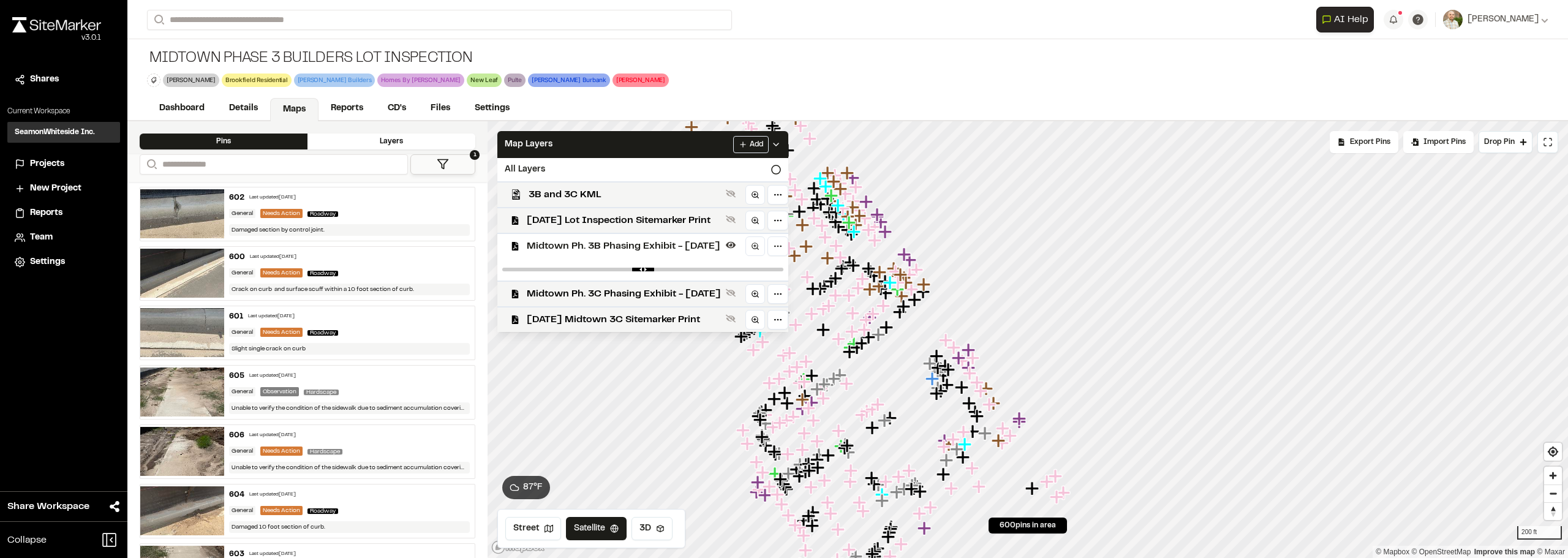
click at [677, 293] on span "Midtown Ph. 3C Phasing Exhibit - 03.06.24" at bounding box center [623, 293] width 194 height 15
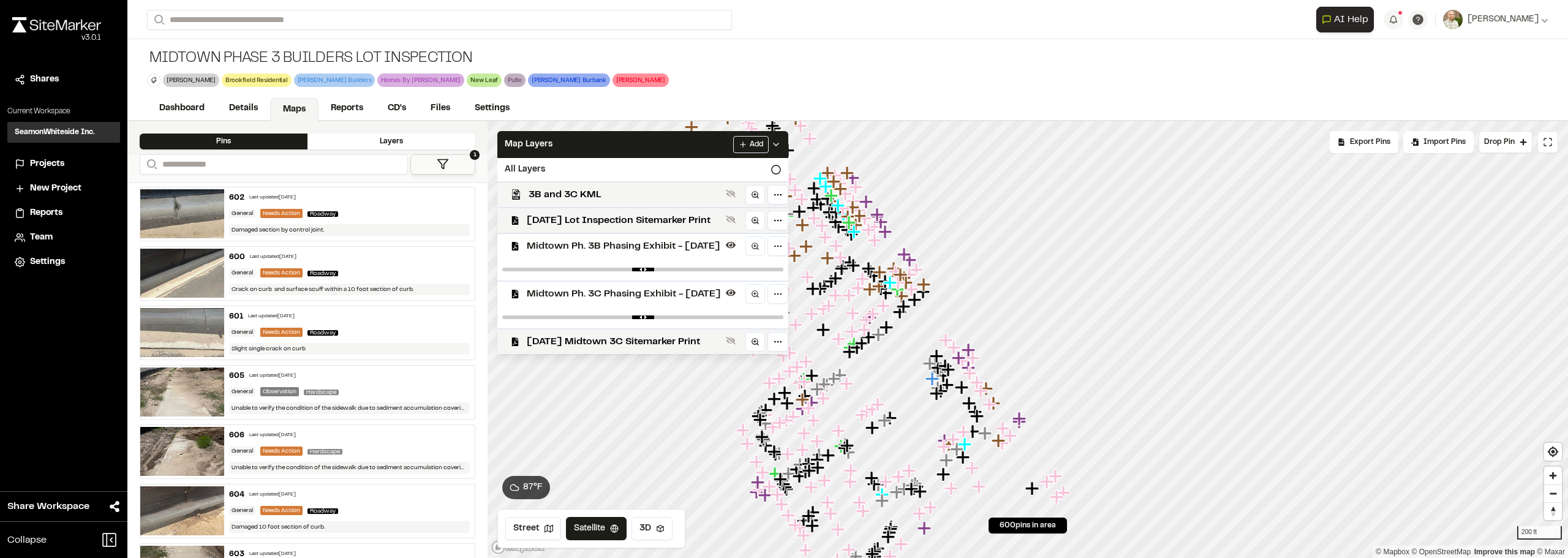
click at [677, 293] on span "Midtown Ph. 3C Phasing Exhibit - 03.06.24" at bounding box center [623, 293] width 194 height 15
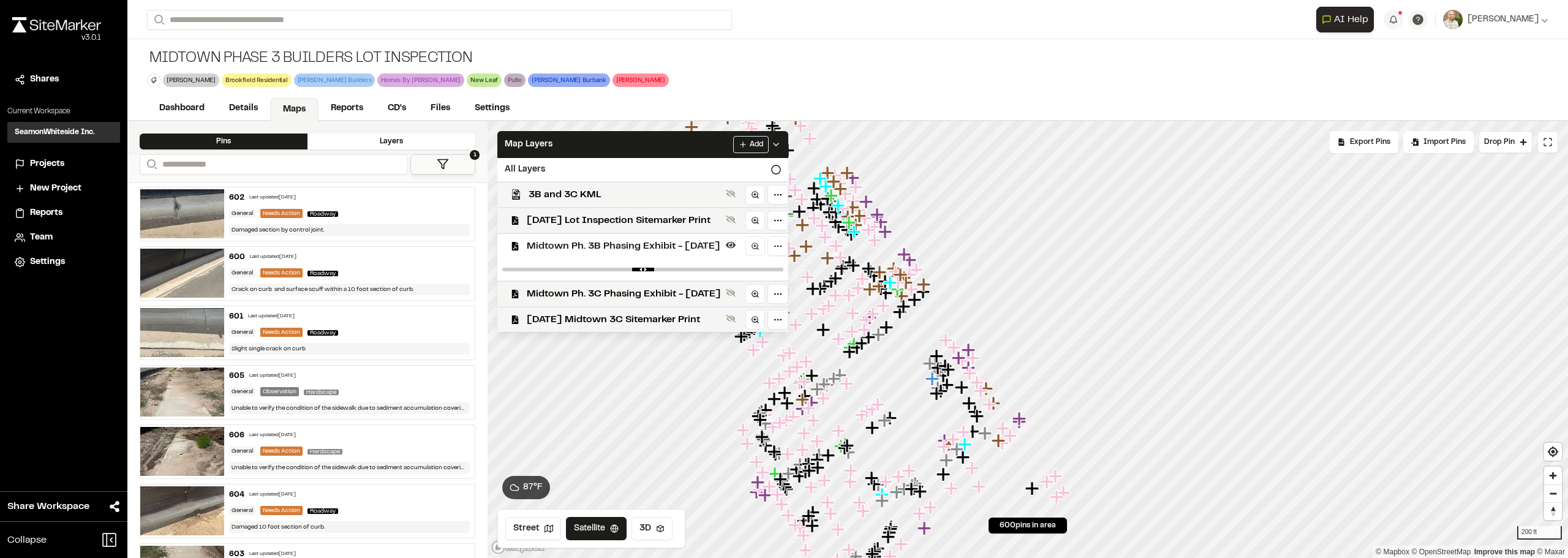
click at [677, 291] on span "Midtown Ph. 3C Phasing Exhibit - 03.06.24" at bounding box center [623, 293] width 194 height 15
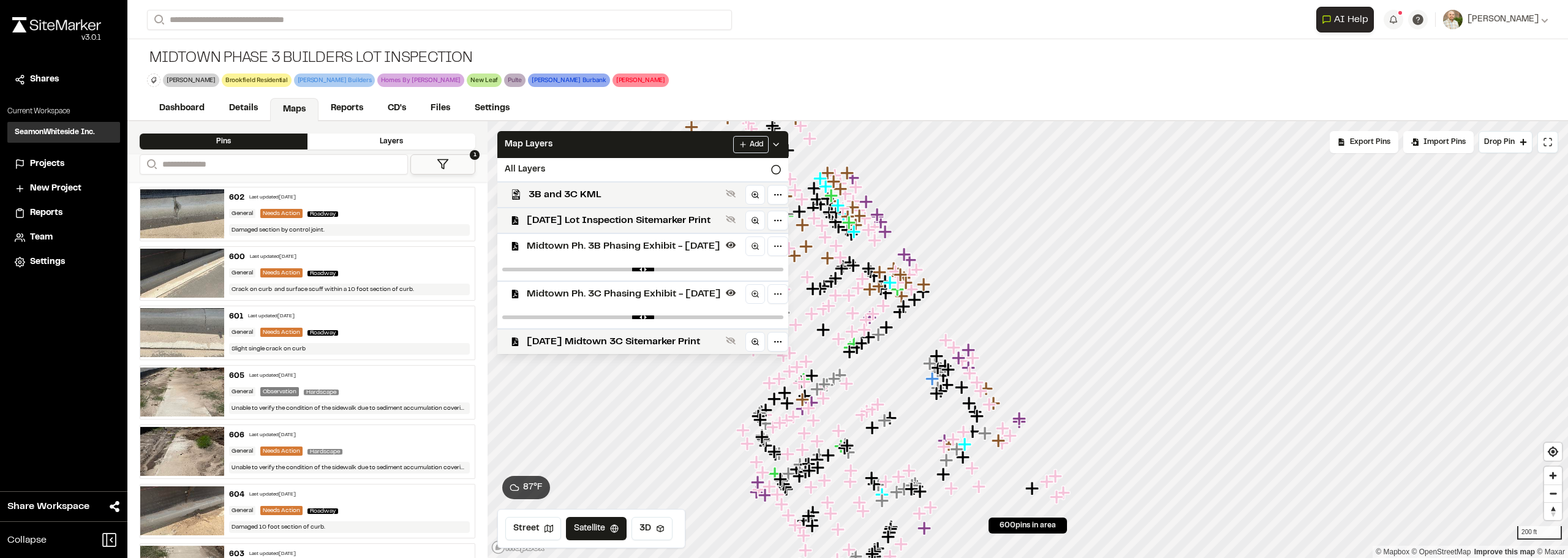
click at [686, 255] on div "Midtown Ph. 3B Phasing Exhibit - 03.06.24" at bounding box center [637, 245] width 300 height 25
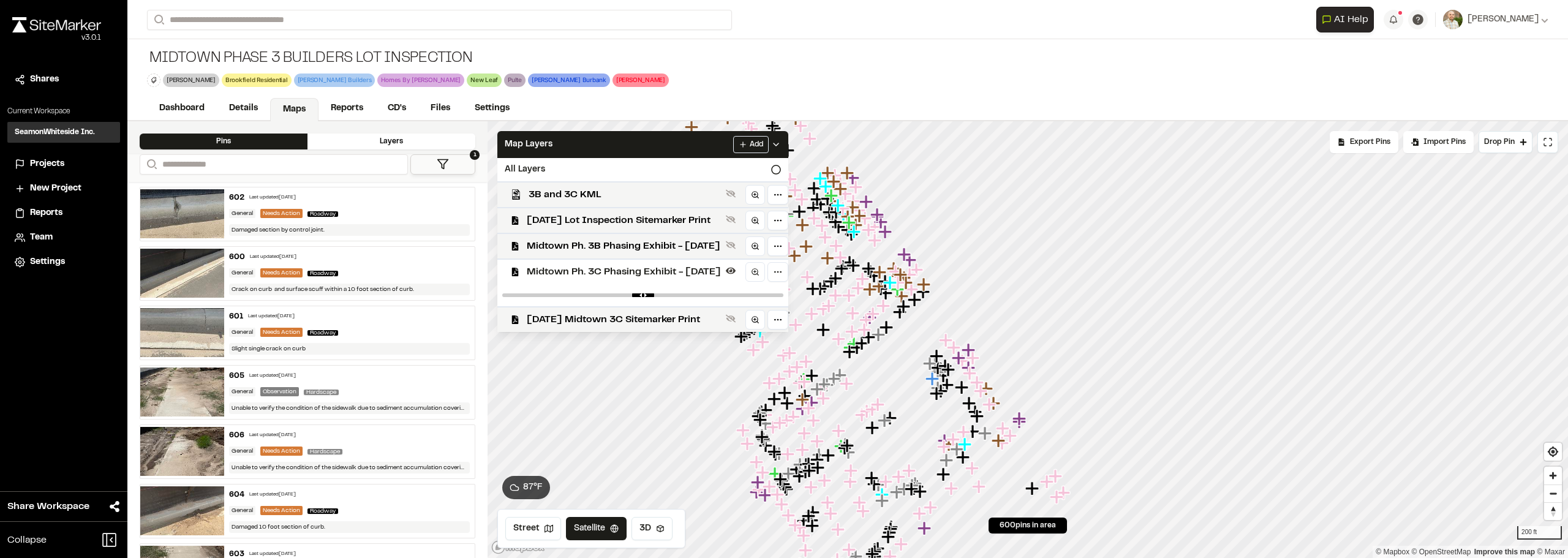
click at [686, 255] on div "Midtown Ph. 3B Phasing Exhibit - 03.06.24" at bounding box center [637, 245] width 300 height 25
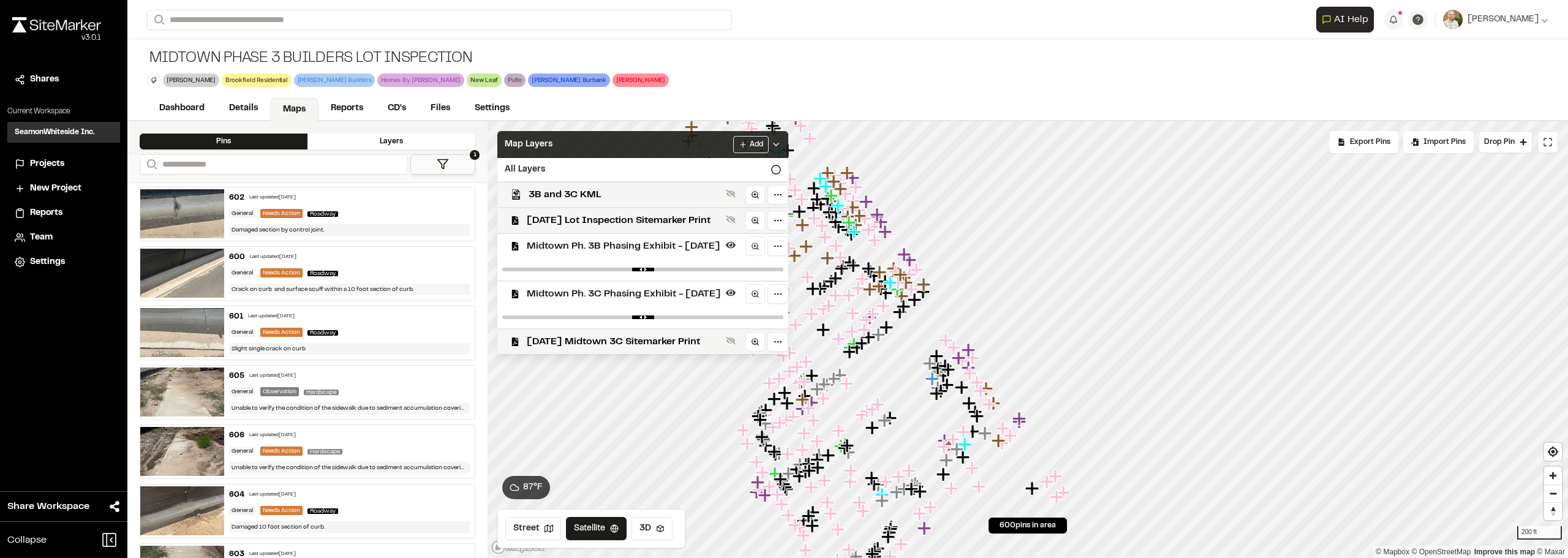
click at [781, 148] on icon at bounding box center [776, 144] width 10 height 10
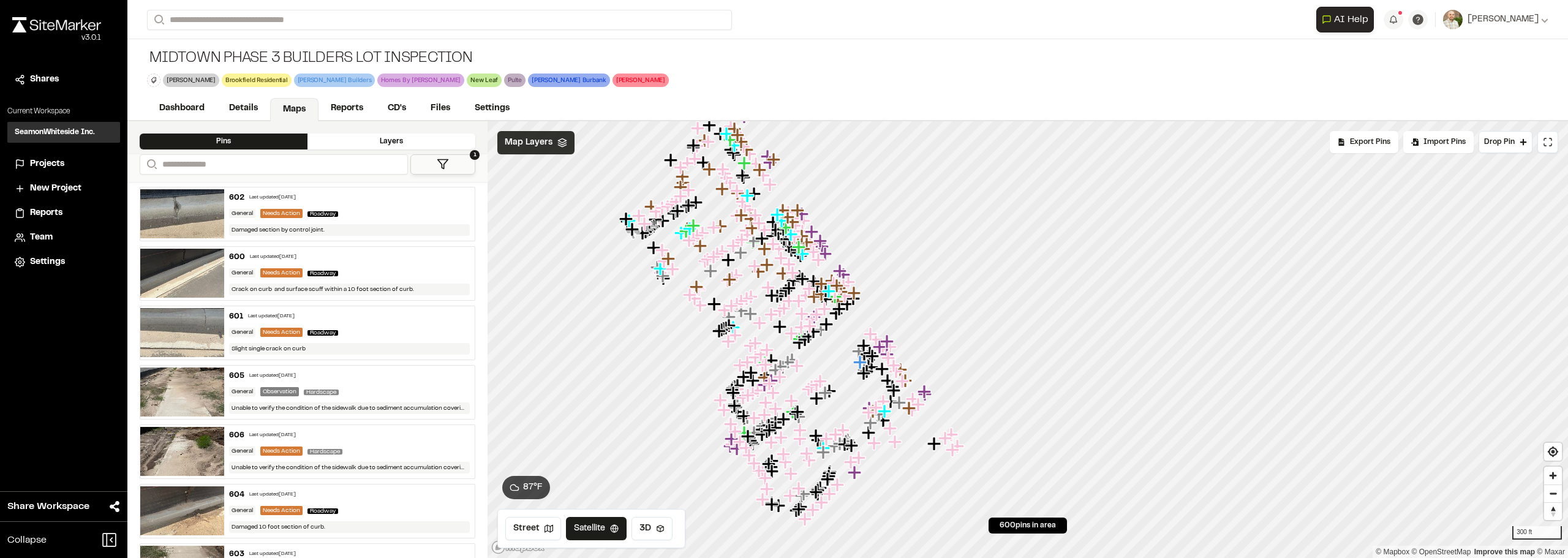
drag, startPoint x: 757, startPoint y: 383, endPoint x: 740, endPoint y: 320, distance: 65.3
click at [740, 320] on icon "Map marker" at bounding box center [734, 327] width 16 height 16
click at [743, 121] on div at bounding box center [1027, 121] width 1080 height 0
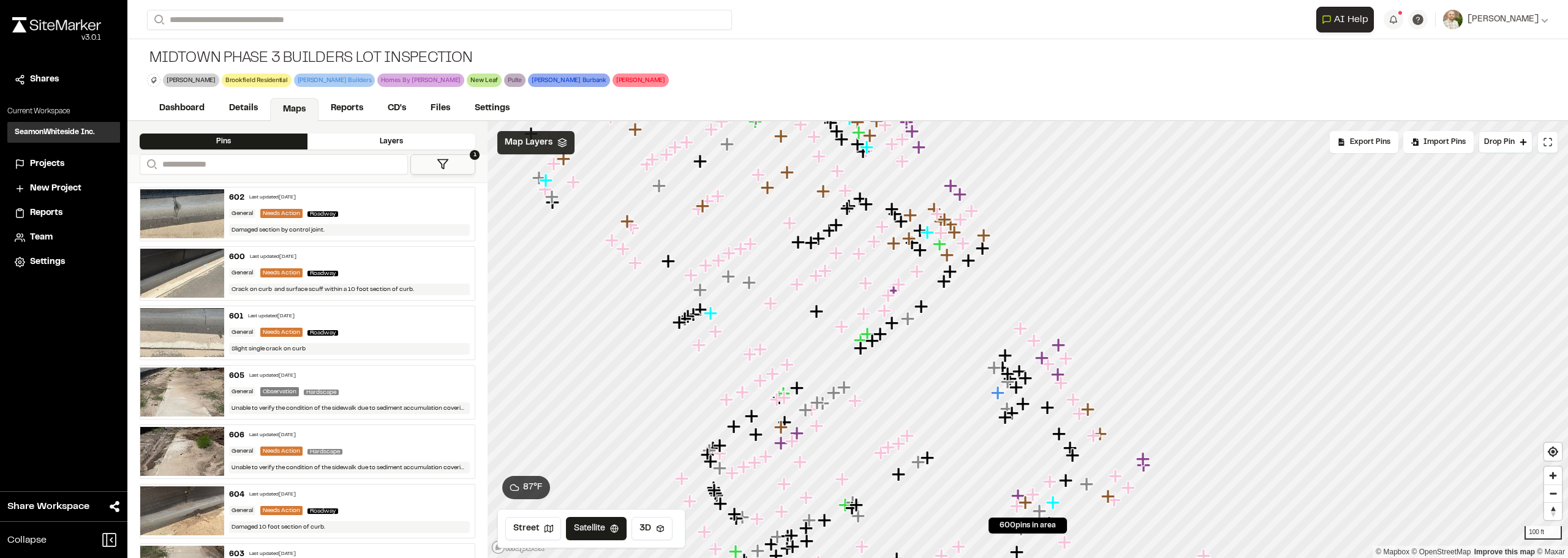
click at [779, 121] on div at bounding box center [1027, 121] width 1080 height 0
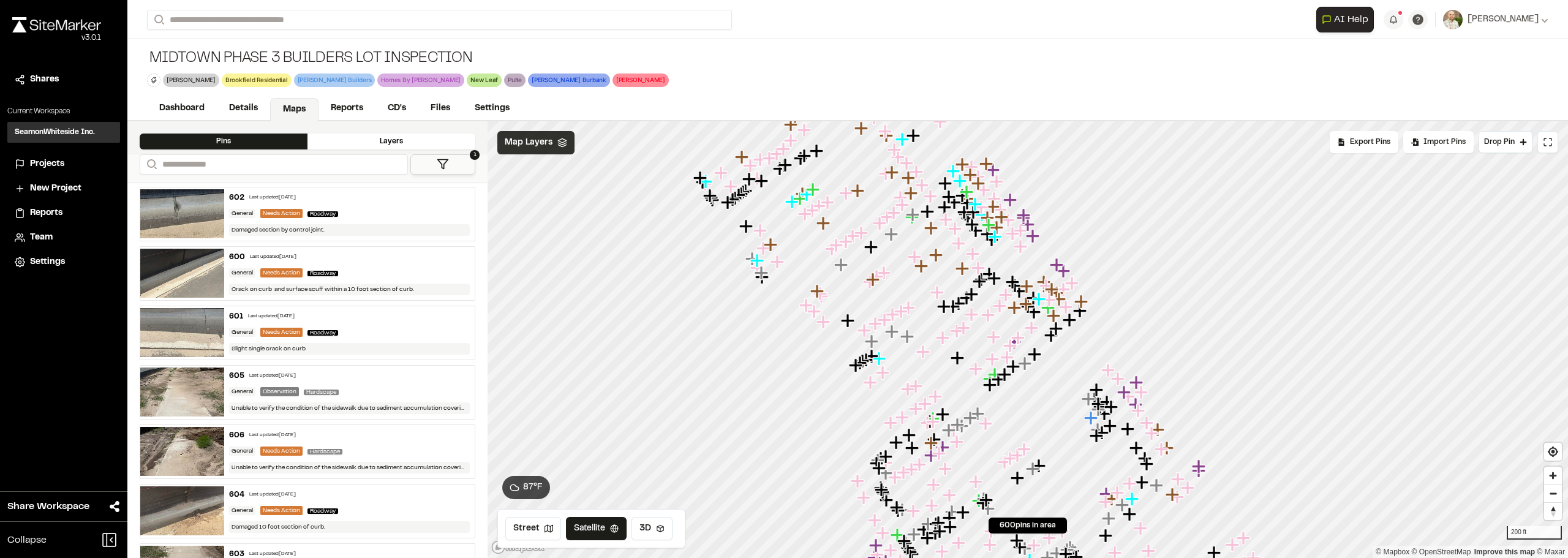
click at [1079, 328] on icon "Map marker" at bounding box center [1070, 320] width 16 height 16
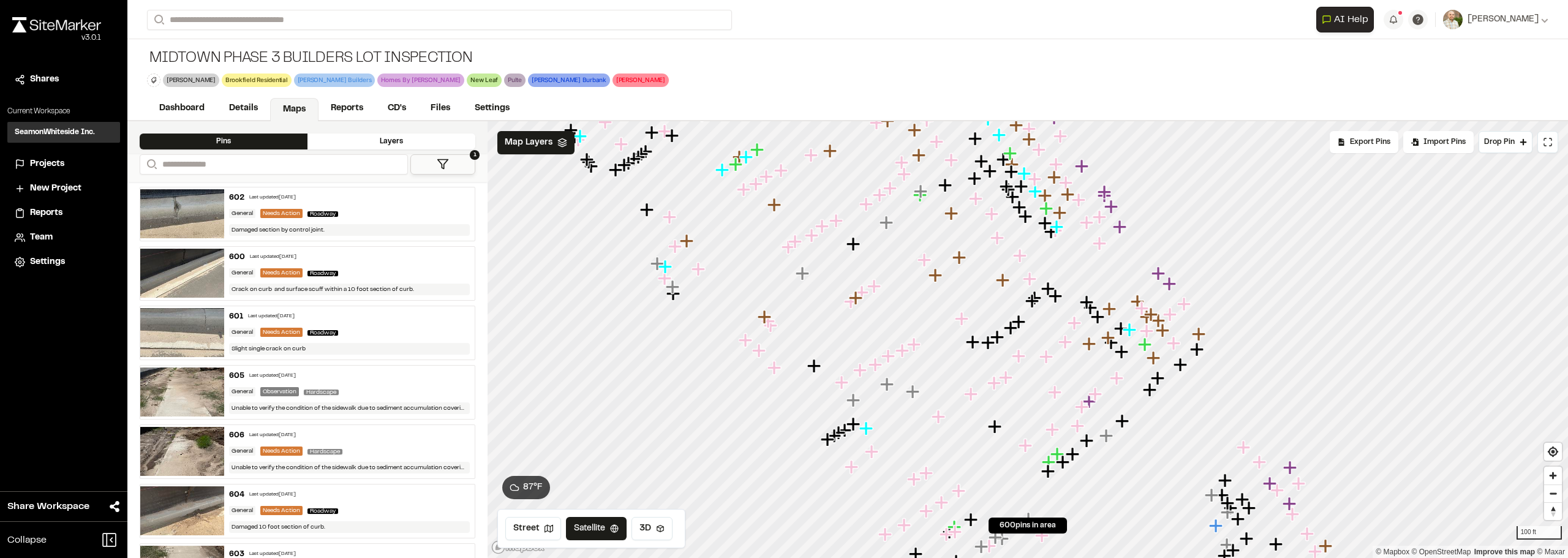
click at [78, 20] on img at bounding box center [56, 25] width 89 height 15
